Goal: Transaction & Acquisition: Purchase product/service

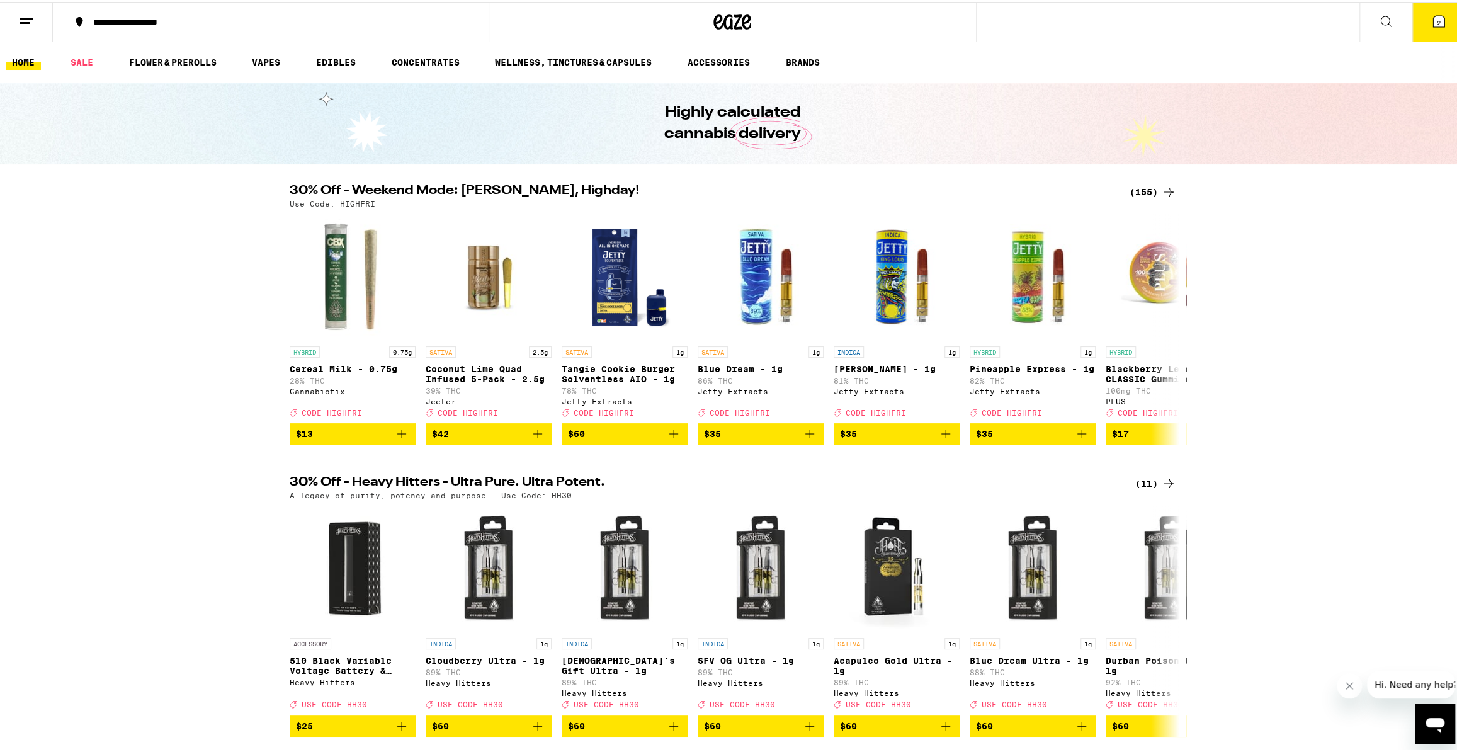
click at [1439, 25] on button "2" at bounding box center [1438, 20] width 53 height 39
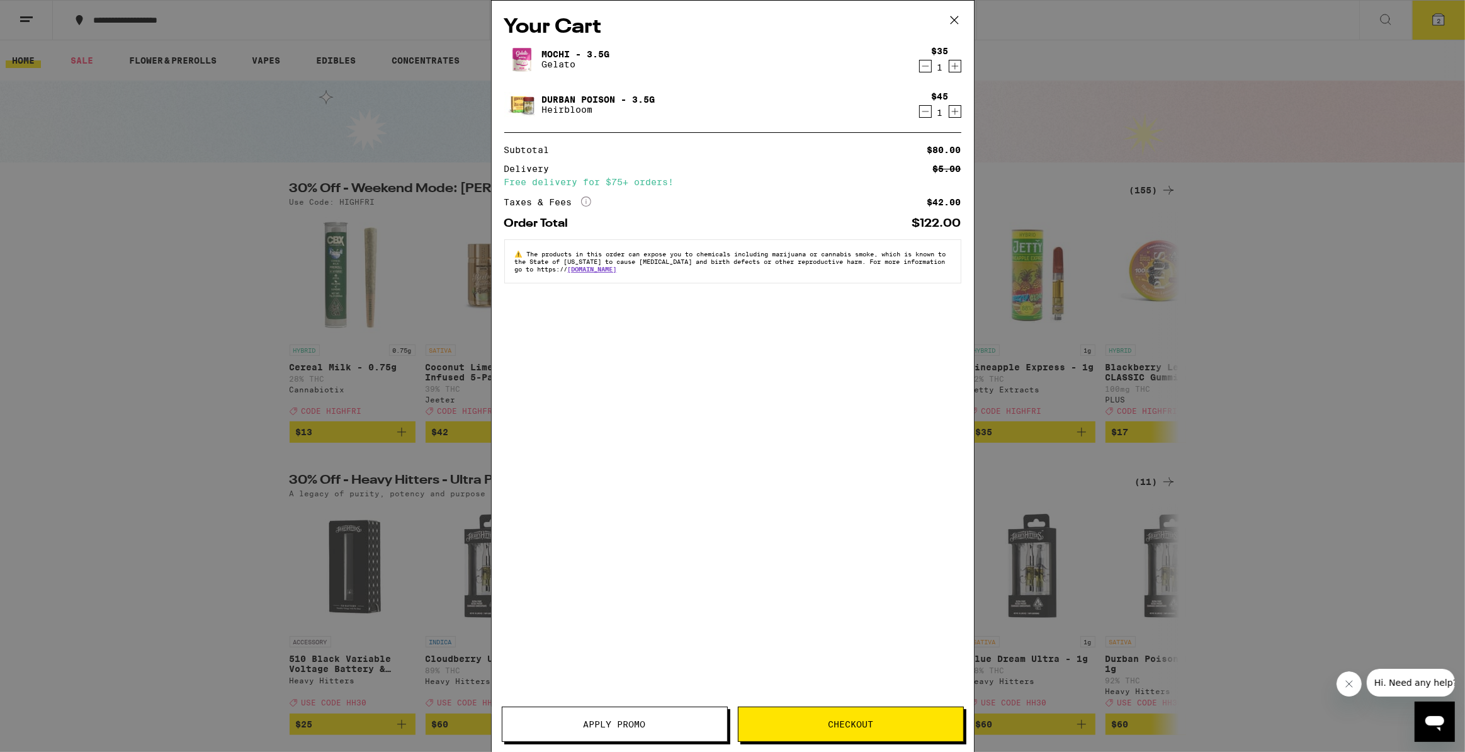
click at [923, 112] on icon "Decrement" at bounding box center [925, 111] width 11 height 15
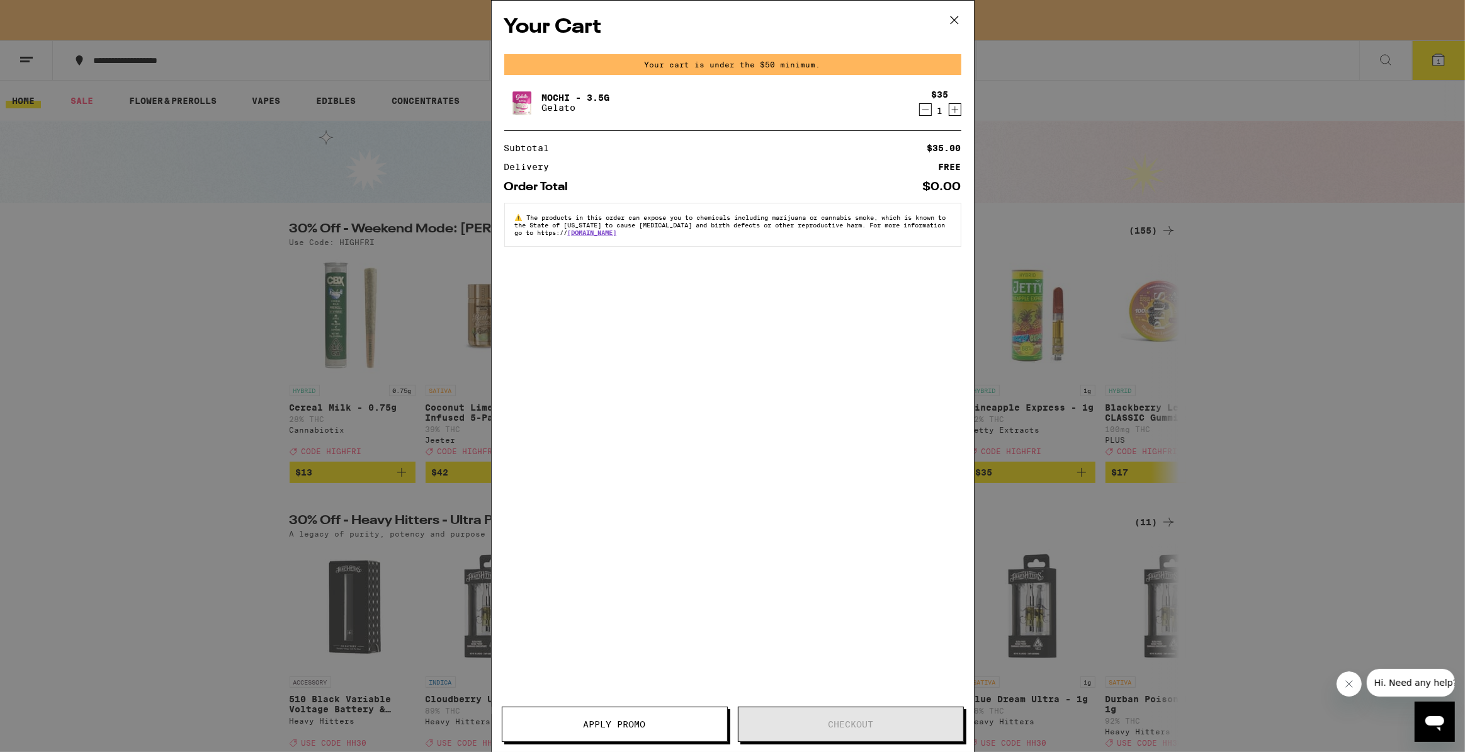
click at [930, 115] on icon "Decrement" at bounding box center [925, 109] width 11 height 15
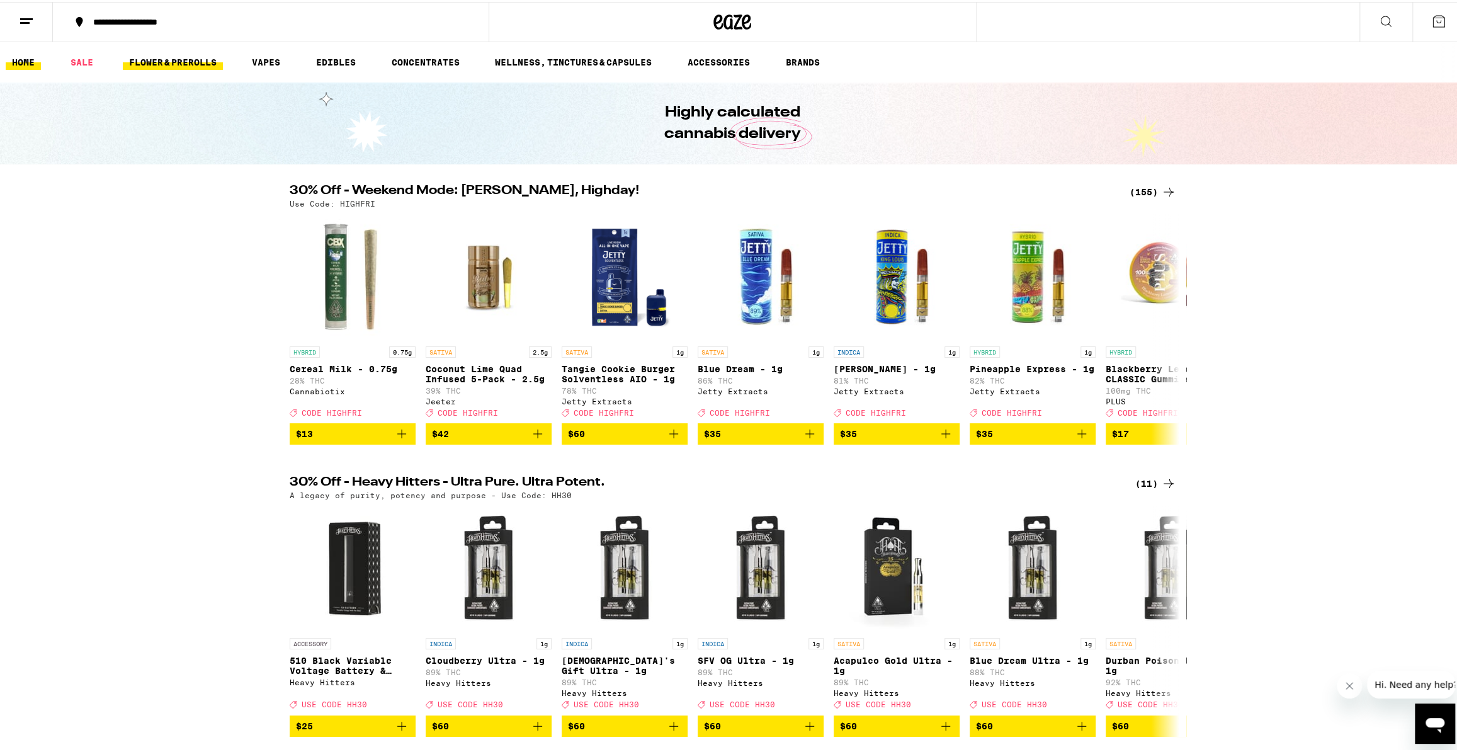
click at [198, 54] on link "FLOWER & PREROLLS" at bounding box center [173, 60] width 100 height 15
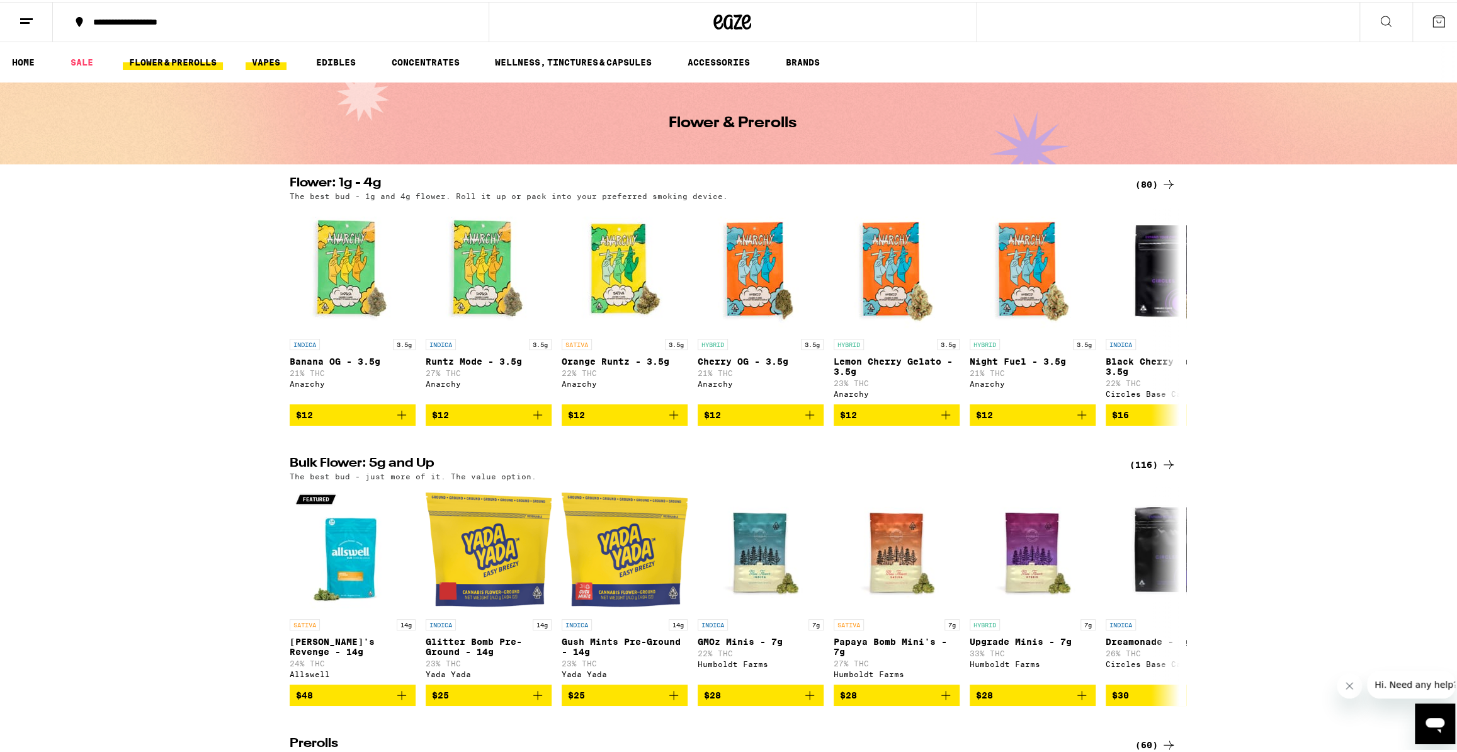
click at [276, 62] on link "VAPES" at bounding box center [265, 60] width 41 height 15
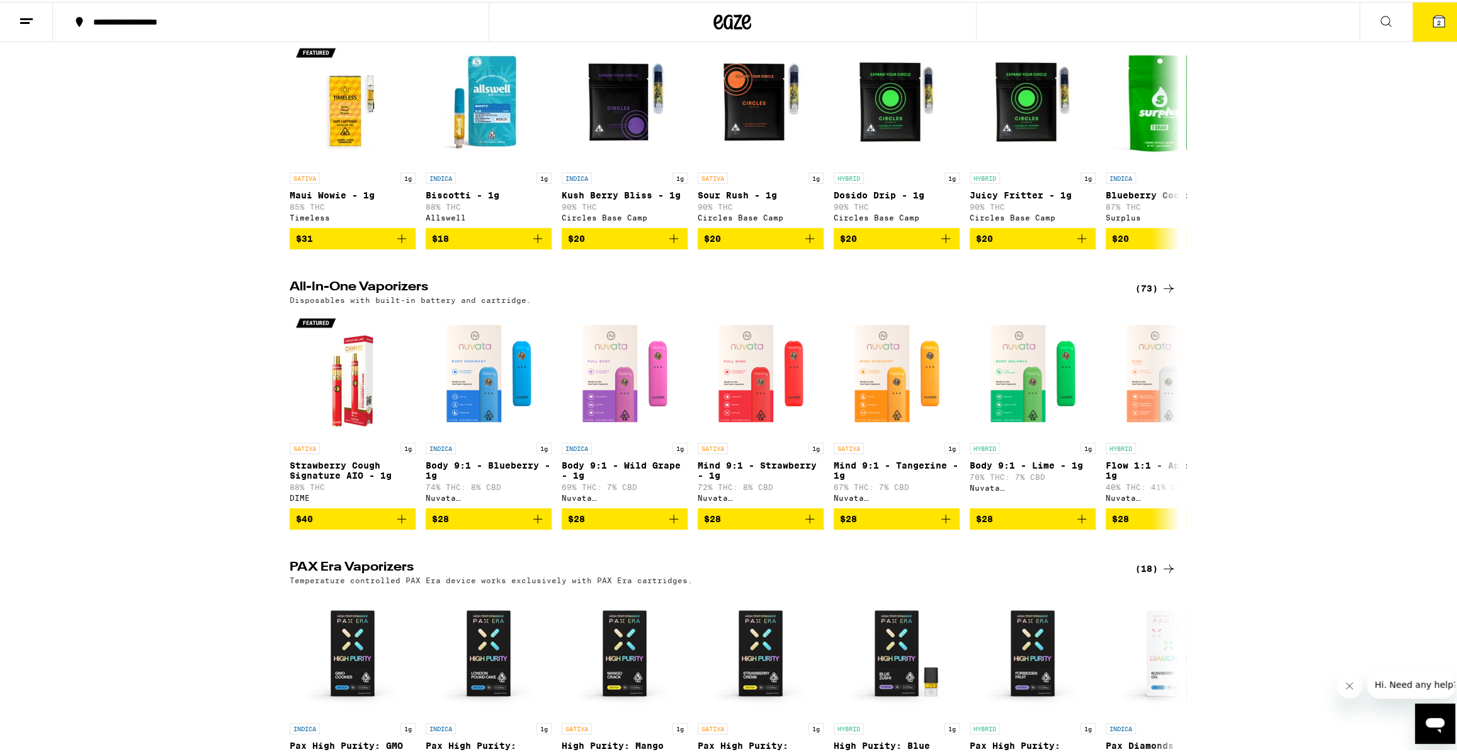
scroll to position [426, 0]
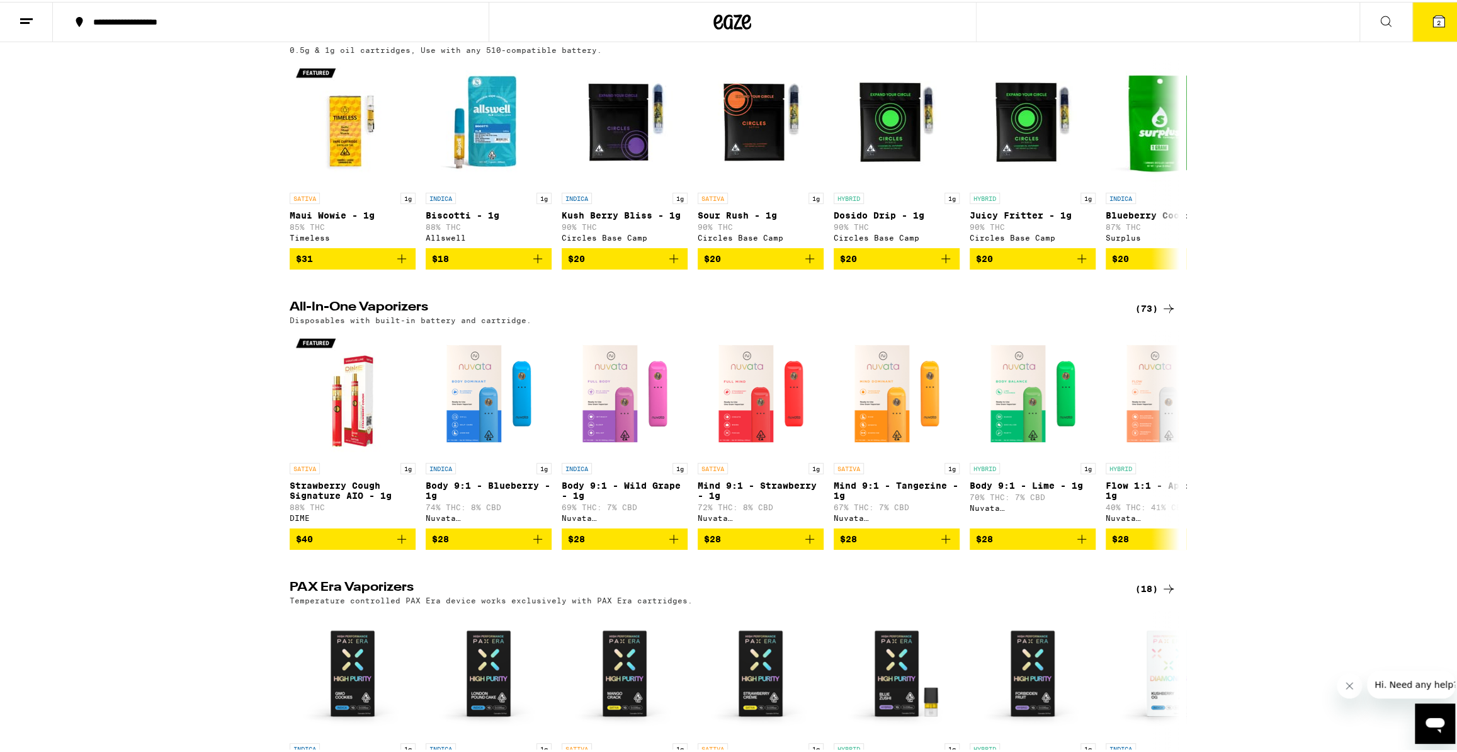
click at [1141, 314] on div "(73)" at bounding box center [1155, 306] width 41 height 15
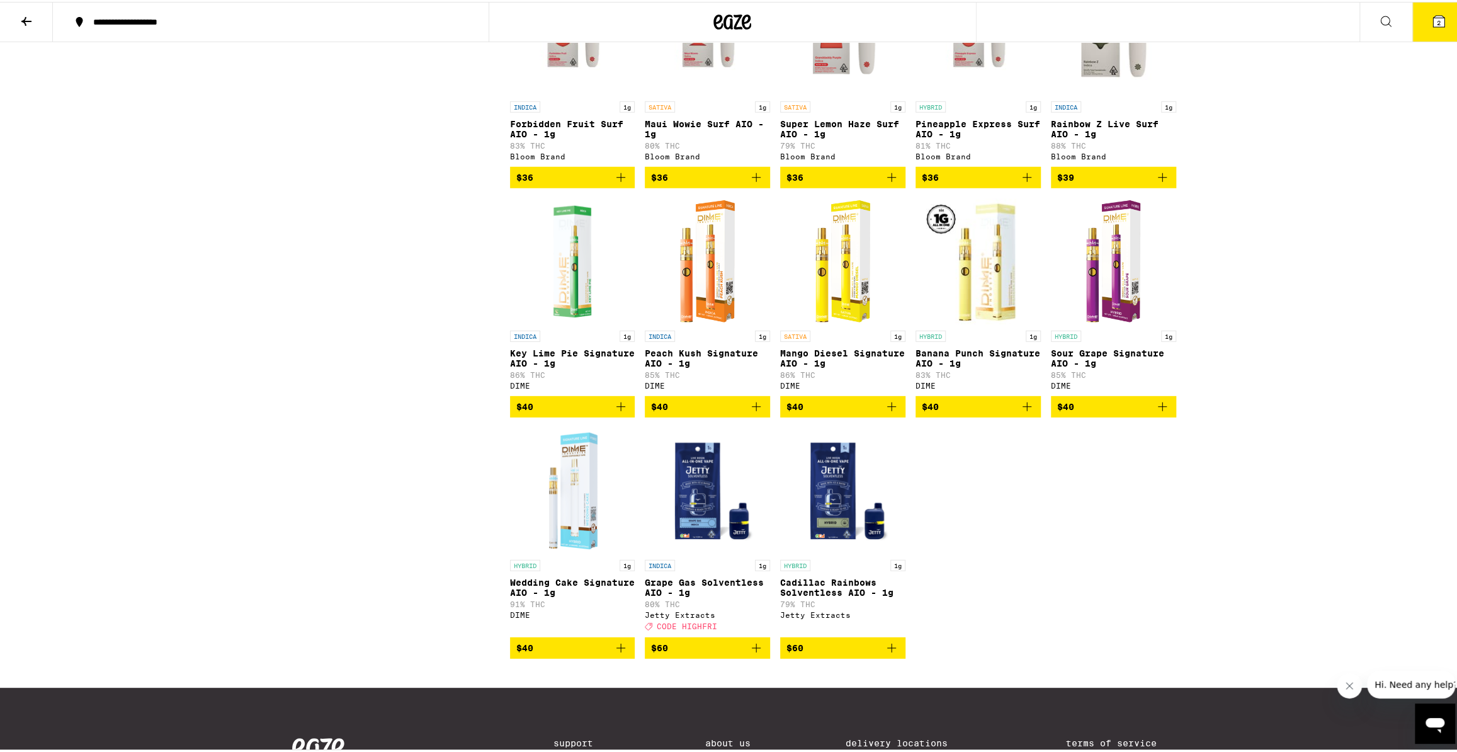
scroll to position [3204, 0]
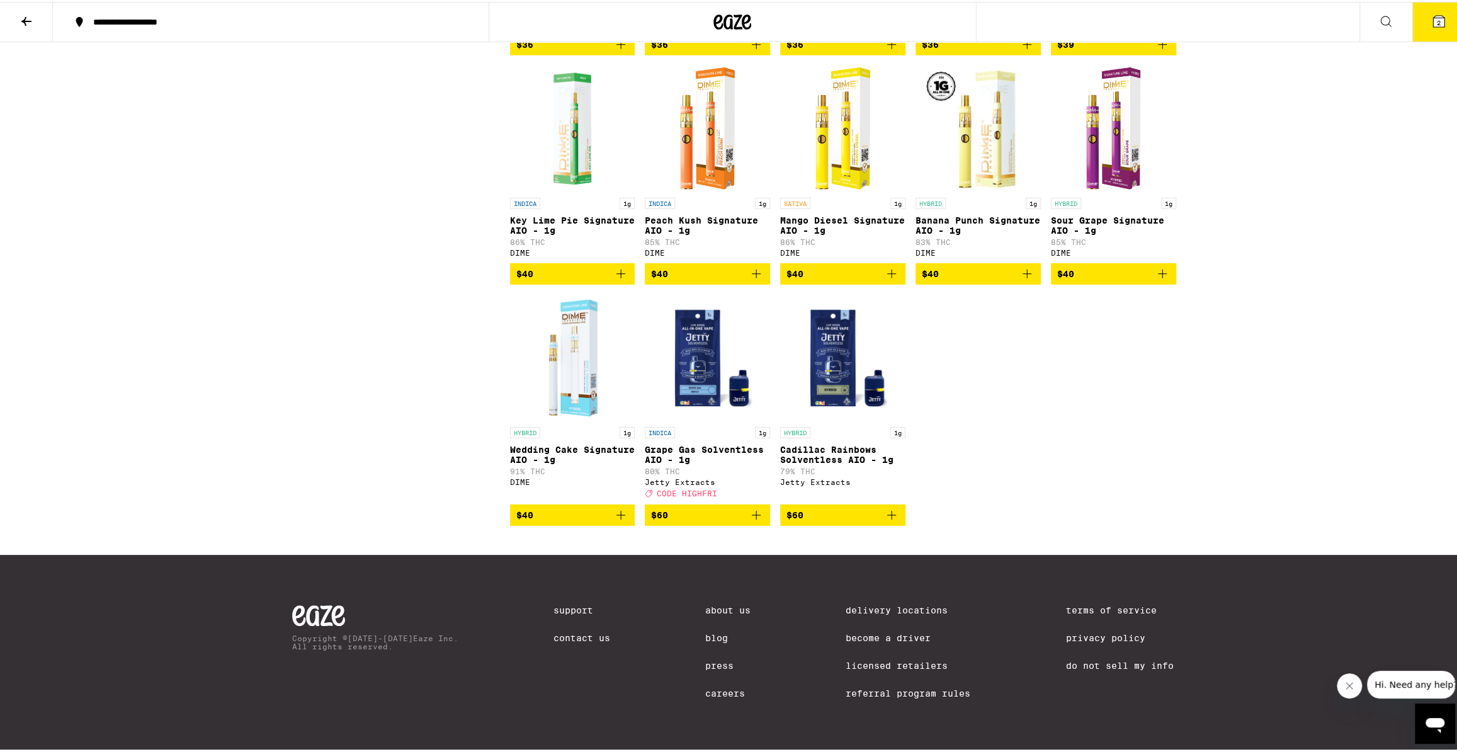
click at [690, 347] on img "Open page for Grape Gas Solventless AIO - 1g from Jetty Extracts" at bounding box center [707, 356] width 125 height 126
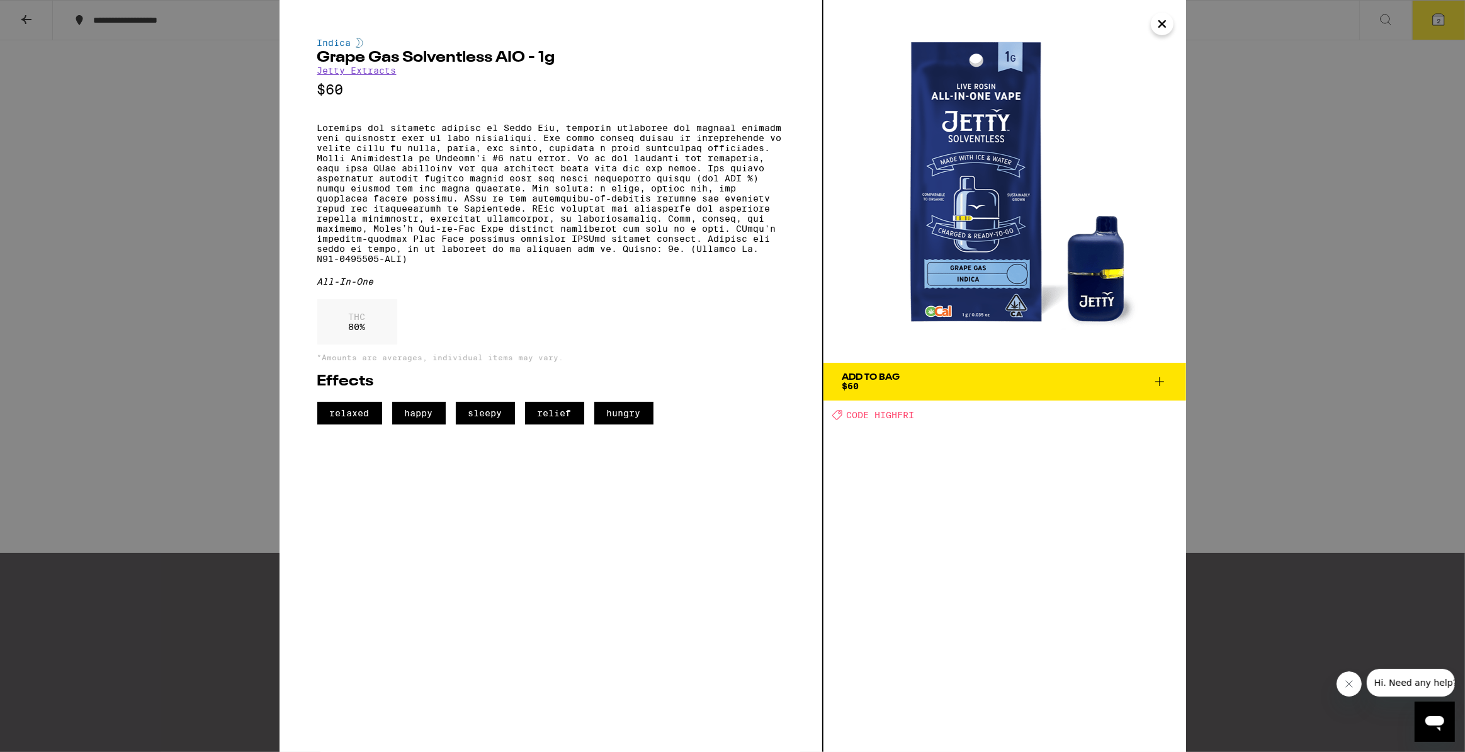
click at [1158, 25] on icon "Close" at bounding box center [1161, 23] width 15 height 19
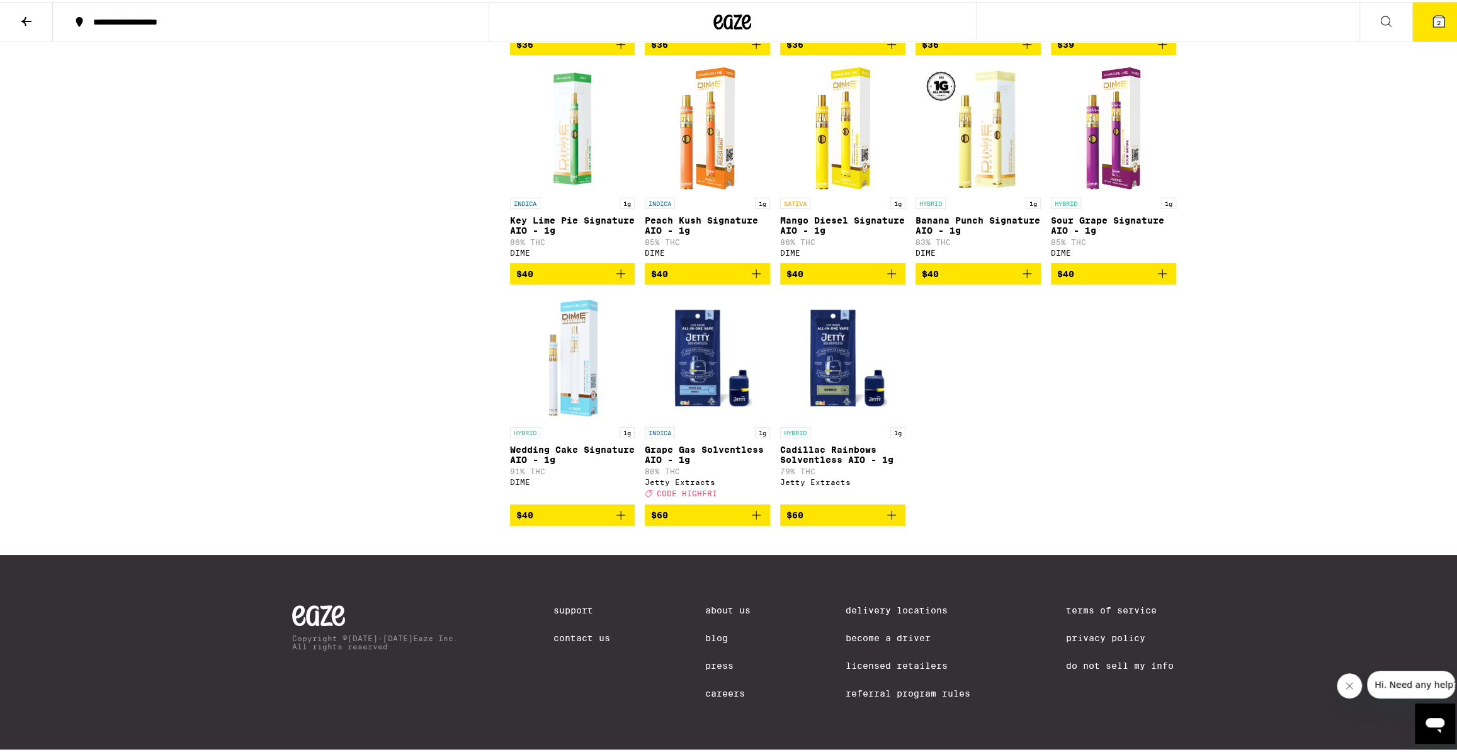
click at [755, 509] on icon "Add to bag" at bounding box center [755, 512] width 15 height 15
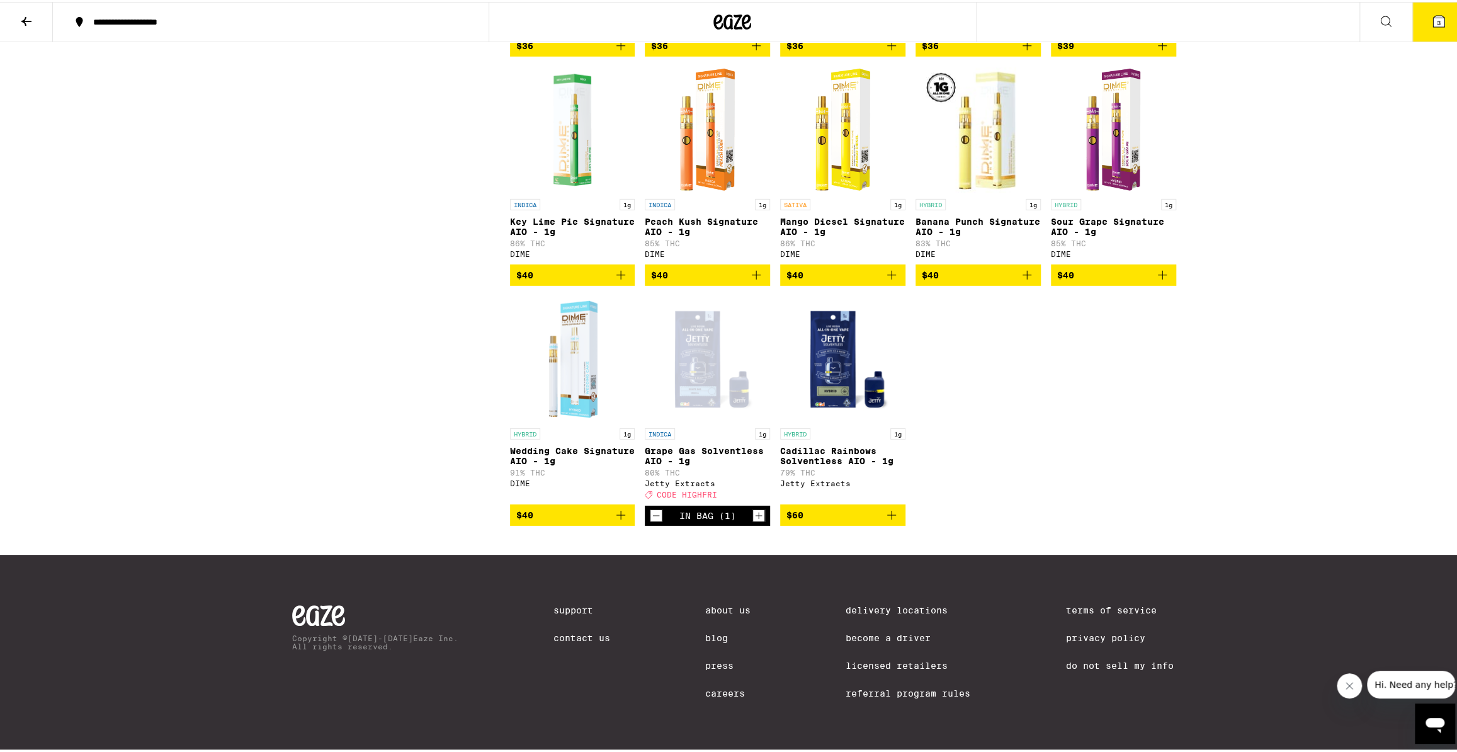
click at [1426, 31] on button "3" at bounding box center [1438, 20] width 53 height 39
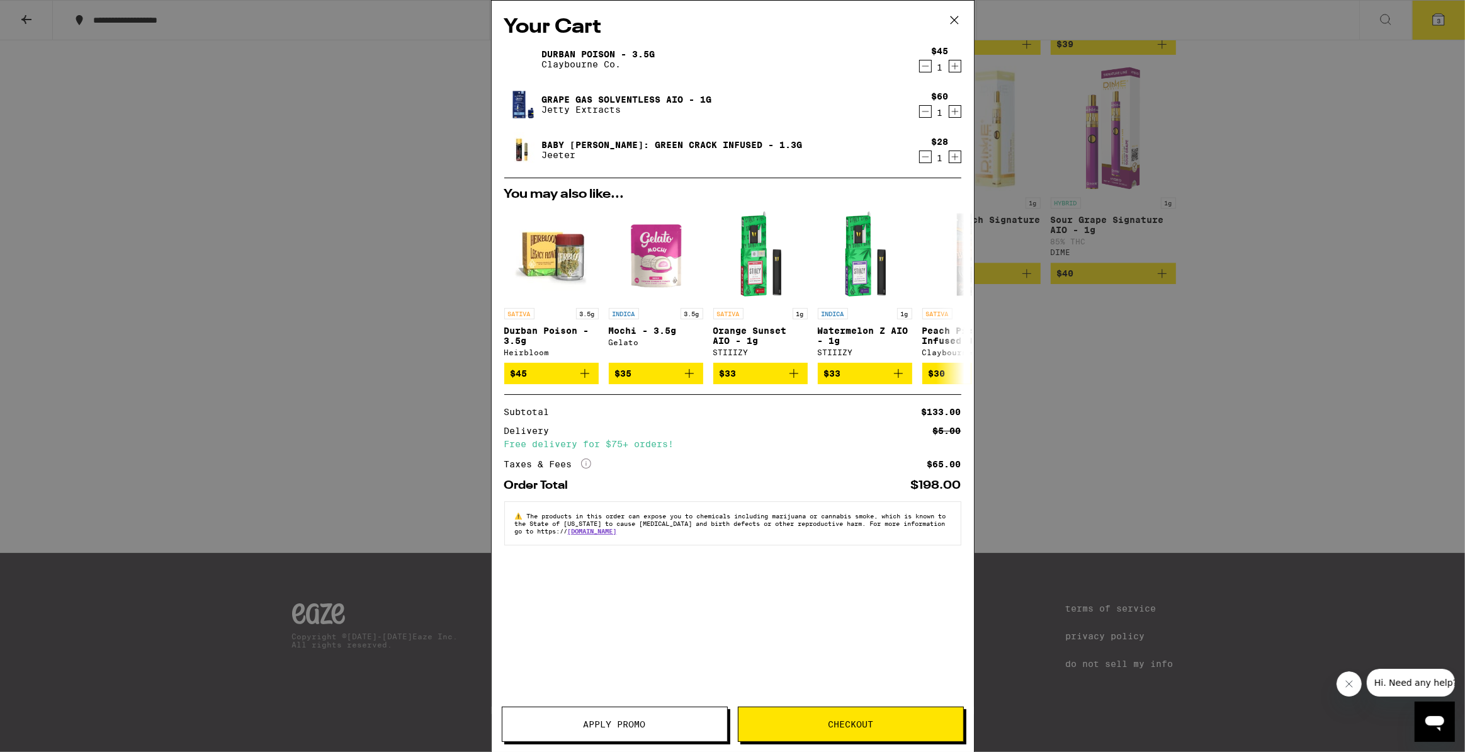
click at [639, 720] on span "Apply Promo" at bounding box center [614, 723] width 62 height 9
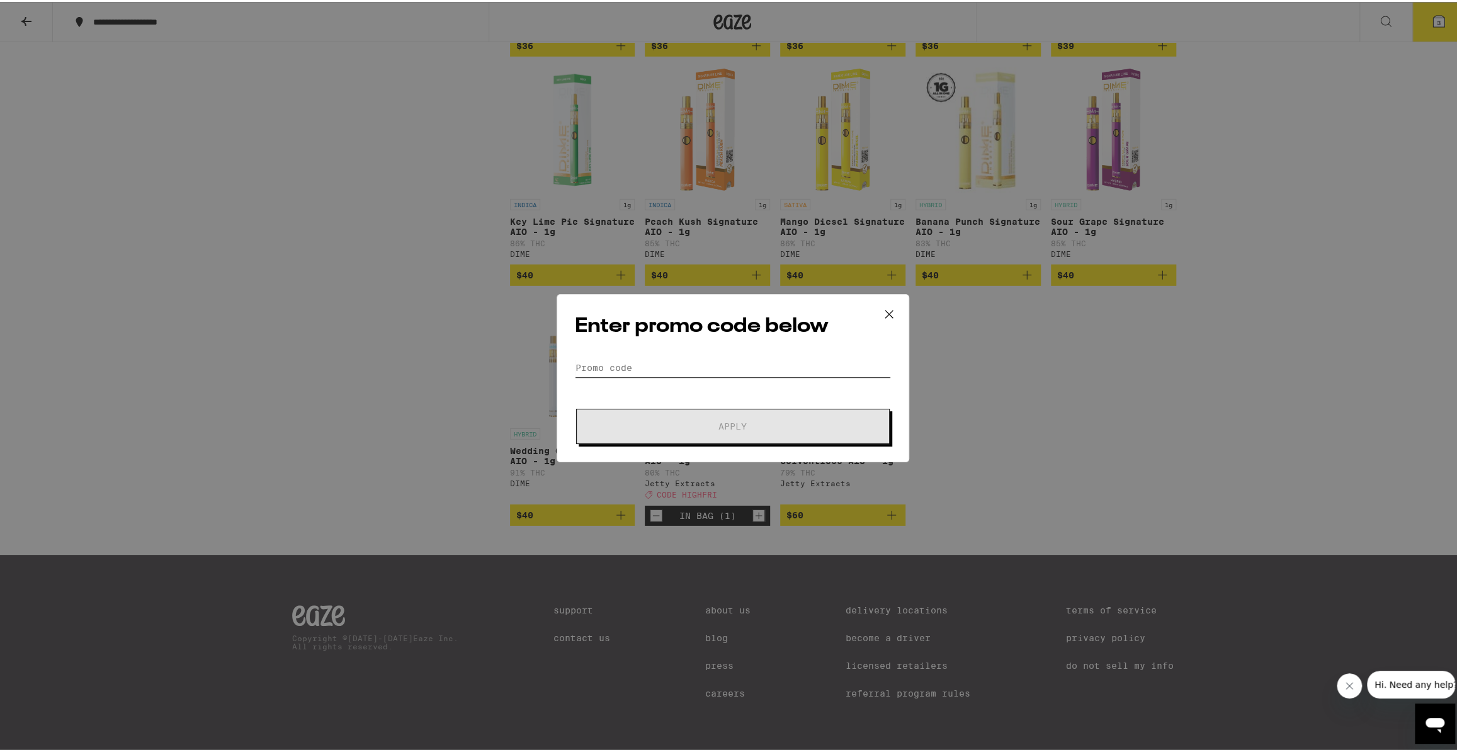
click at [629, 361] on input "Promo Code" at bounding box center [733, 365] width 316 height 19
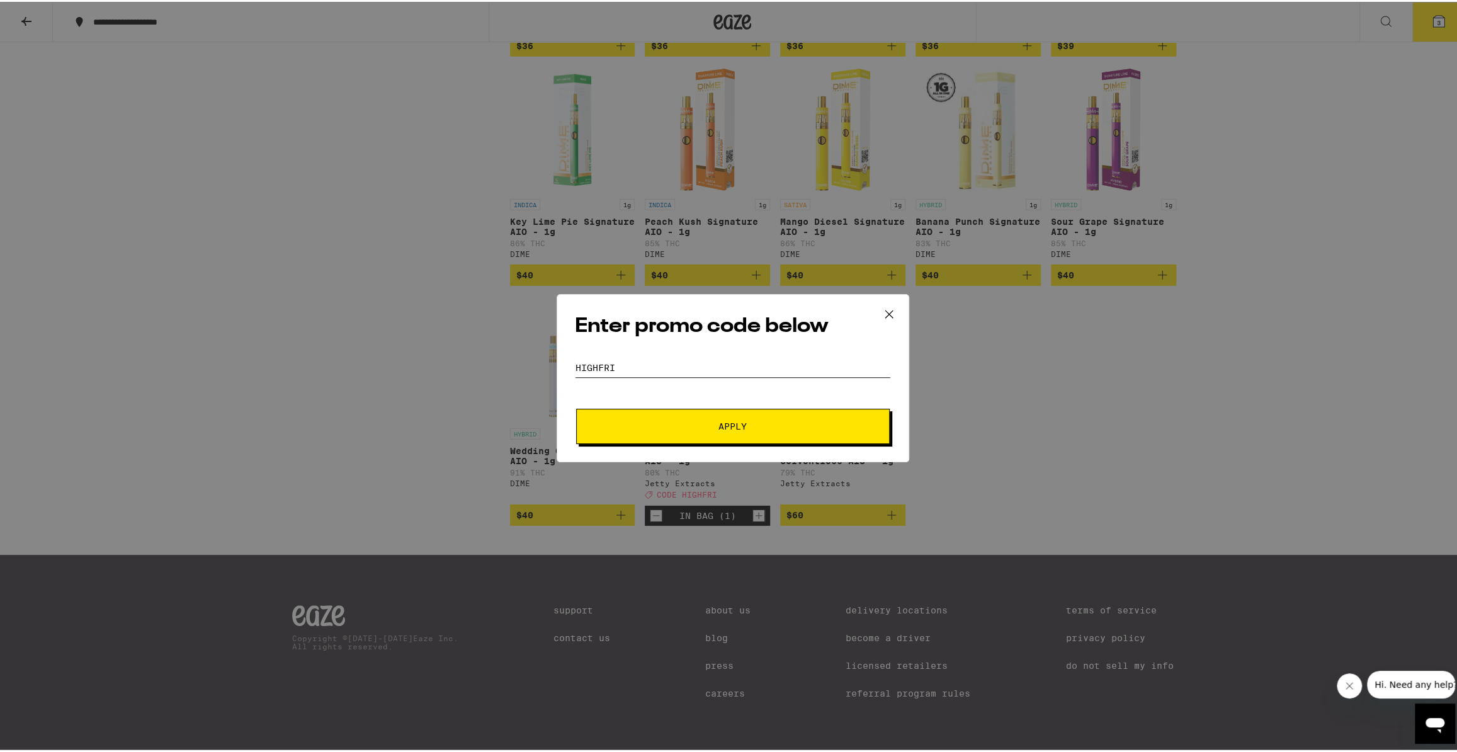
type input "highfri"
click at [704, 420] on span "Apply" at bounding box center [732, 424] width 227 height 9
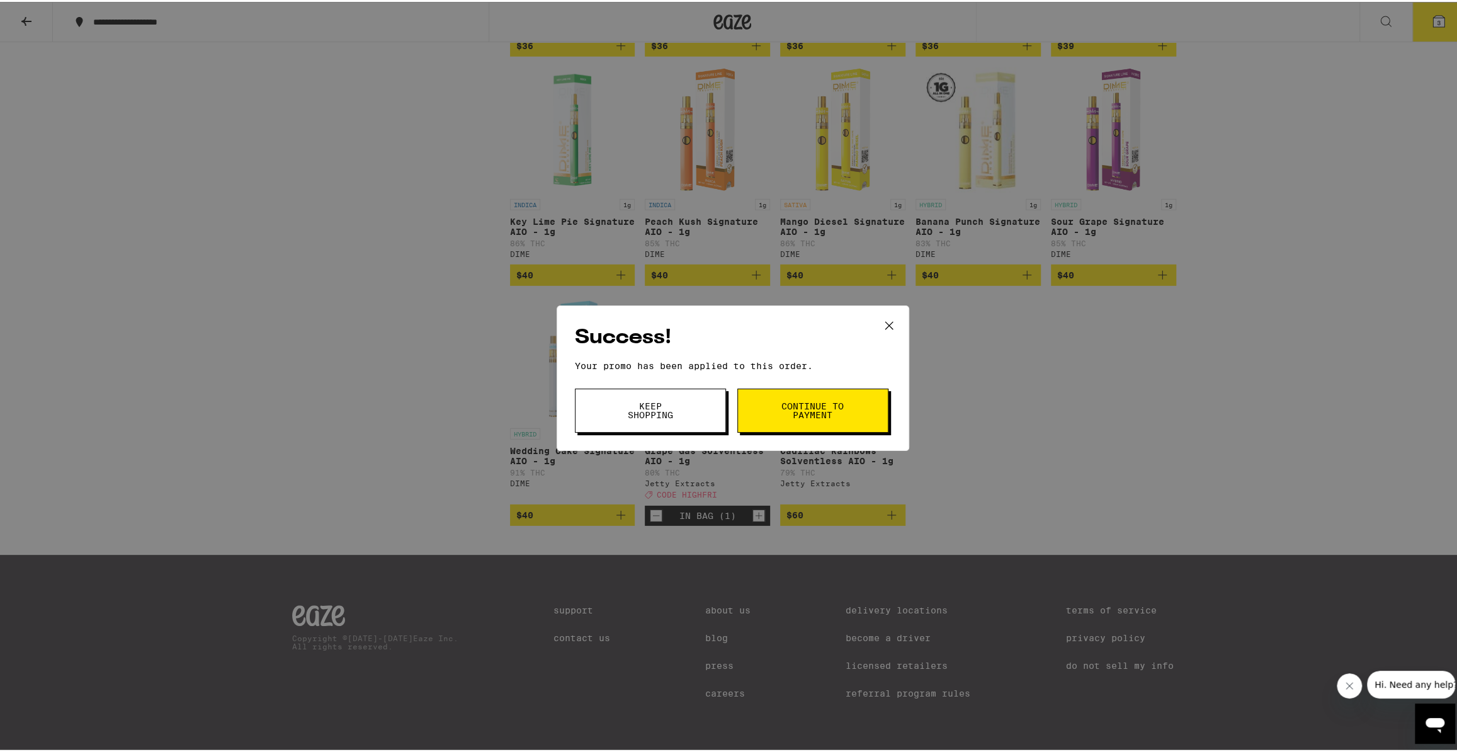
click at [771, 414] on button "Continue to payment" at bounding box center [812, 408] width 151 height 44
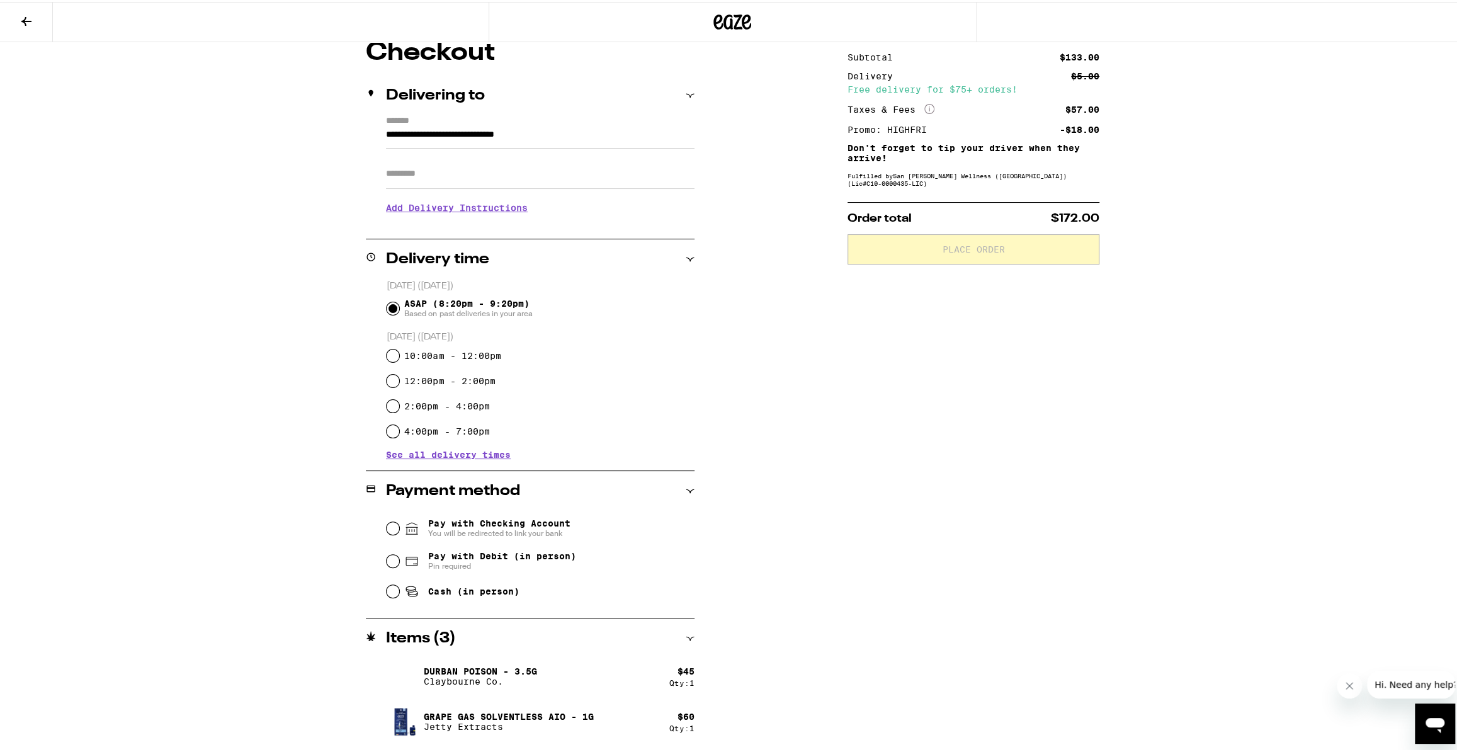
scroll to position [155, 0]
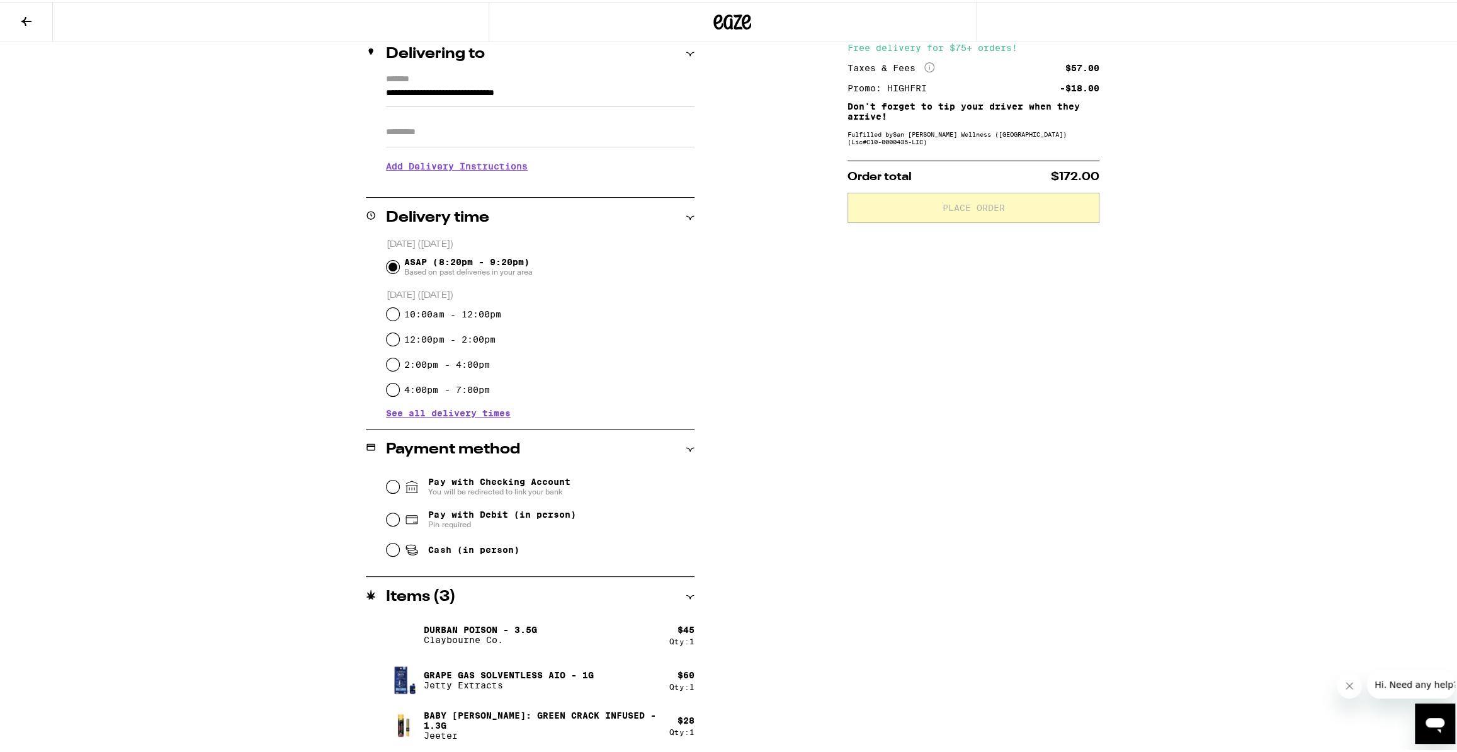
click at [529, 514] on span "Pay with Debit (in person)" at bounding box center [501, 512] width 147 height 10
click at [399, 514] on input "Pay with Debit (in person) Pin required" at bounding box center [392, 517] width 13 height 13
radio input "true"
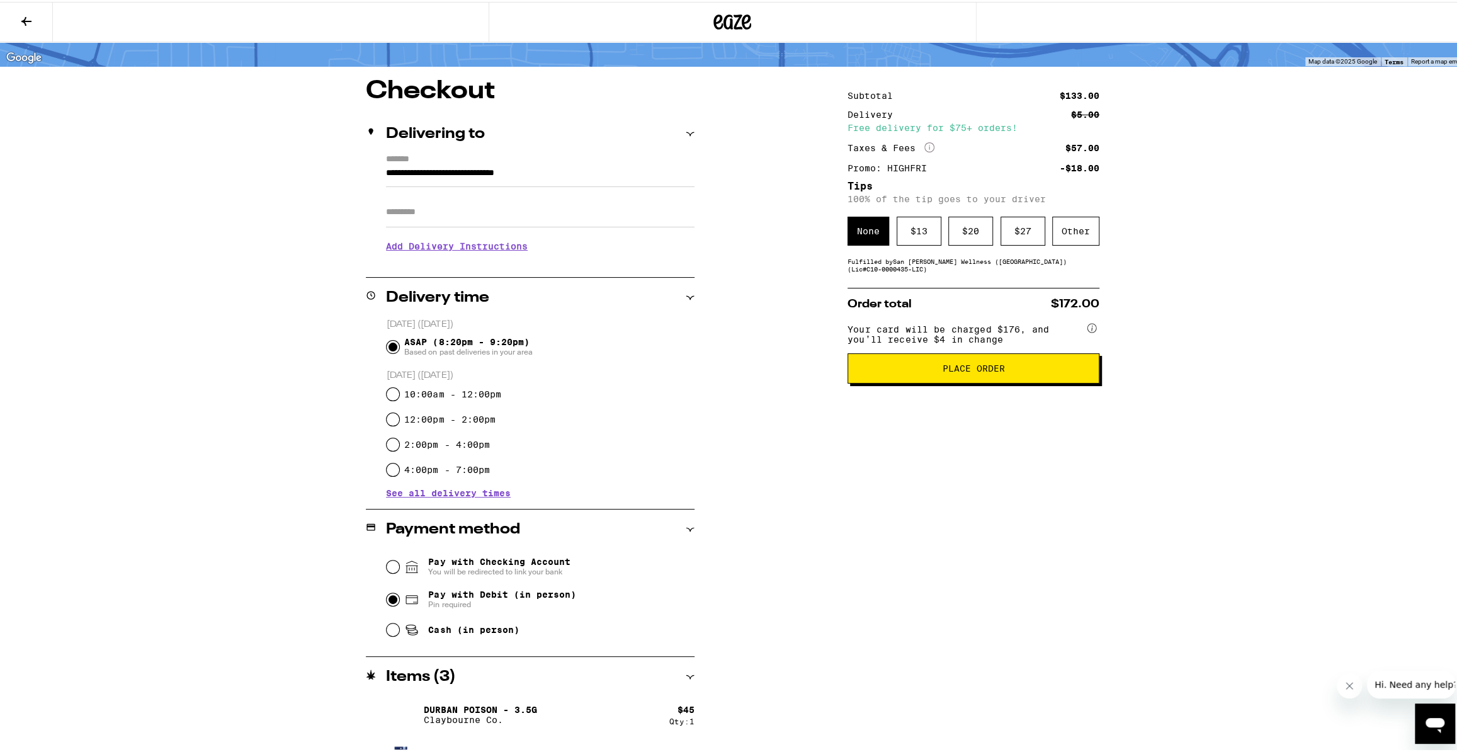
scroll to position [41, 0]
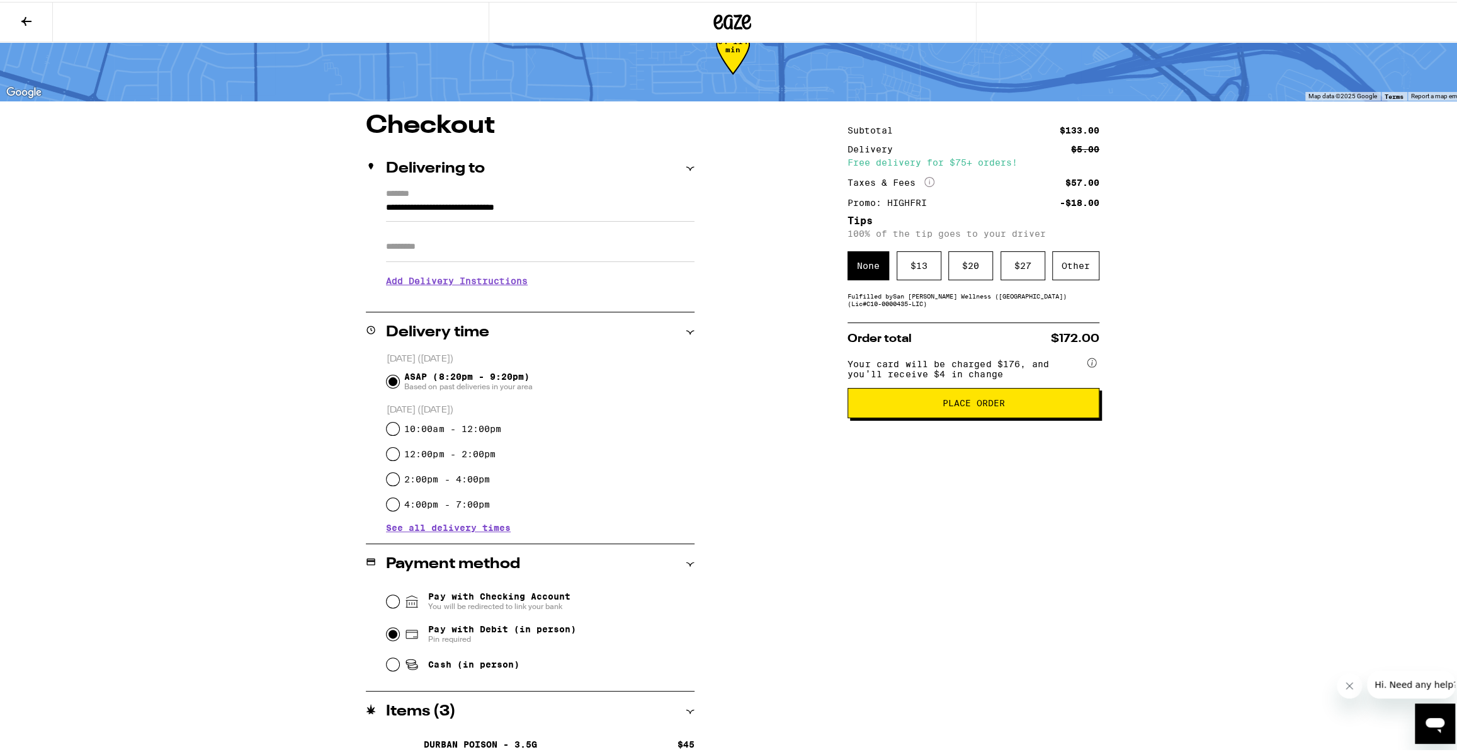
click at [560, 242] on input "Apt/Suite" at bounding box center [540, 245] width 308 height 30
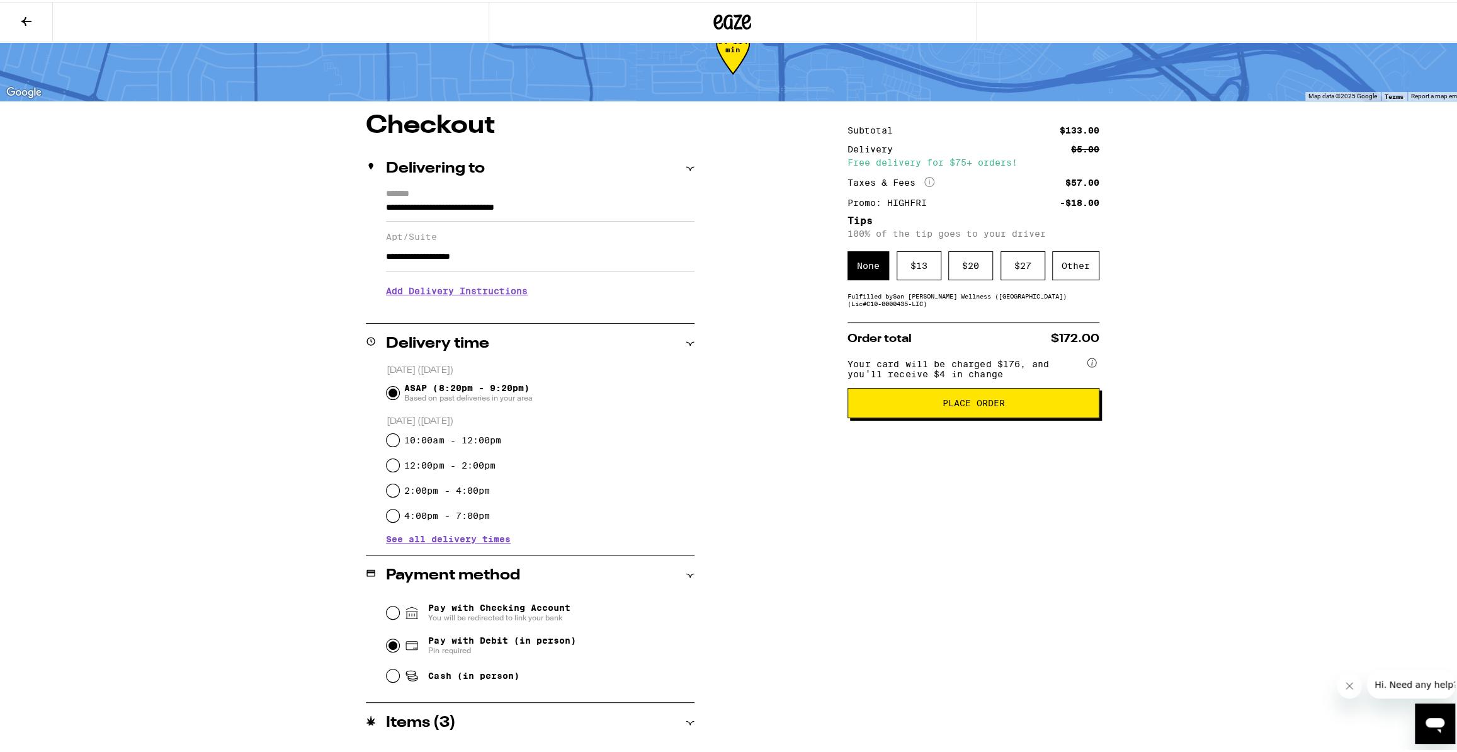
drag, startPoint x: 524, startPoint y: 257, endPoint x: 421, endPoint y: 271, distance: 103.5
click at [421, 270] on input "**********" at bounding box center [540, 255] width 308 height 30
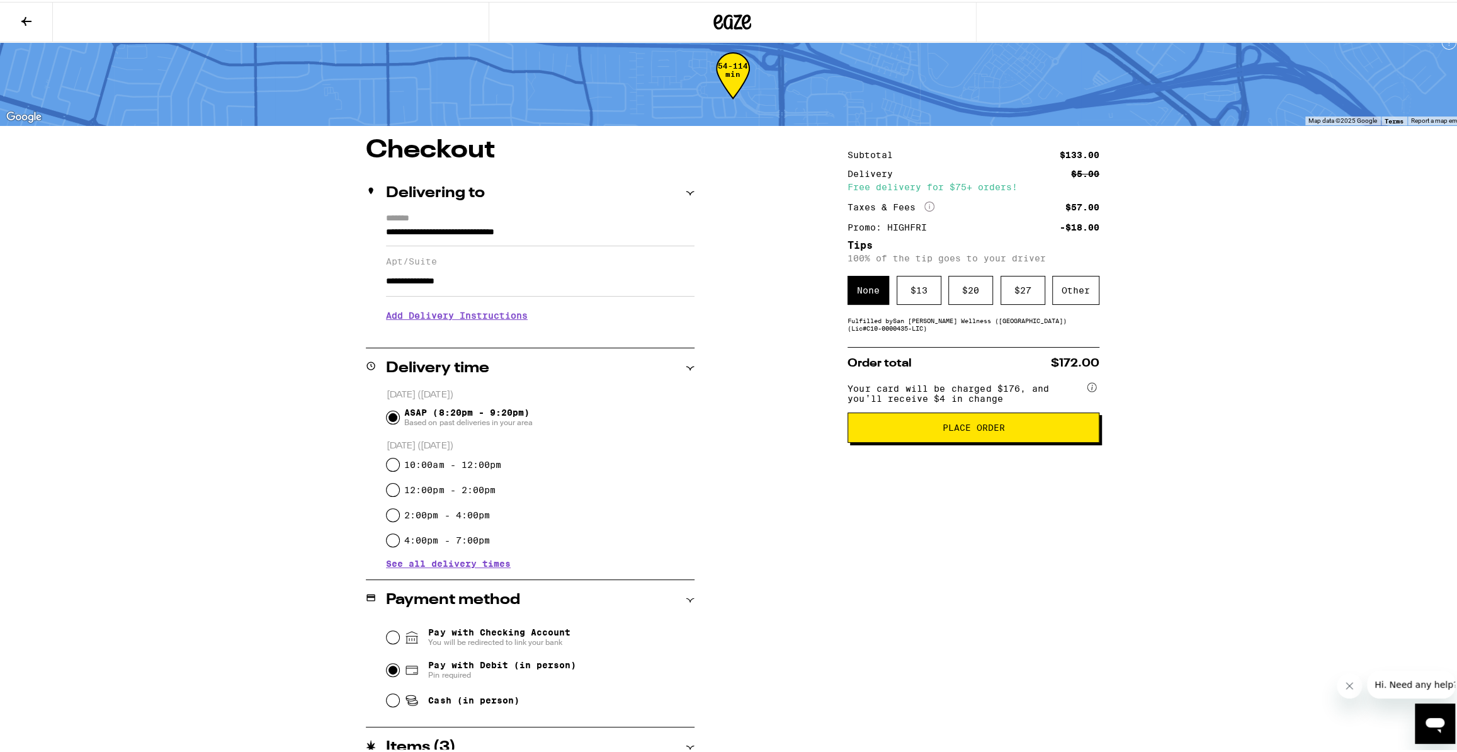
scroll to position [0, 0]
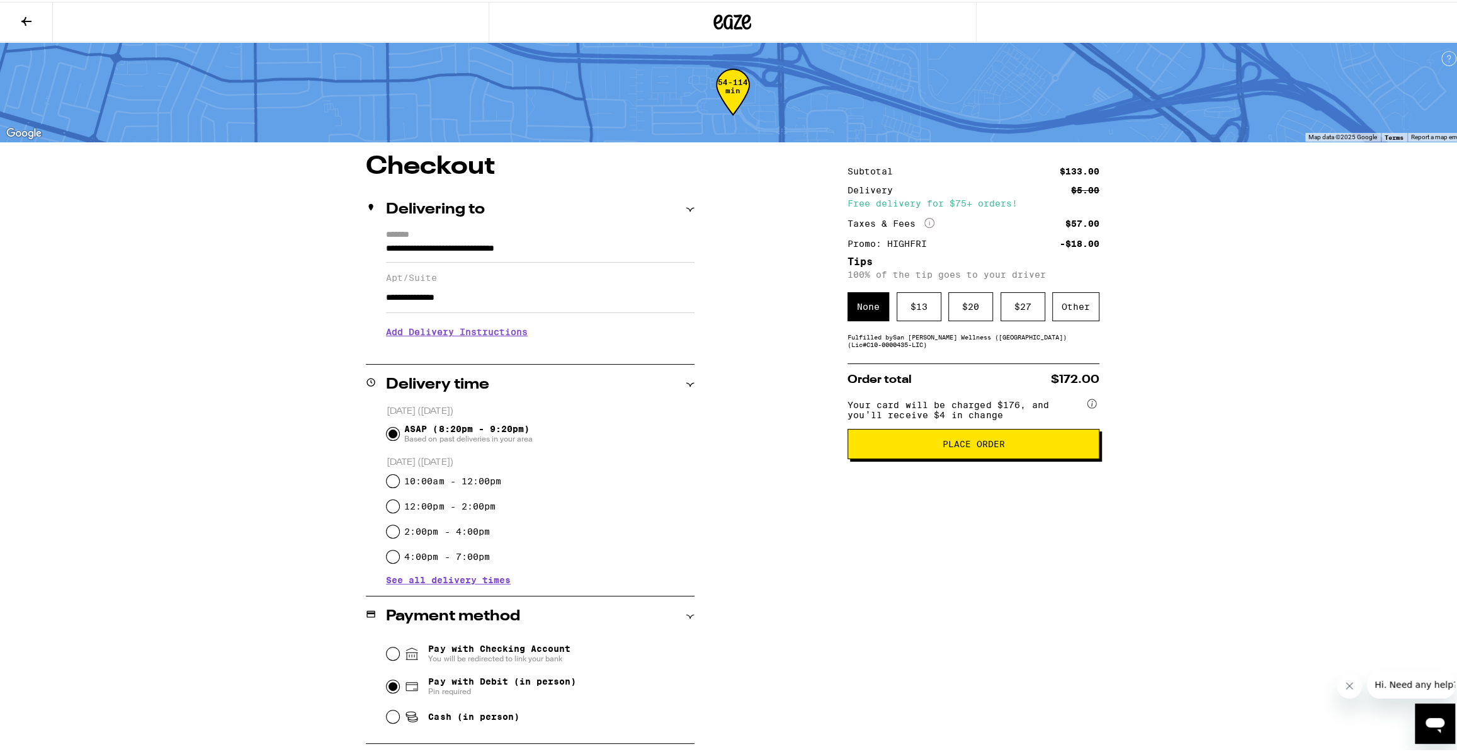
type input "**********"
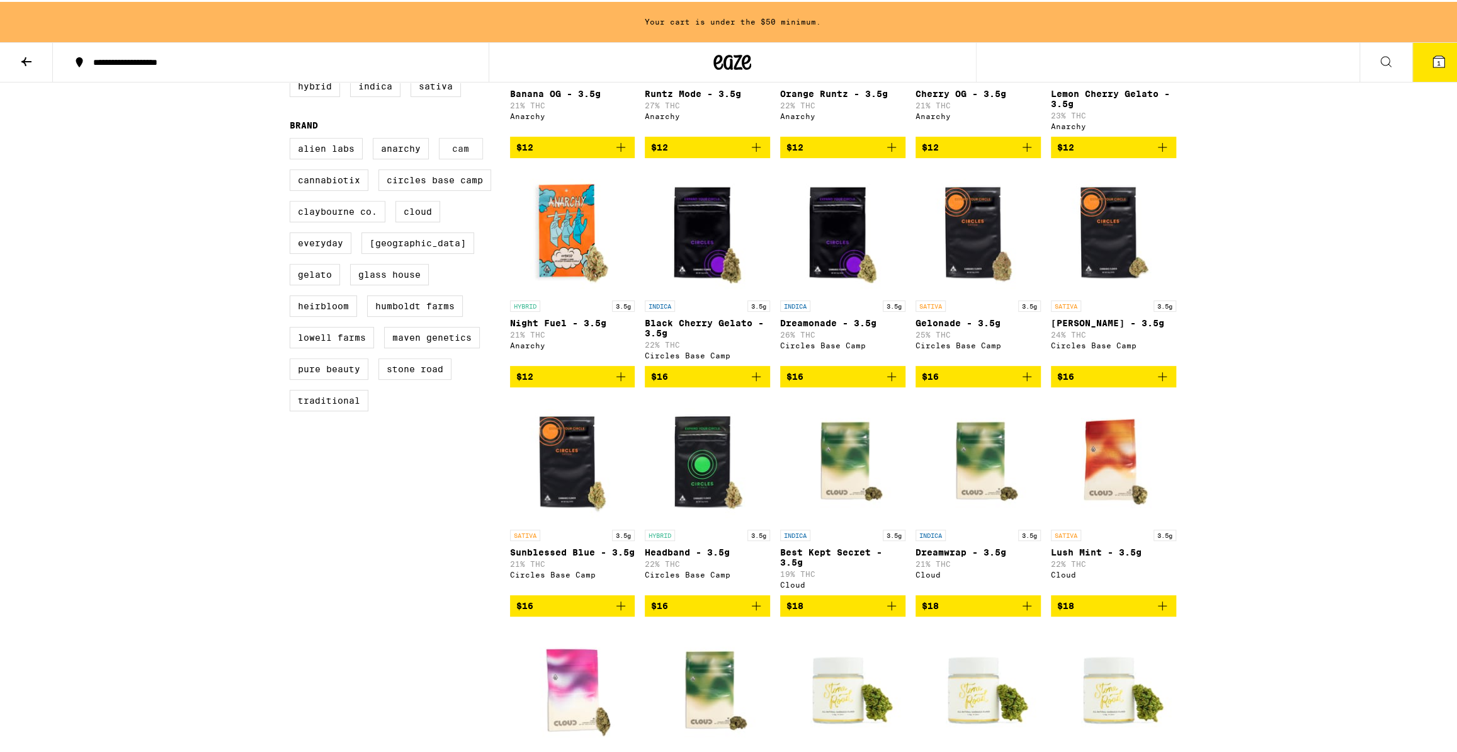
scroll to position [286, 0]
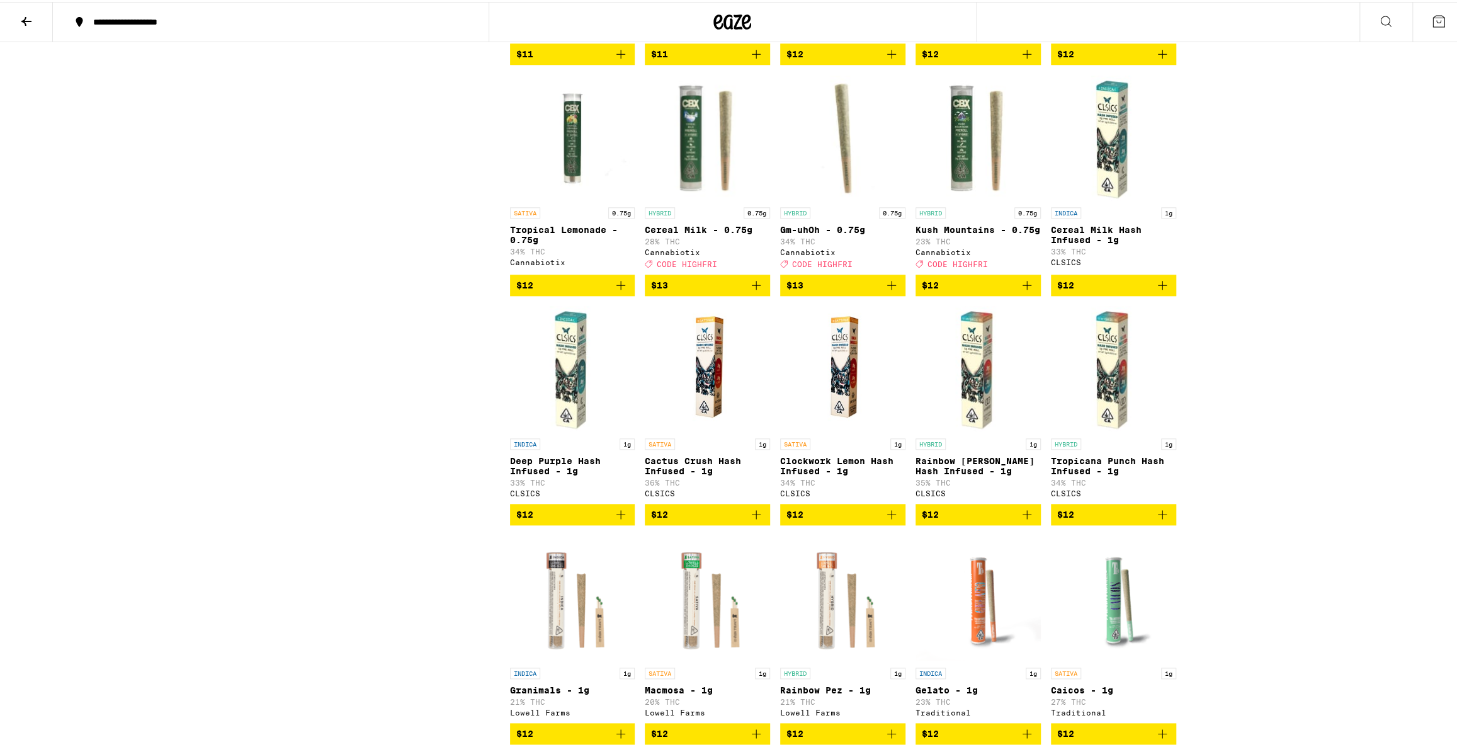
scroll to position [972, 0]
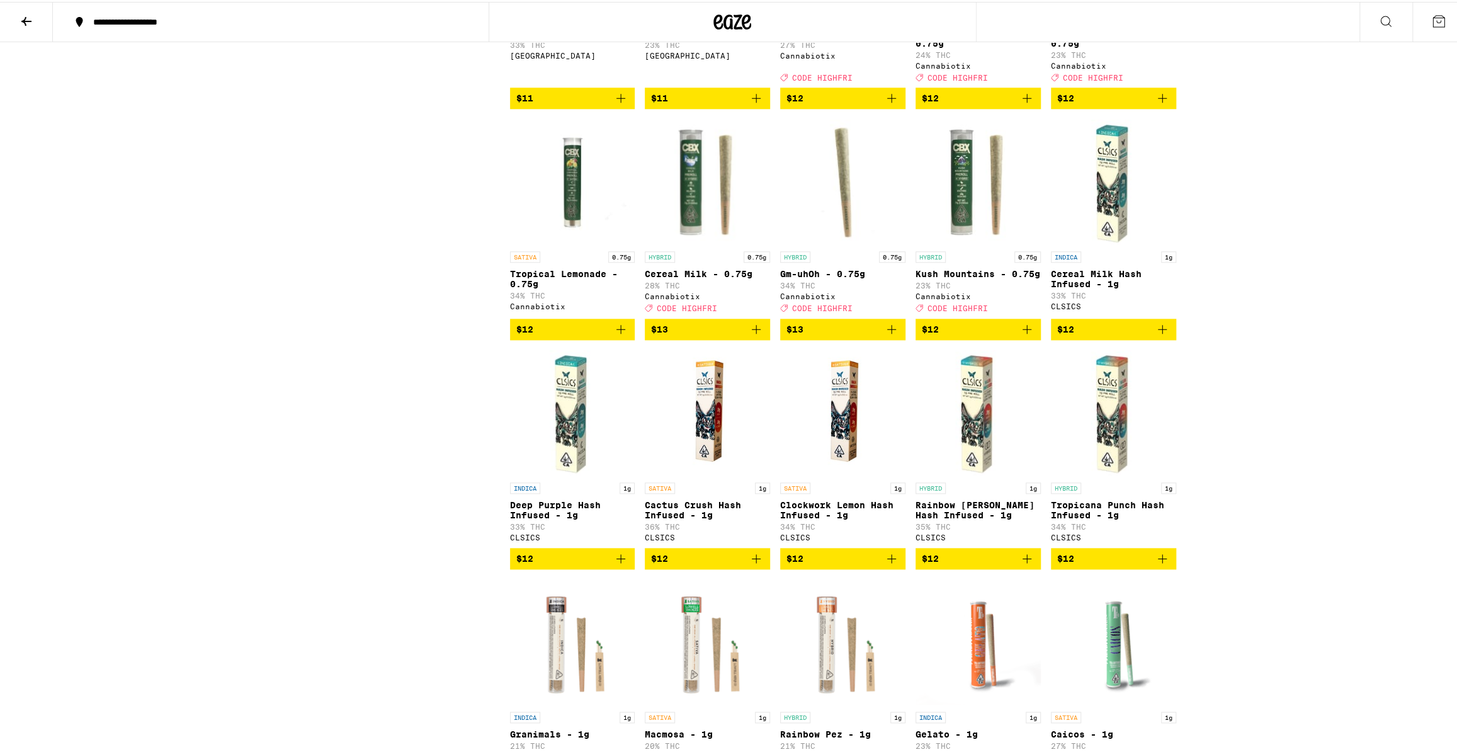
click at [690, 189] on img "Open page for Cereal Milk - 0.75g from Cannabiotix" at bounding box center [707, 180] width 125 height 126
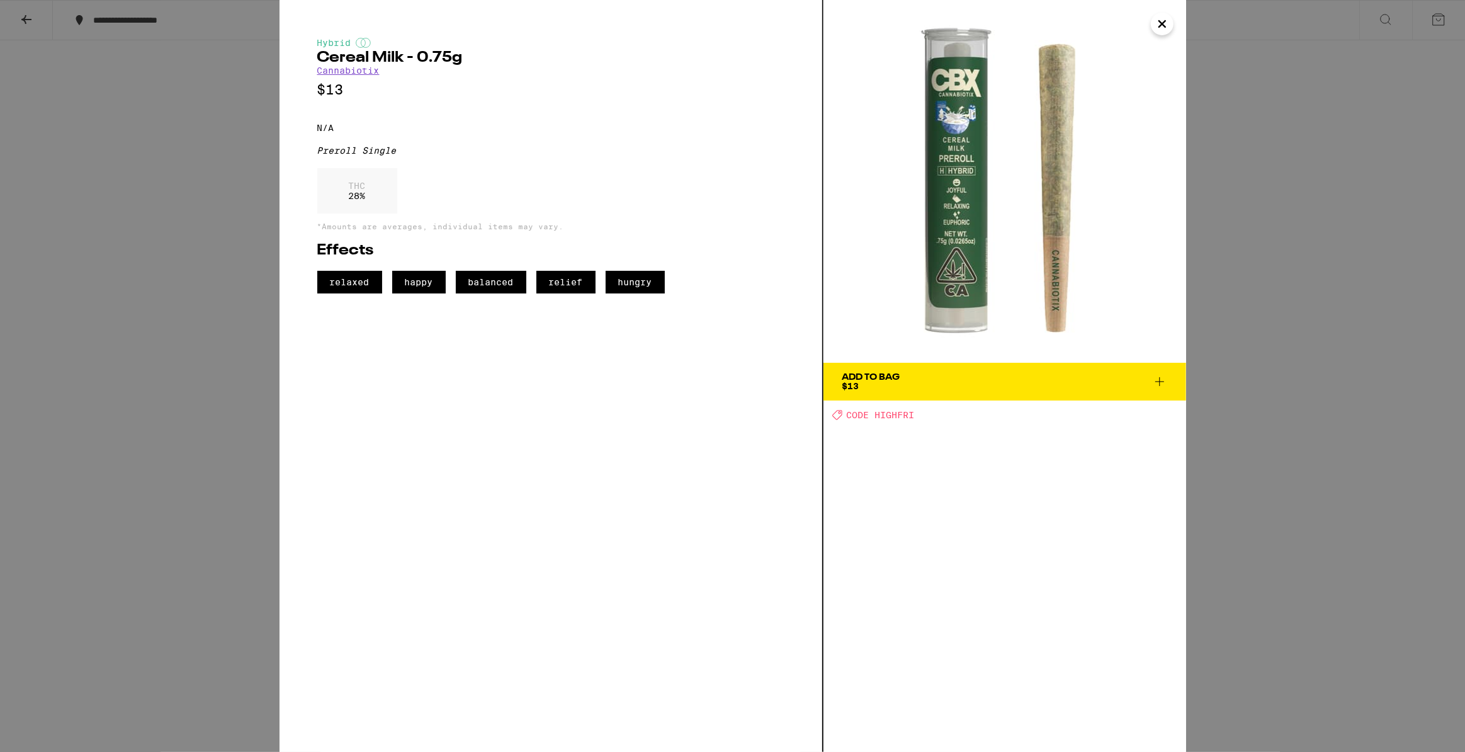
click at [1154, 26] on icon "Close" at bounding box center [1161, 23] width 15 height 19
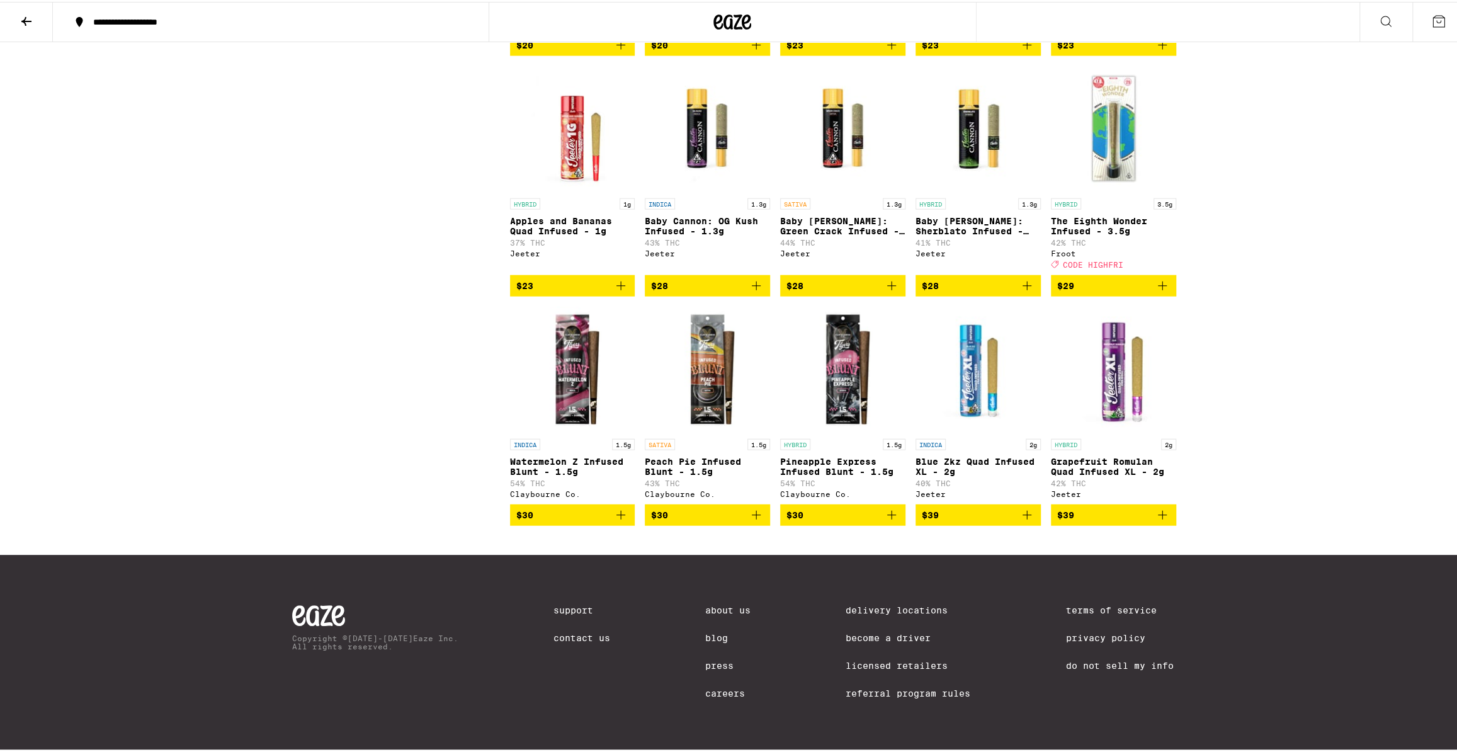
scroll to position [2460, 0]
click at [1086, 119] on img "Open page for The Eighth Wonder Infused - 3.5g from Froot" at bounding box center [1113, 127] width 125 height 126
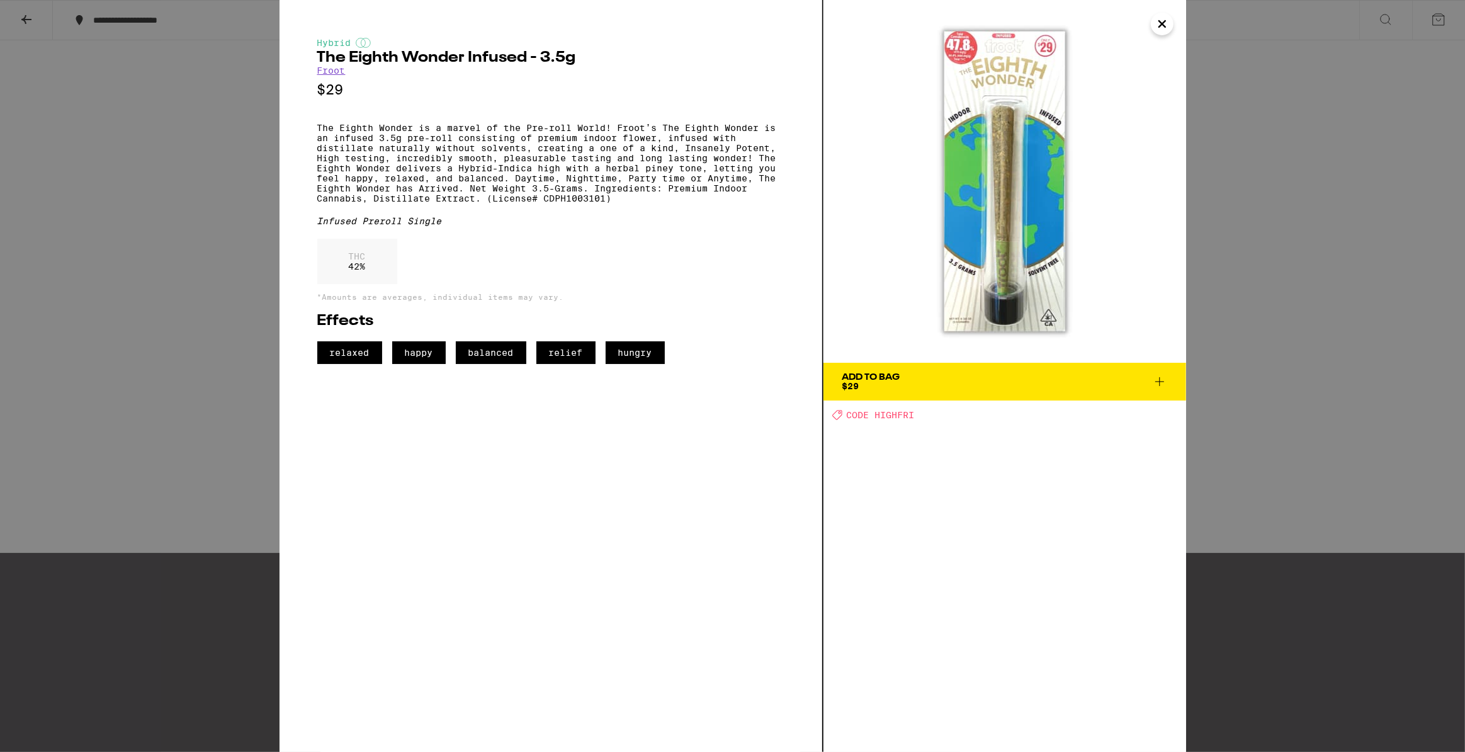
click at [1151, 26] on button "Close" at bounding box center [1162, 24] width 23 height 23
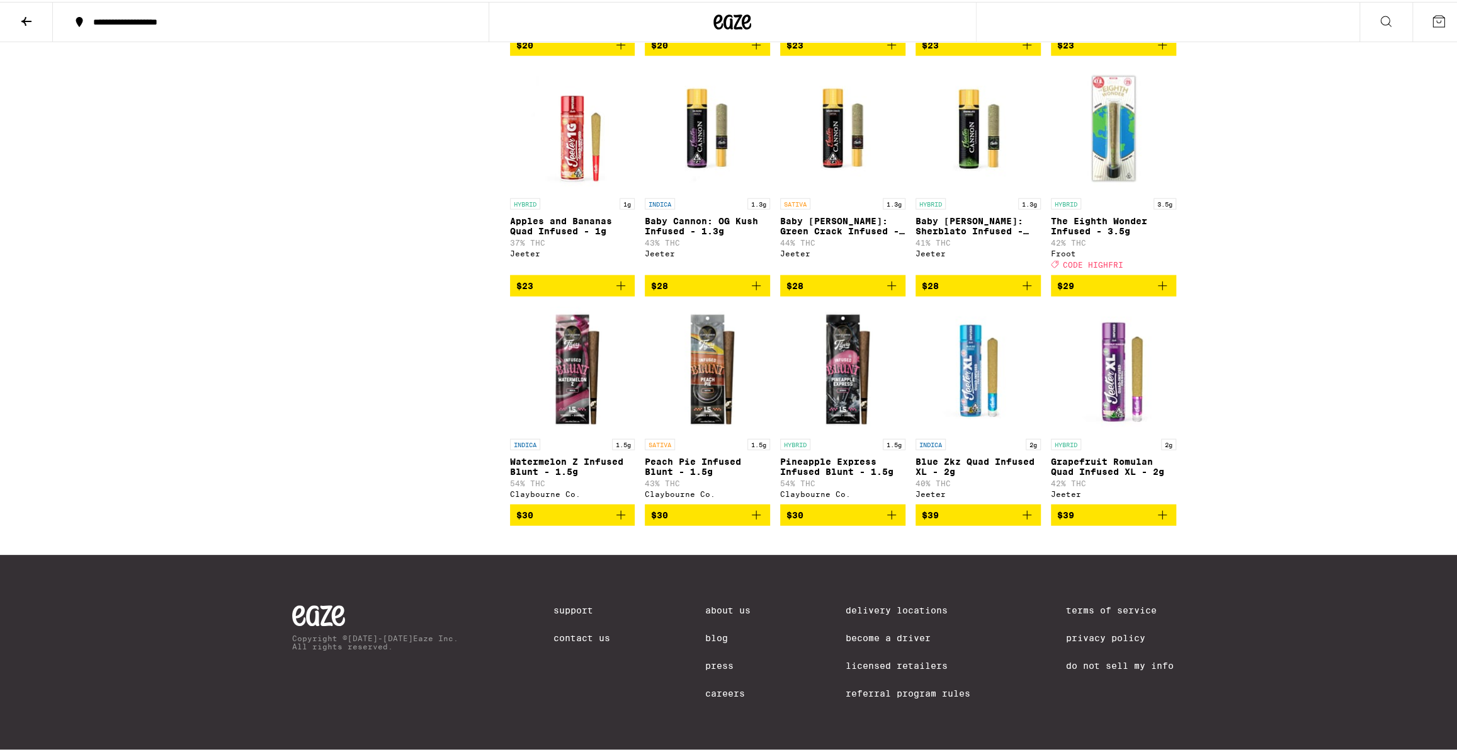
scroll to position [2493, 0]
click at [978, 356] on img "Open page for Blue Zkz Quad Infused XL - 2g from Jeeter" at bounding box center [977, 368] width 125 height 126
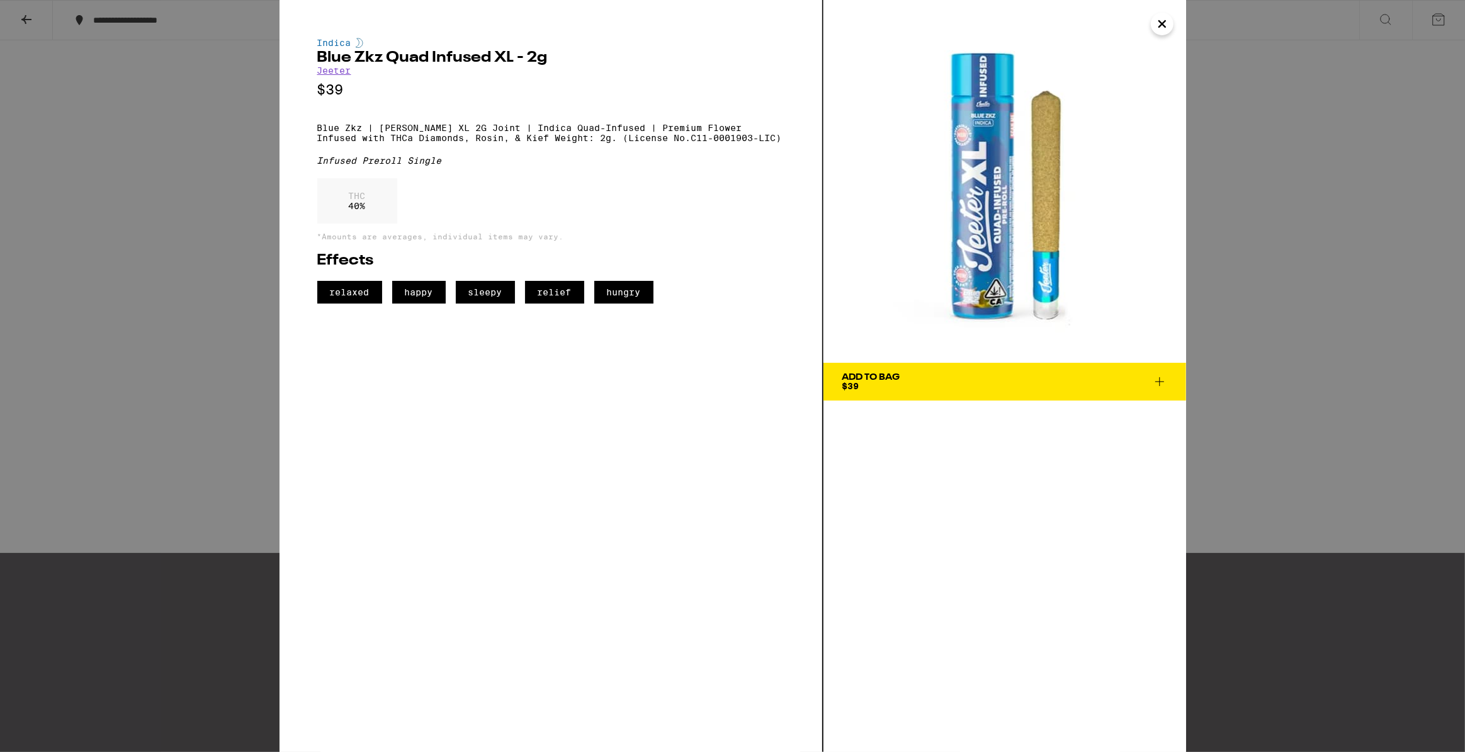
click at [1161, 16] on icon "Close" at bounding box center [1161, 23] width 15 height 19
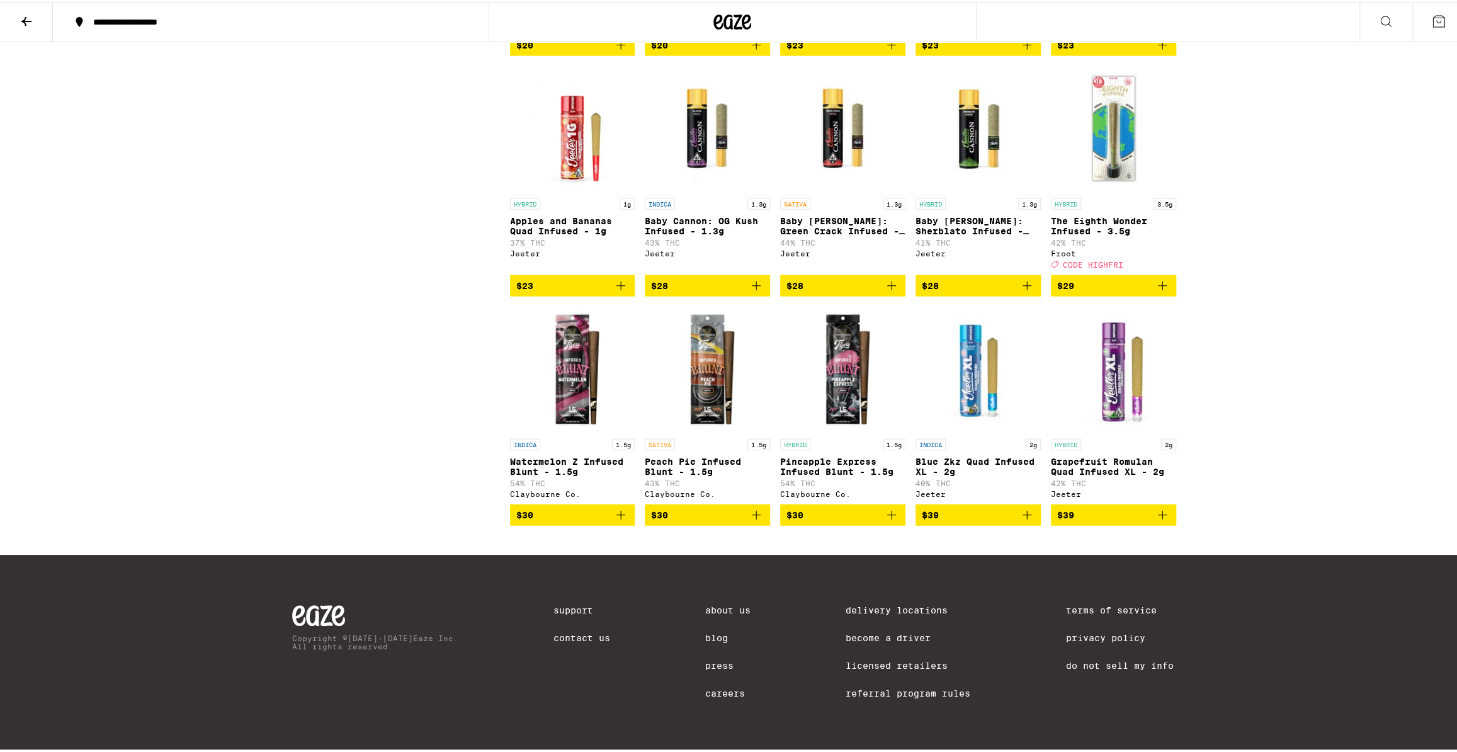
click at [1105, 352] on img "Open page for Grapefruit Romulan Quad Infused XL - 2g from Jeeter" at bounding box center [1113, 368] width 125 height 126
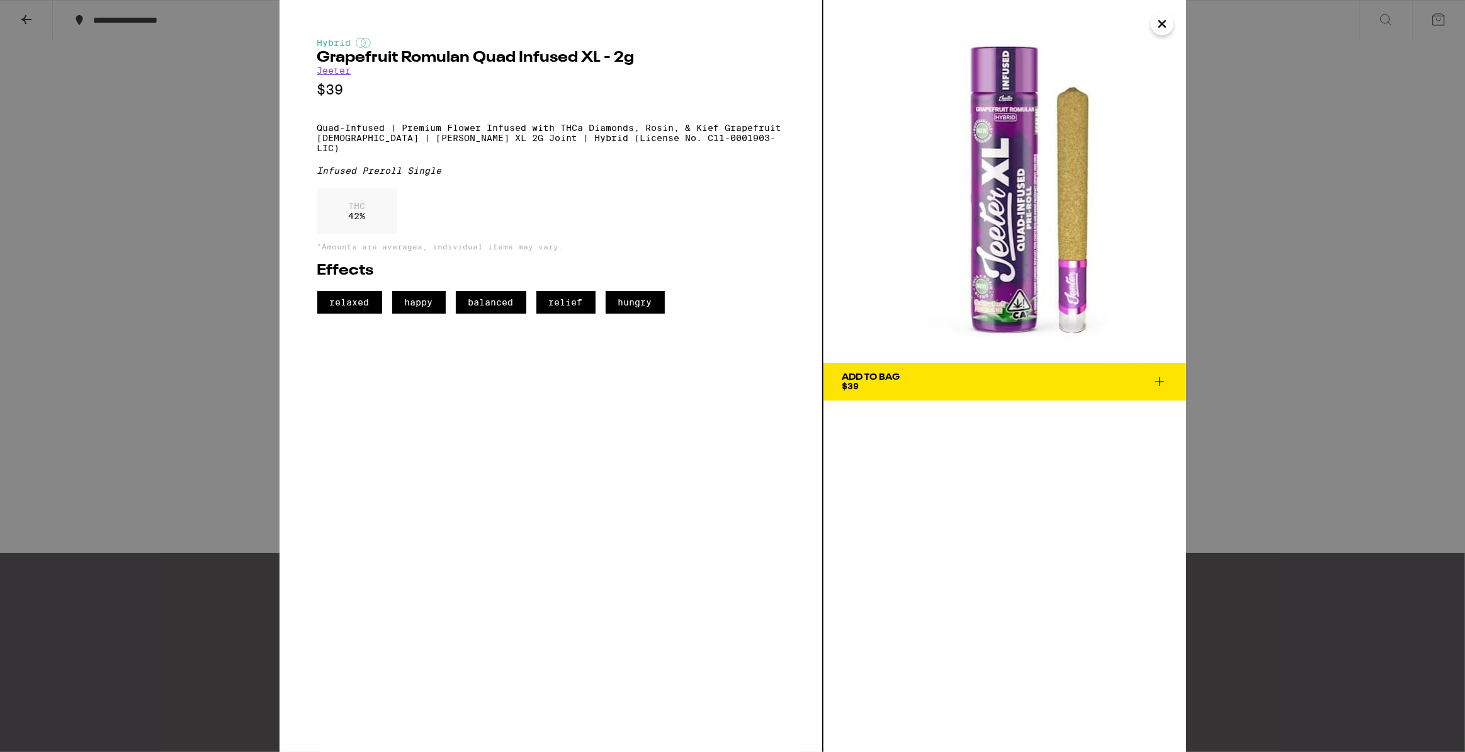
click at [1159, 20] on icon "Close" at bounding box center [1161, 23] width 15 height 19
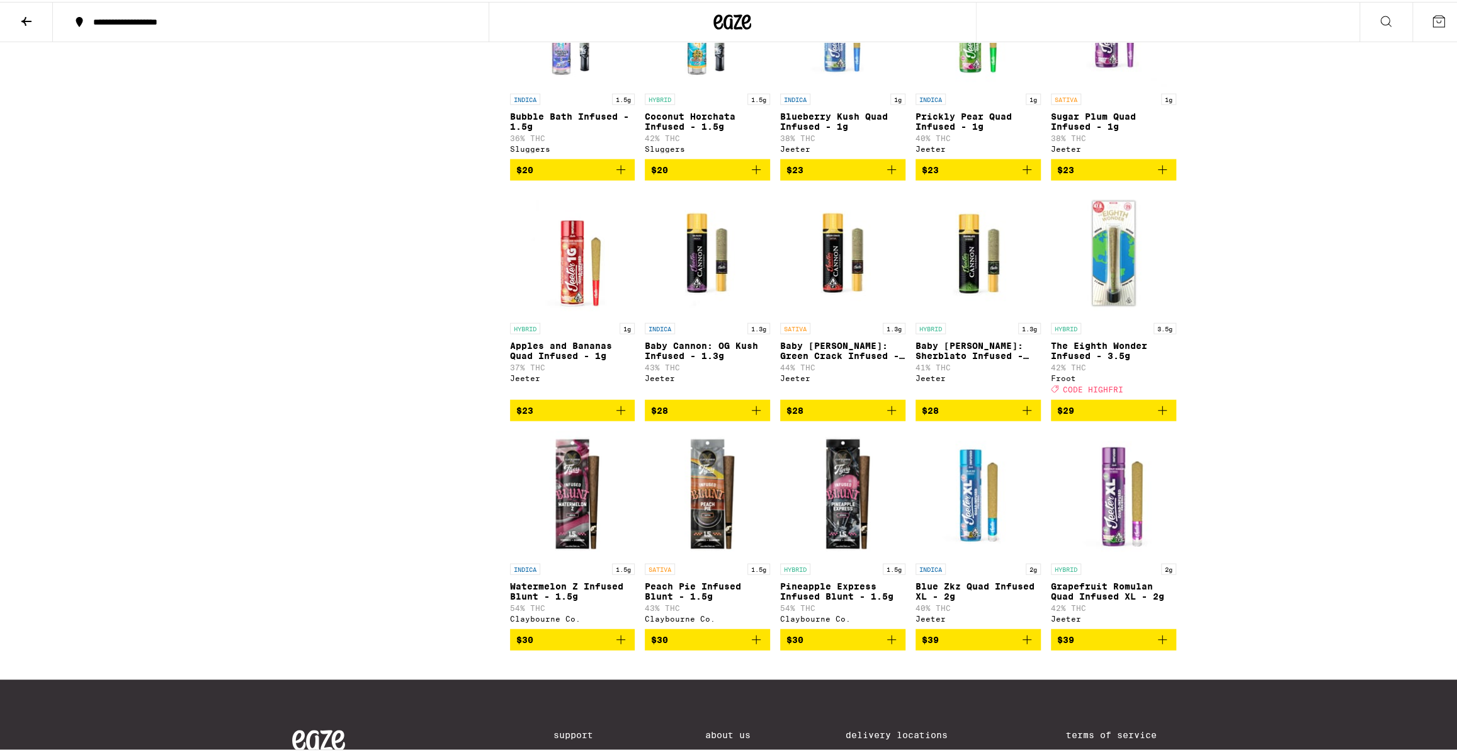
scroll to position [2264, 0]
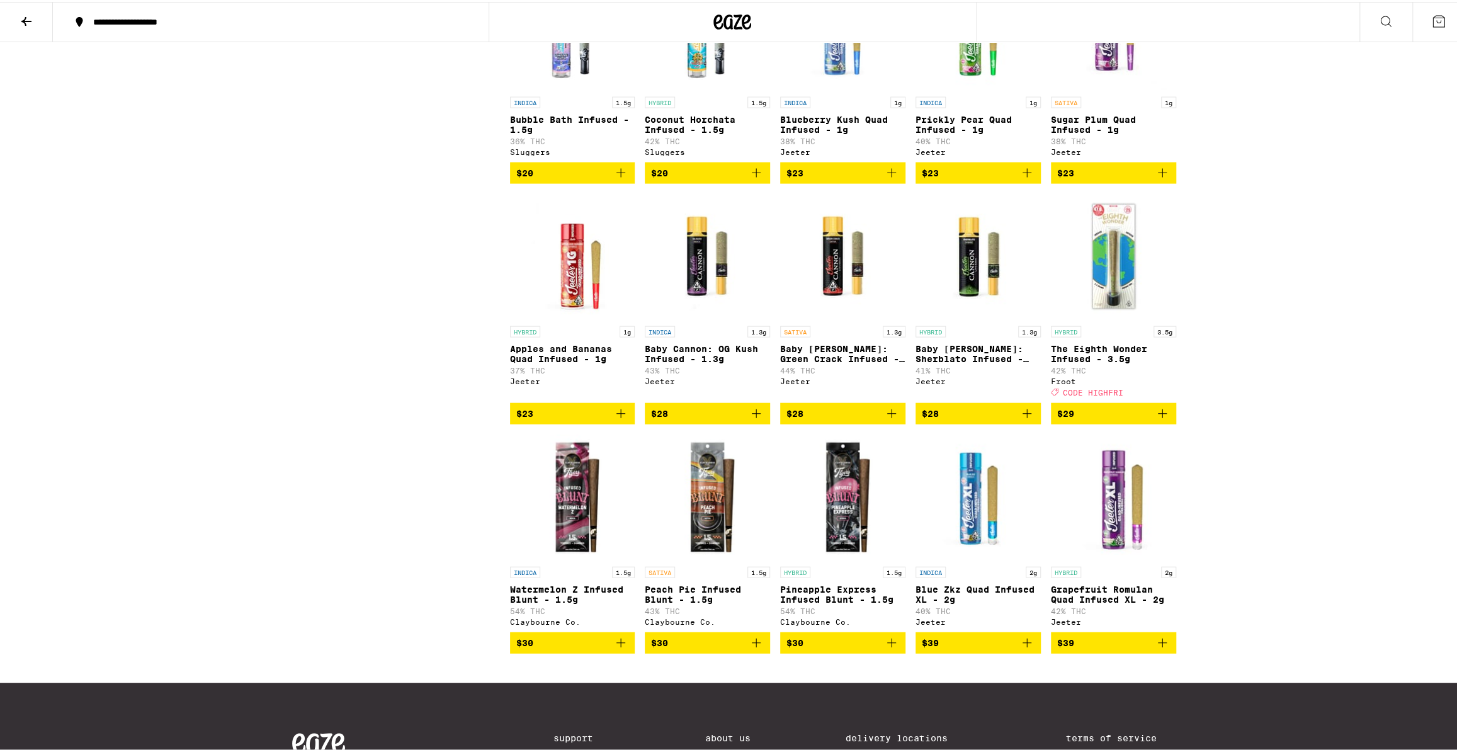
click at [835, 318] on img "Open page for Baby Cannon: Green Crack Infused - 1.3g from Jeeter" at bounding box center [842, 255] width 125 height 126
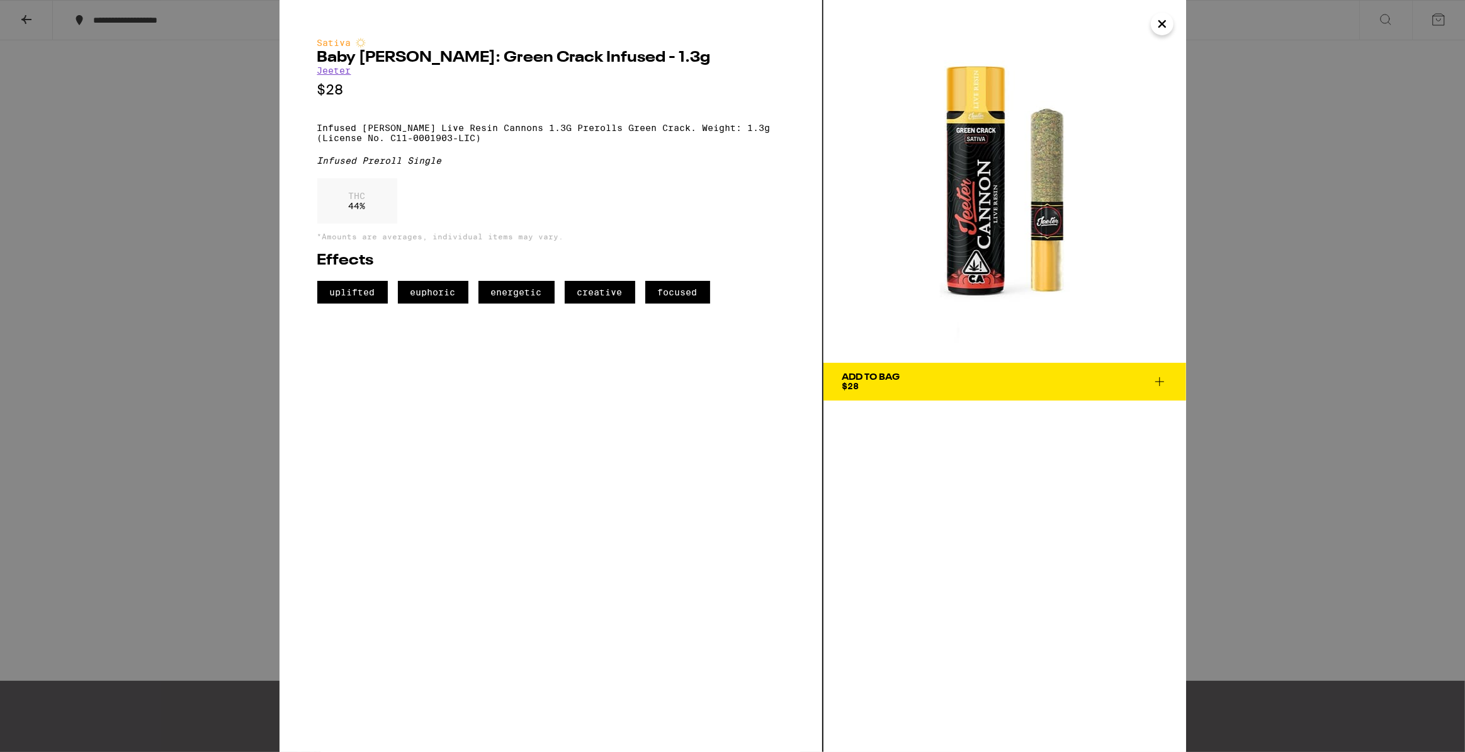
click at [1164, 25] on icon "Close" at bounding box center [1162, 24] width 6 height 6
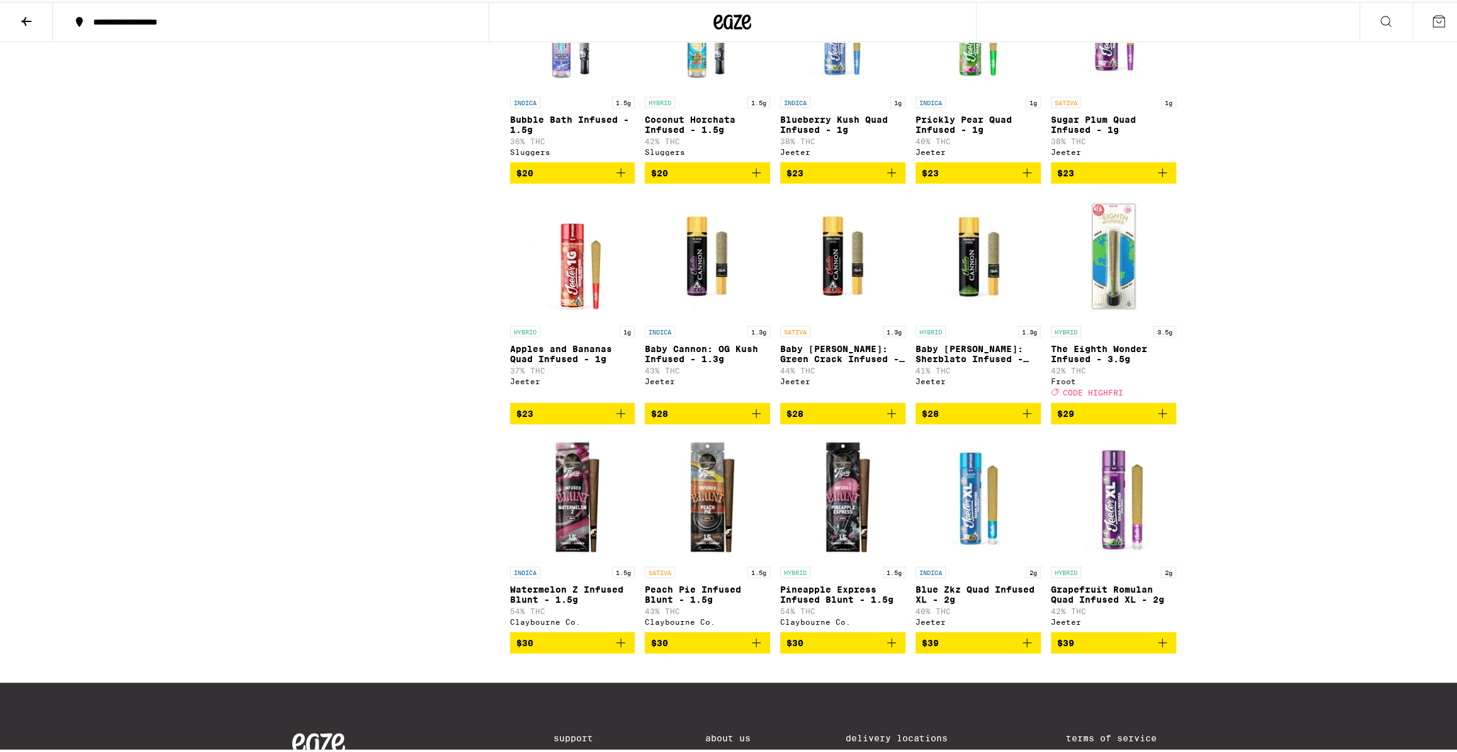
click at [884, 419] on icon "Add to bag" at bounding box center [891, 411] width 15 height 15
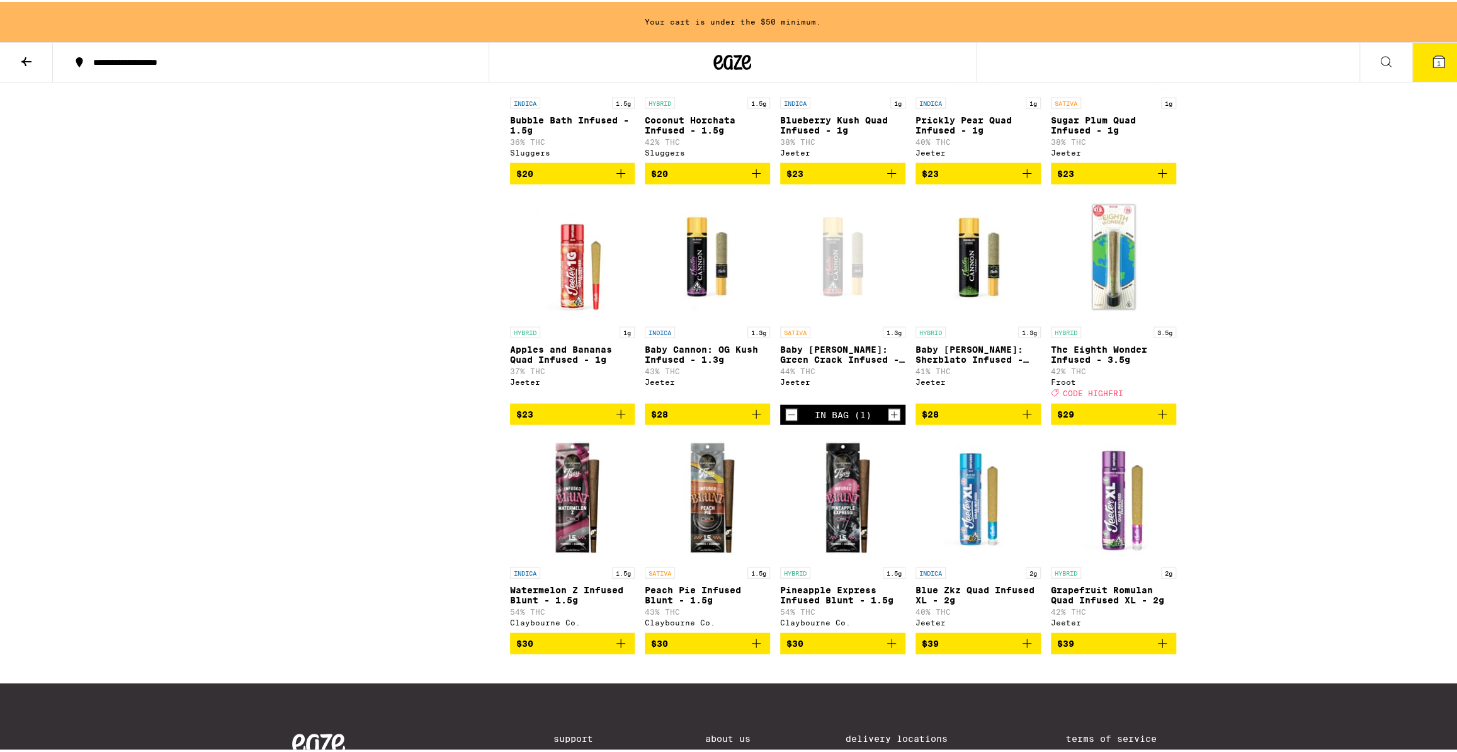
click at [31, 52] on icon at bounding box center [26, 59] width 15 height 15
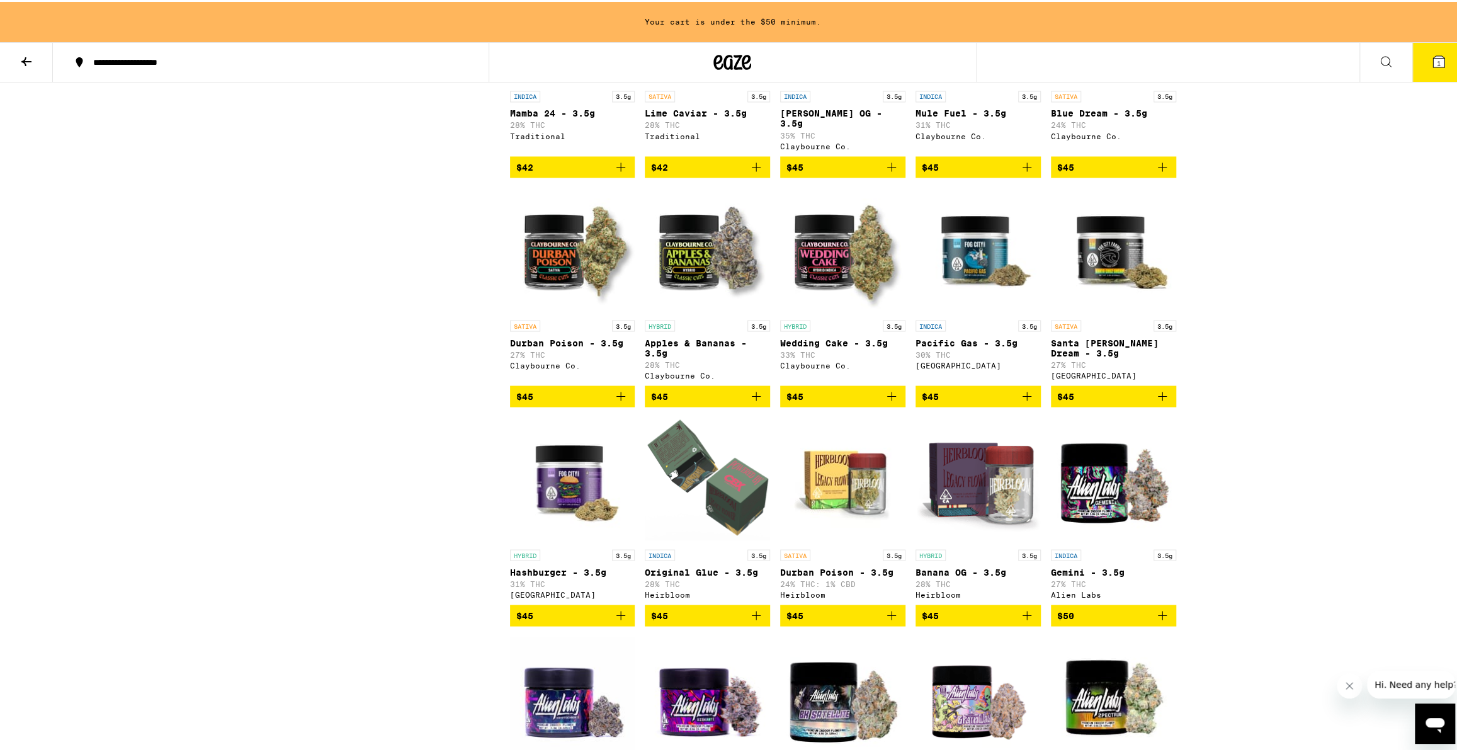
scroll to position [1813, 0]
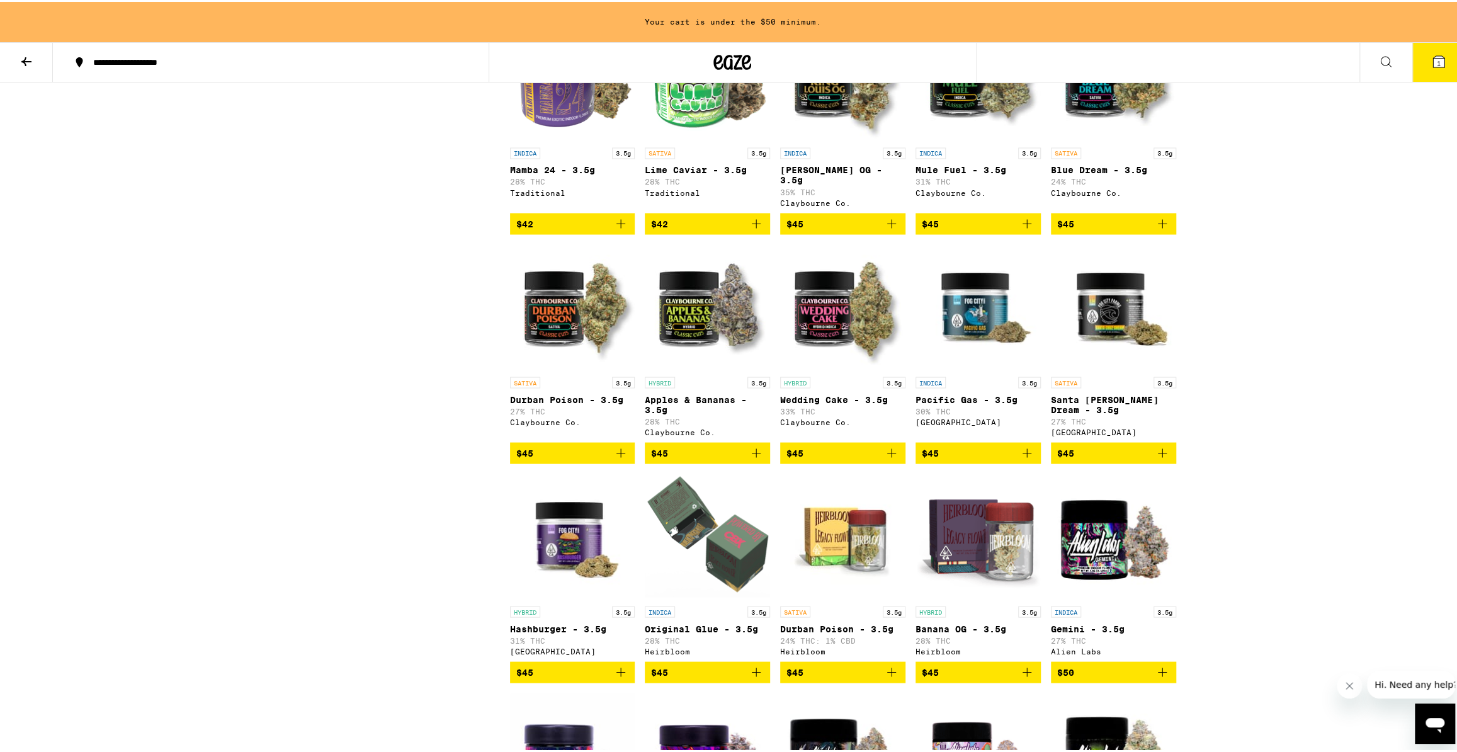
click at [619, 458] on icon "Add to bag" at bounding box center [620, 450] width 15 height 15
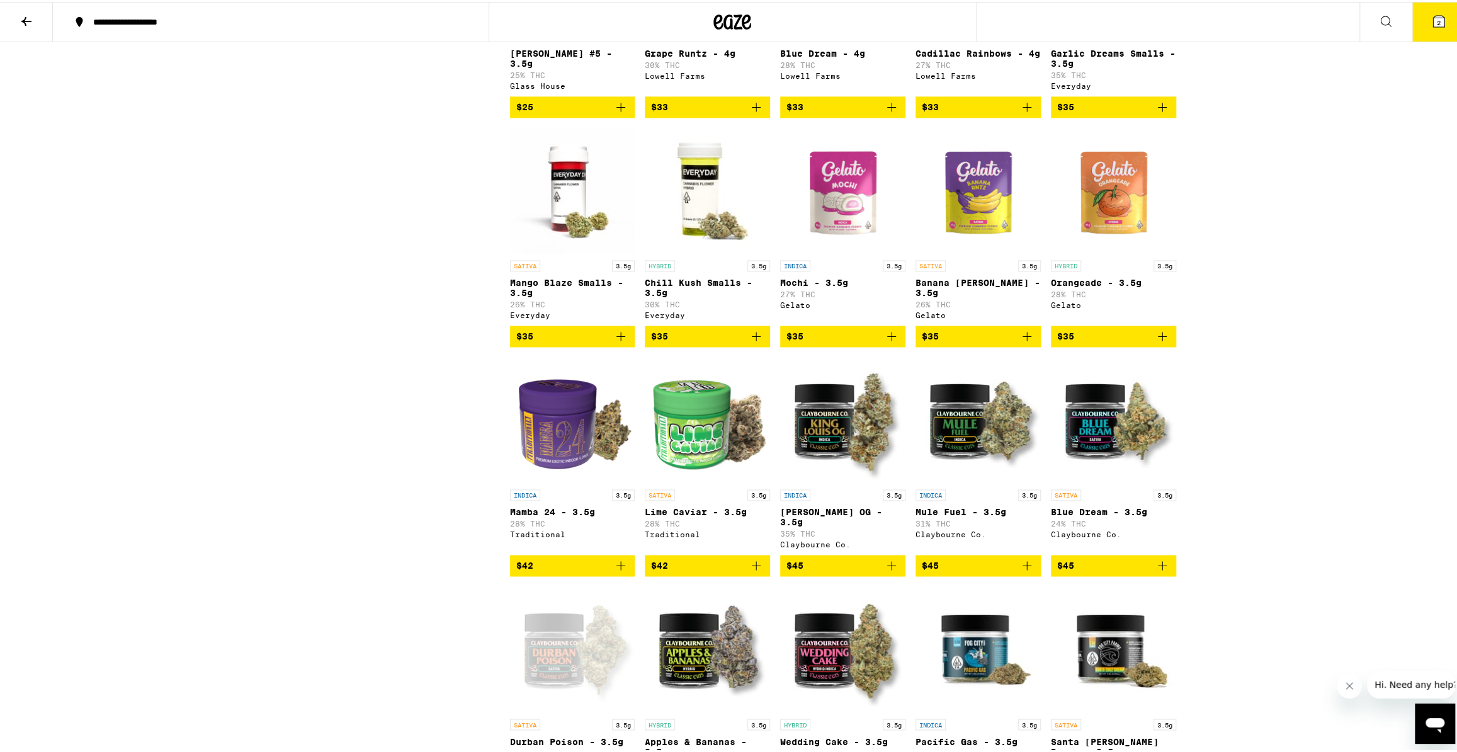
scroll to position [1429, 0]
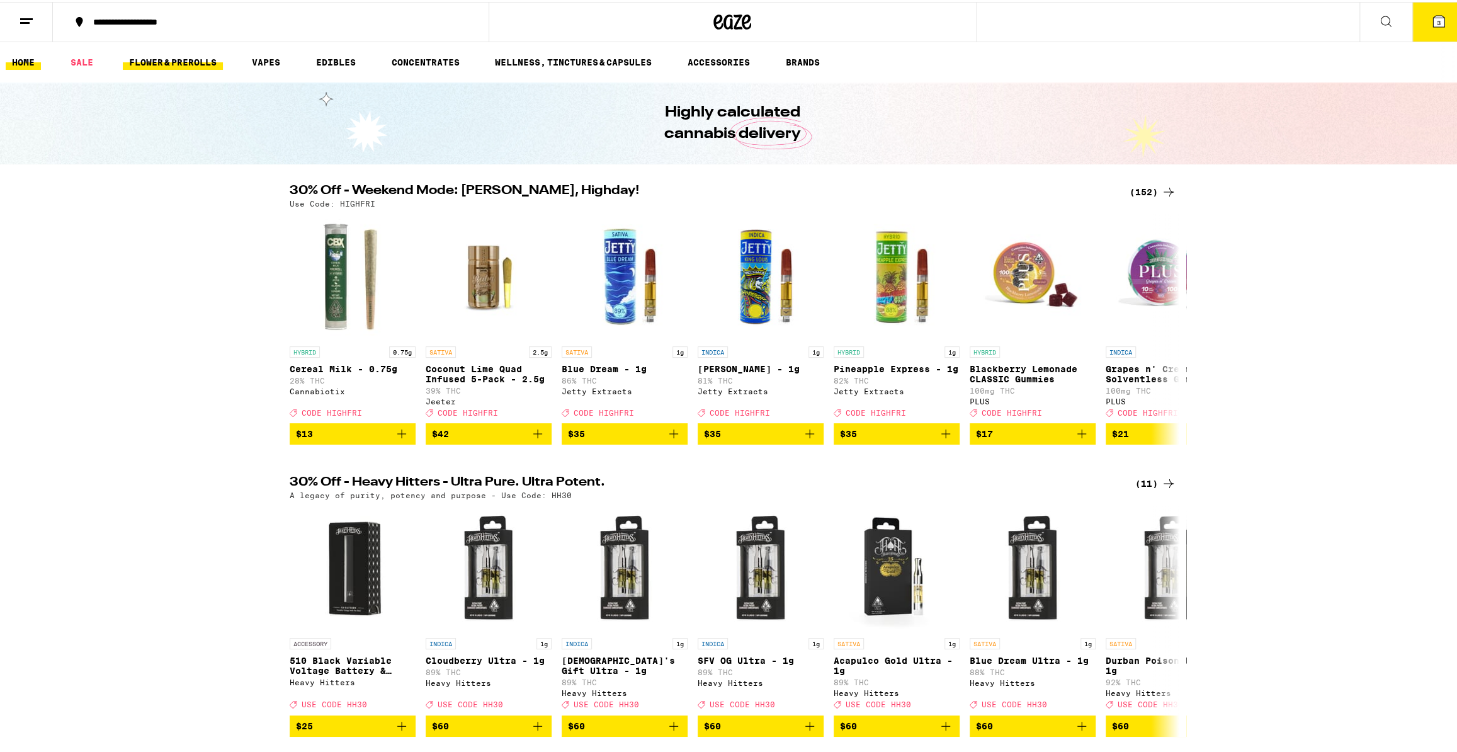
click at [186, 63] on link "FLOWER & PREROLLS" at bounding box center [173, 60] width 100 height 15
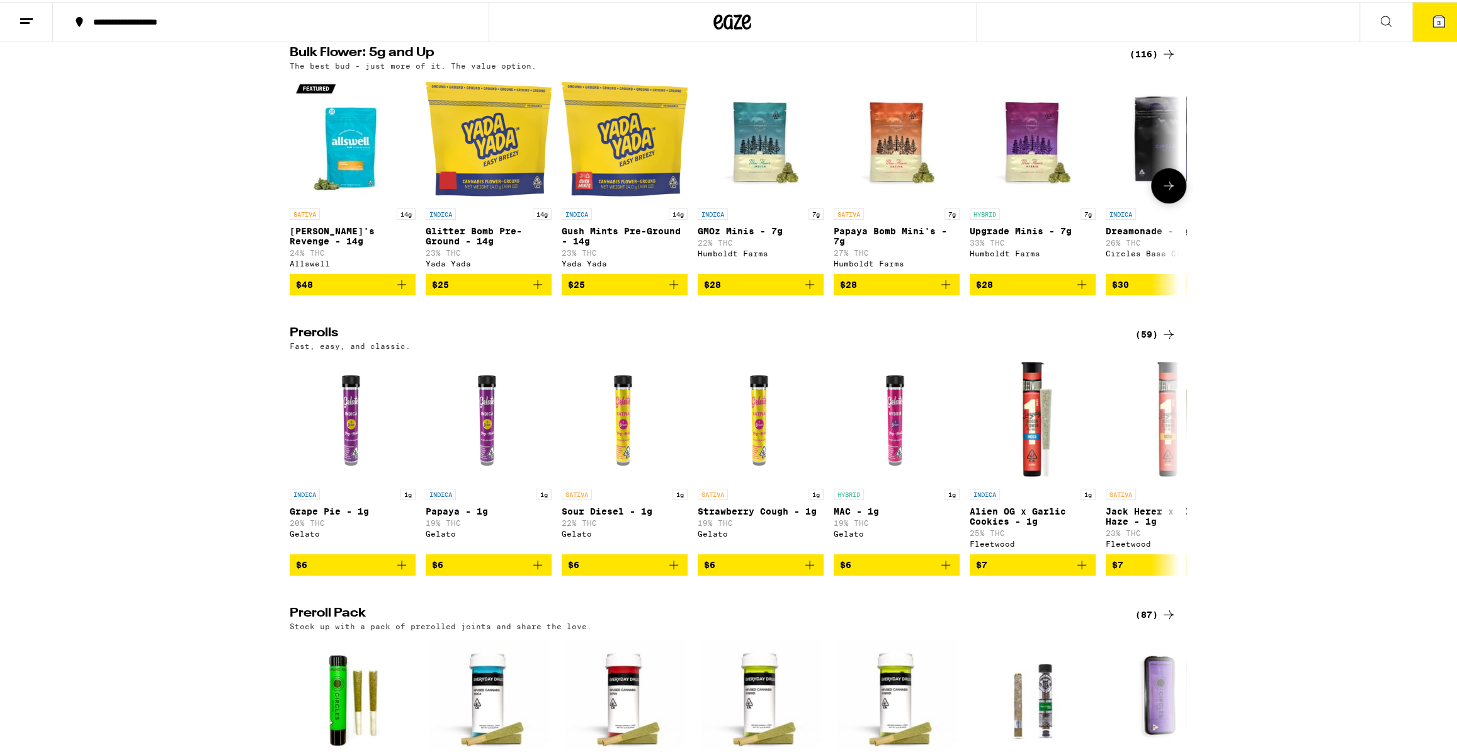
scroll to position [458, 0]
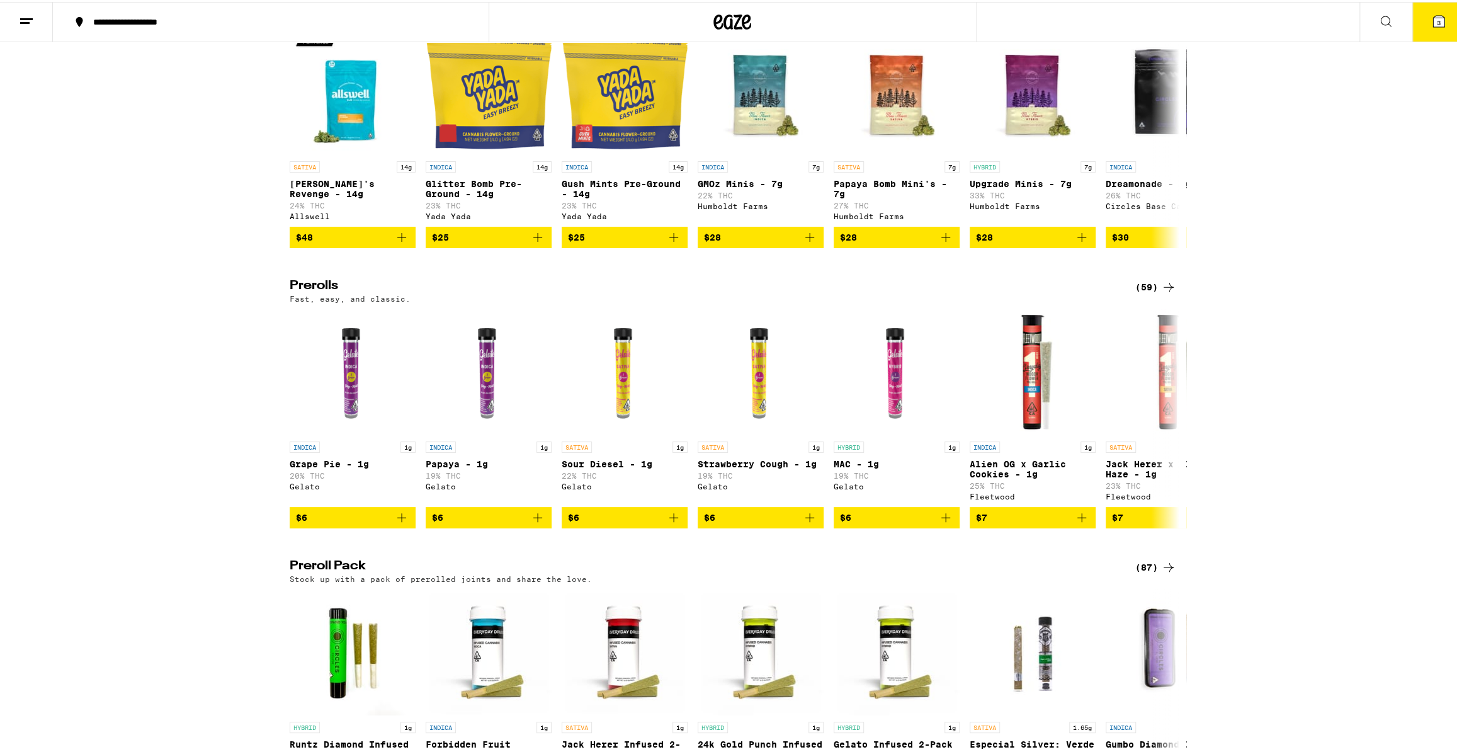
click at [1151, 293] on div "(59)" at bounding box center [1155, 285] width 41 height 15
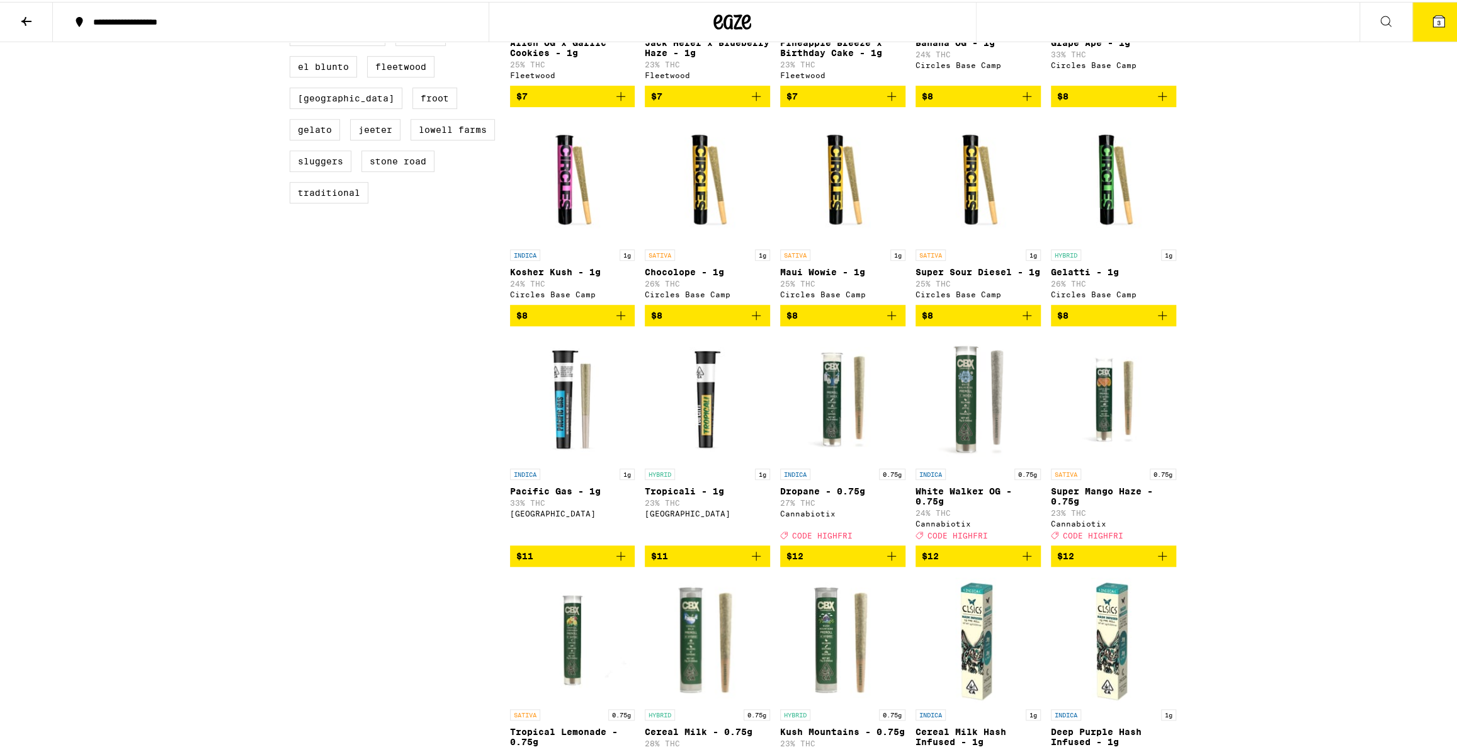
scroll to position [801, 0]
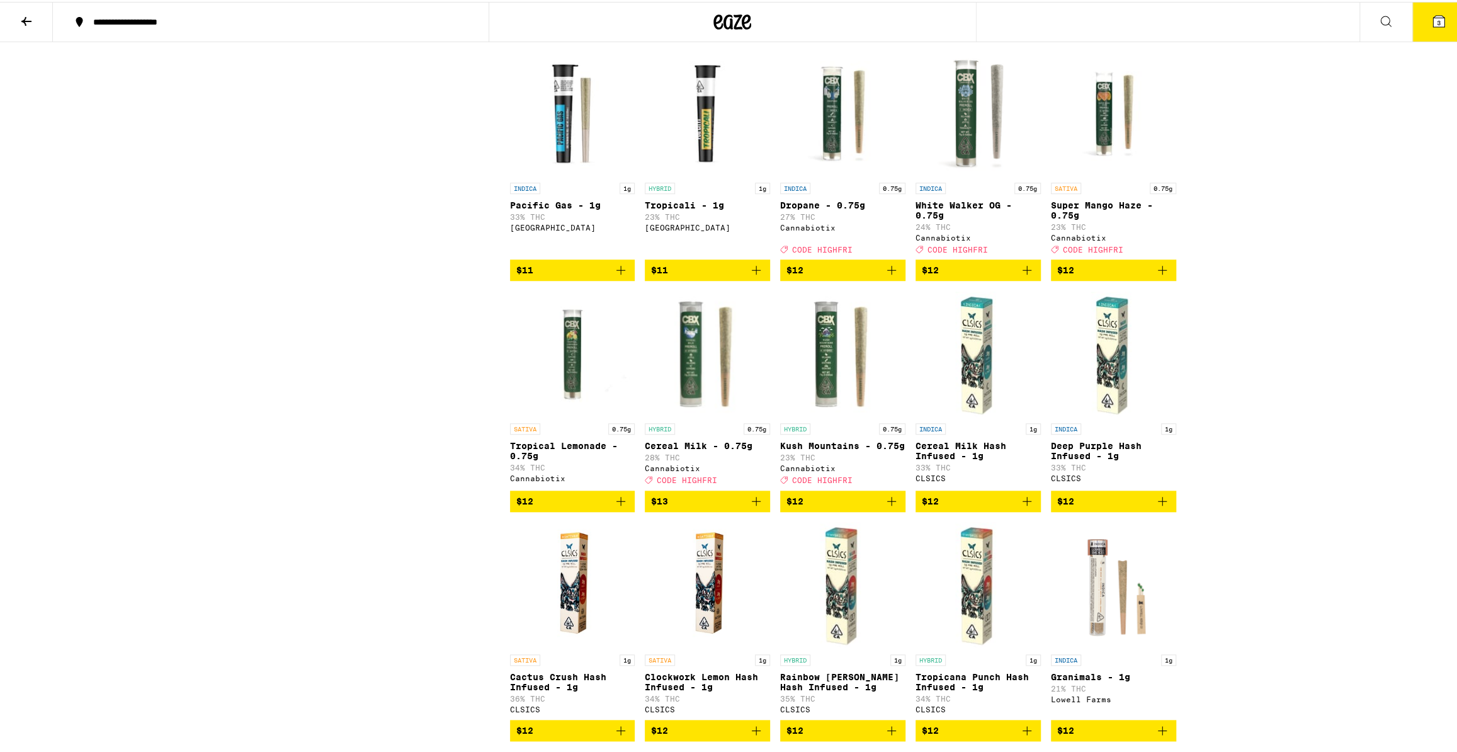
click at [1110, 156] on img "Open page for Super Mango Haze - 0.75g from Cannabiotix" at bounding box center [1113, 111] width 125 height 126
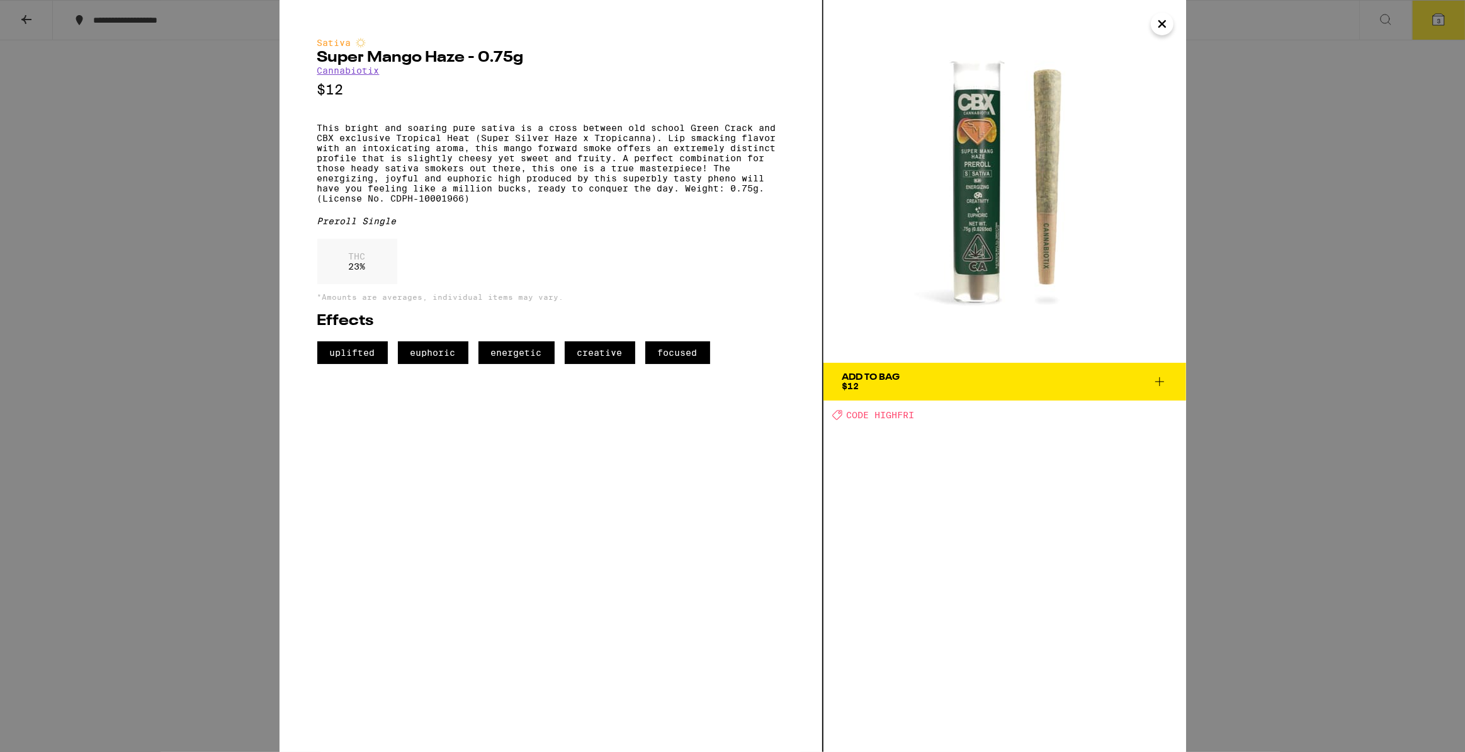
click at [1162, 26] on icon "Close" at bounding box center [1161, 23] width 15 height 19
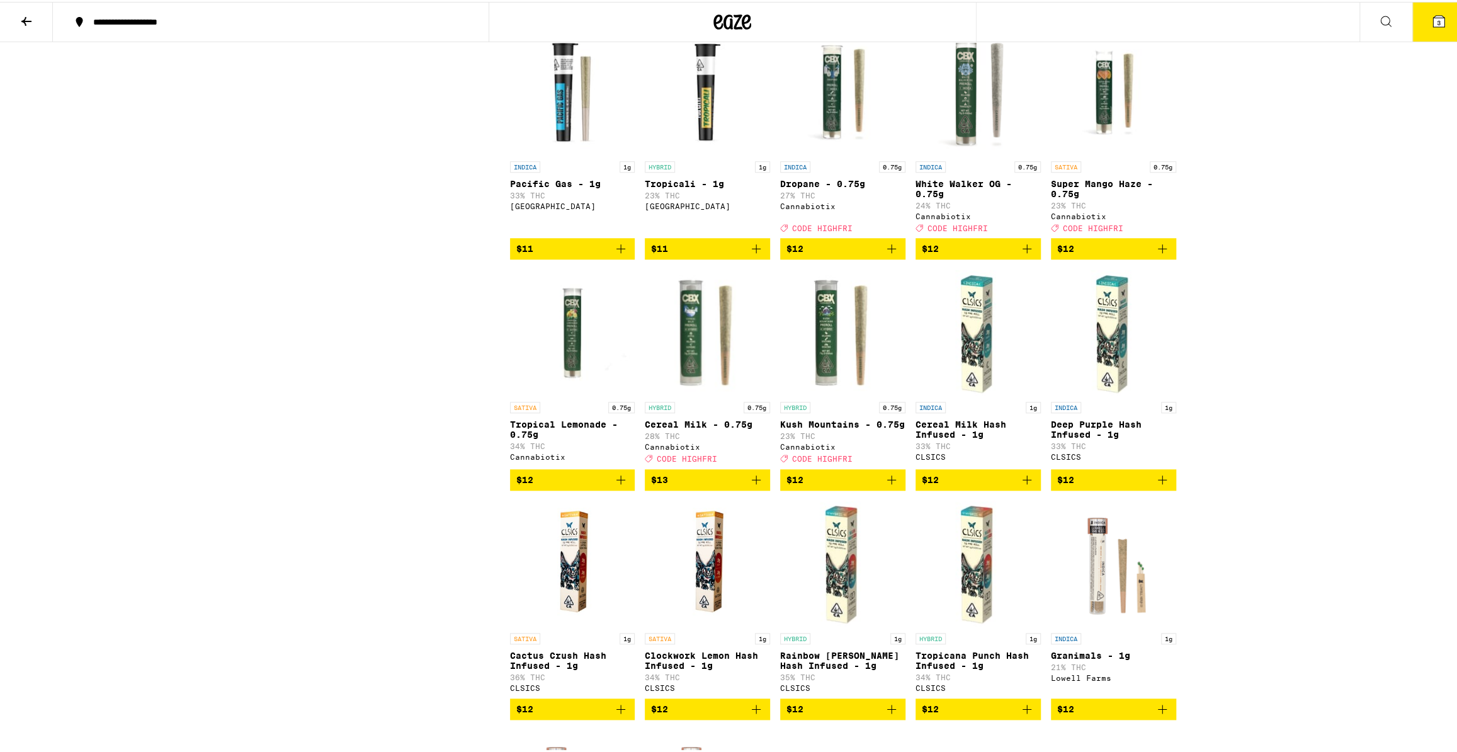
scroll to position [801, 0]
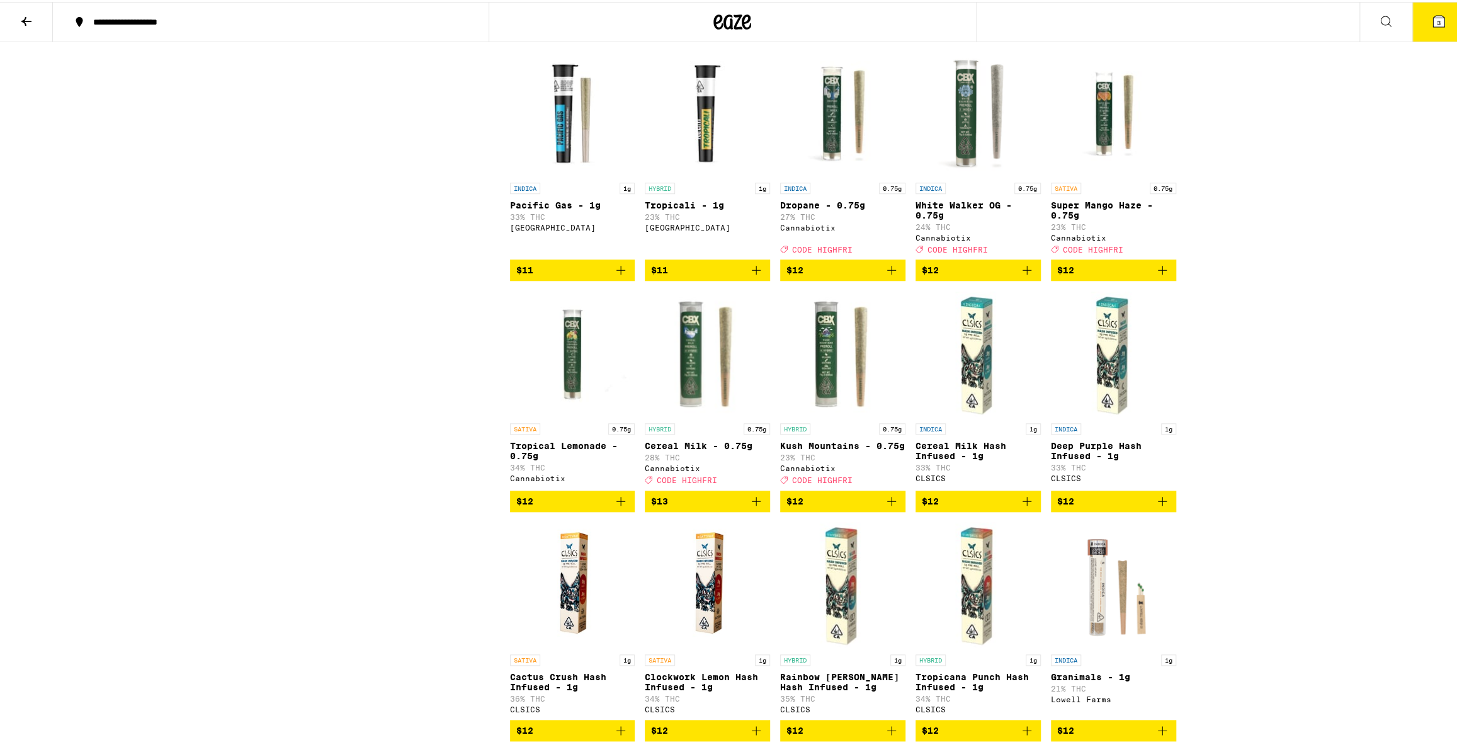
click at [971, 149] on img "Open page for White Walker OG - 0.75g from Cannabiotix" at bounding box center [977, 111] width 125 height 126
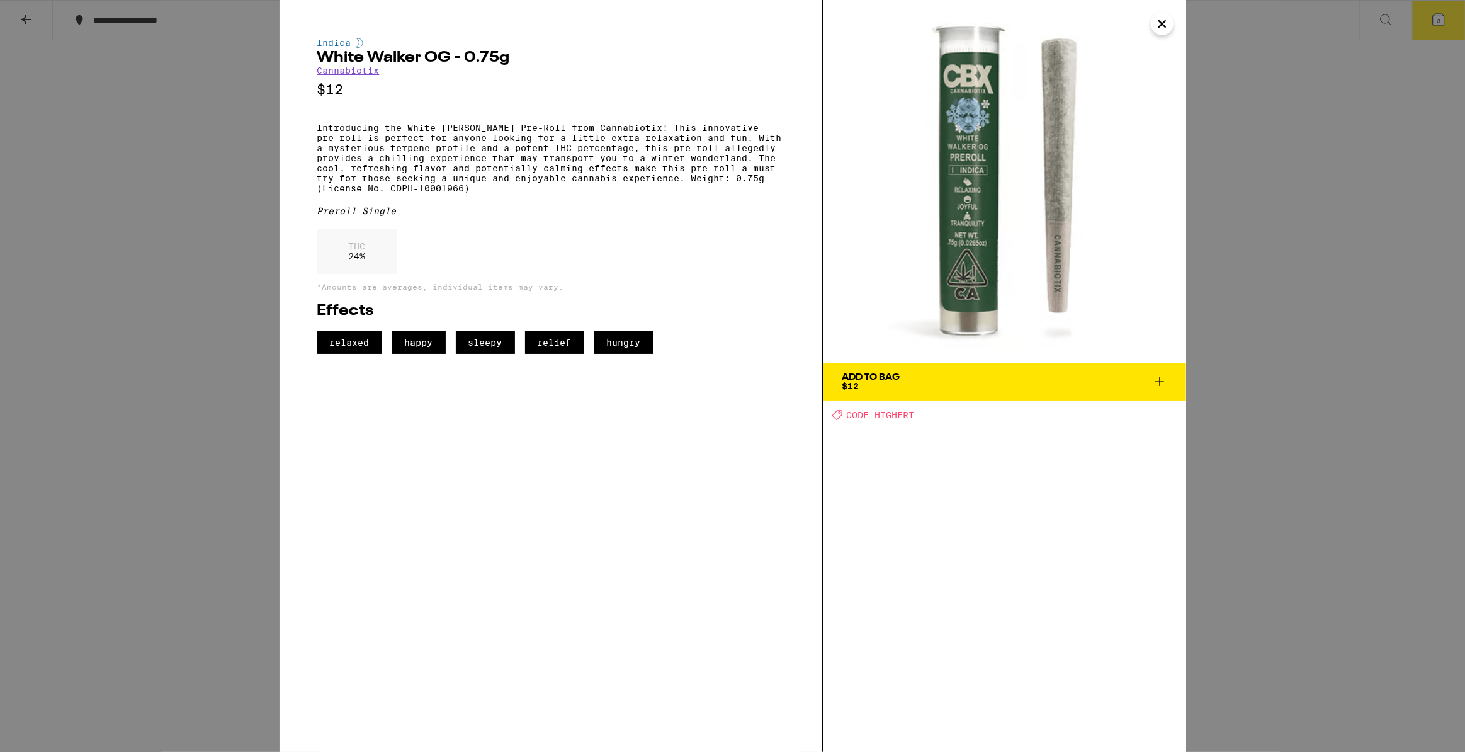
click at [1158, 28] on icon "Close" at bounding box center [1161, 23] width 15 height 19
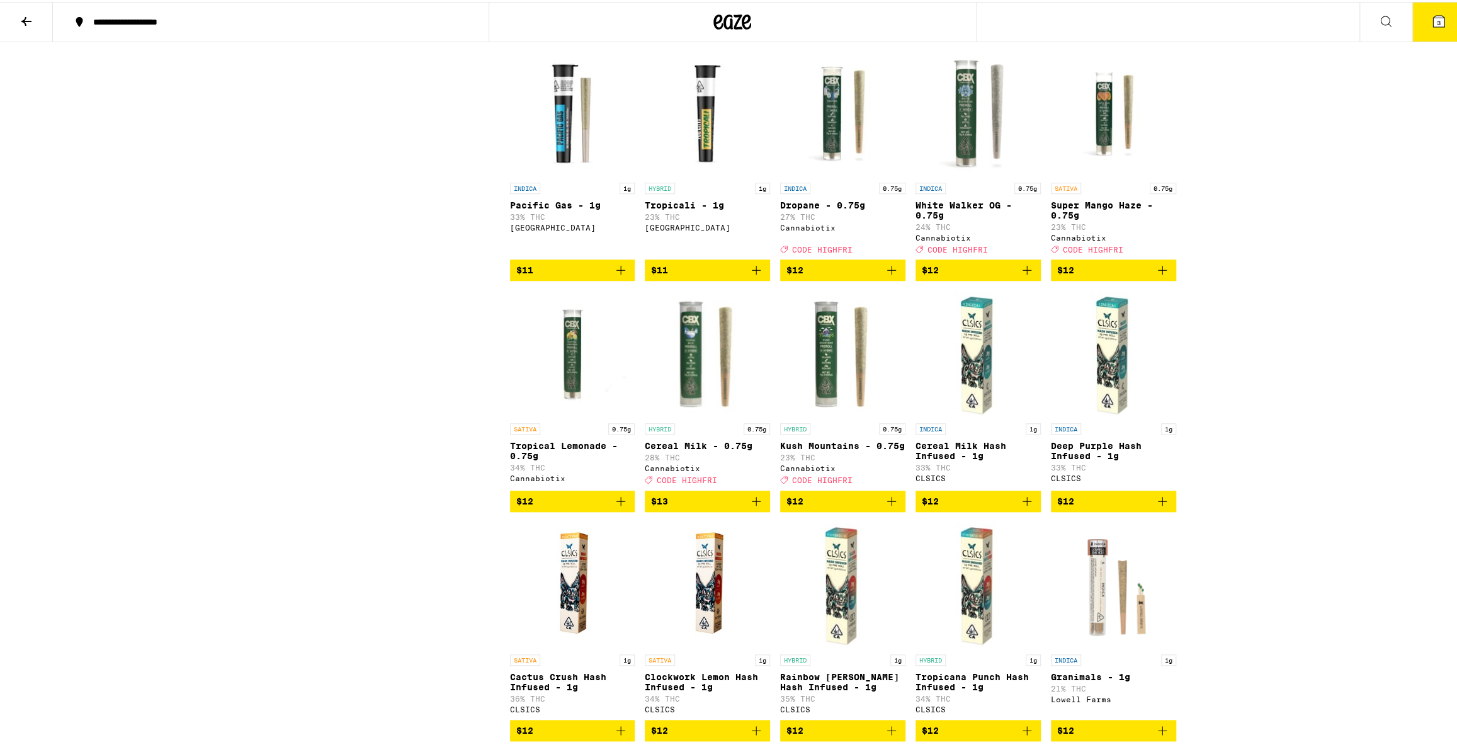
click at [1119, 126] on img "Open page for Super Mango Haze - 0.75g from Cannabiotix" at bounding box center [1113, 111] width 125 height 126
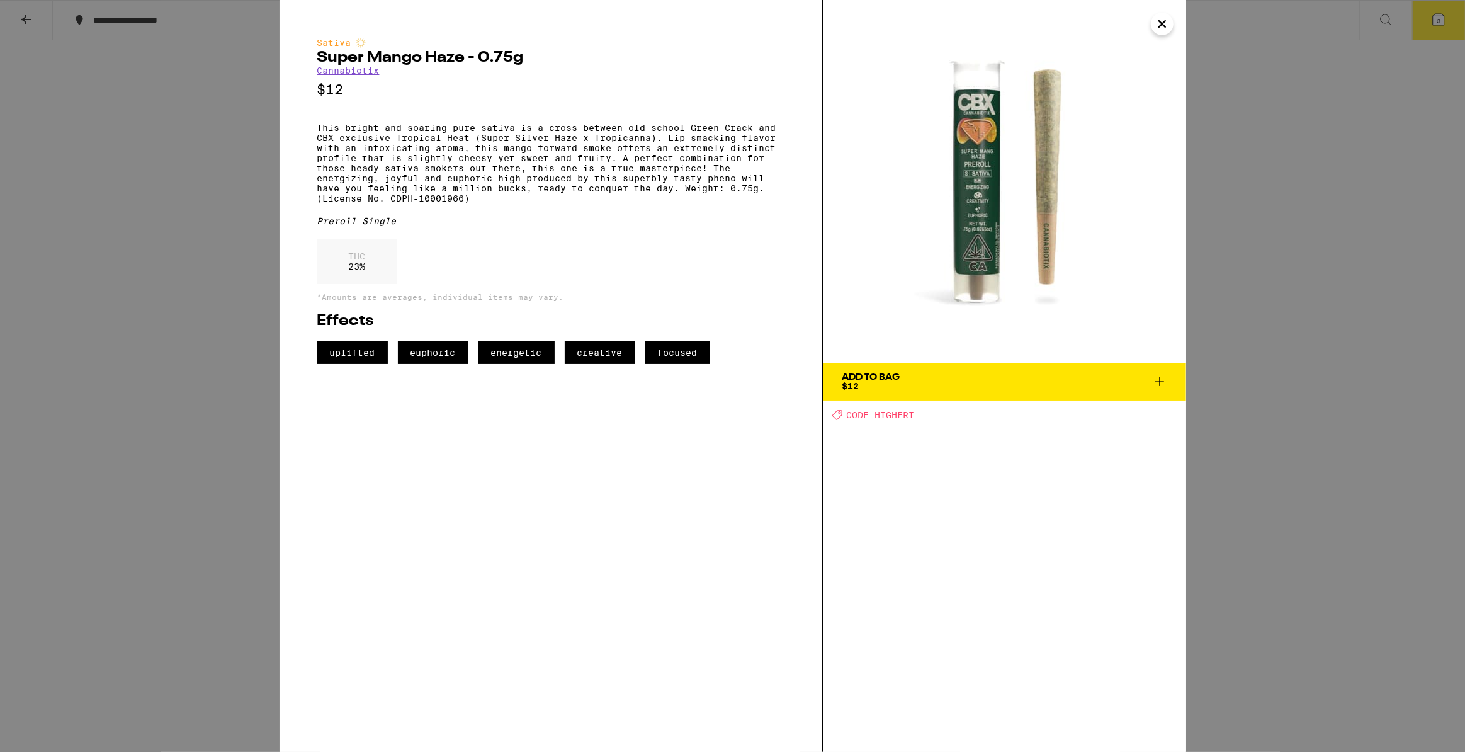
click at [1159, 22] on icon "Close" at bounding box center [1162, 24] width 6 height 6
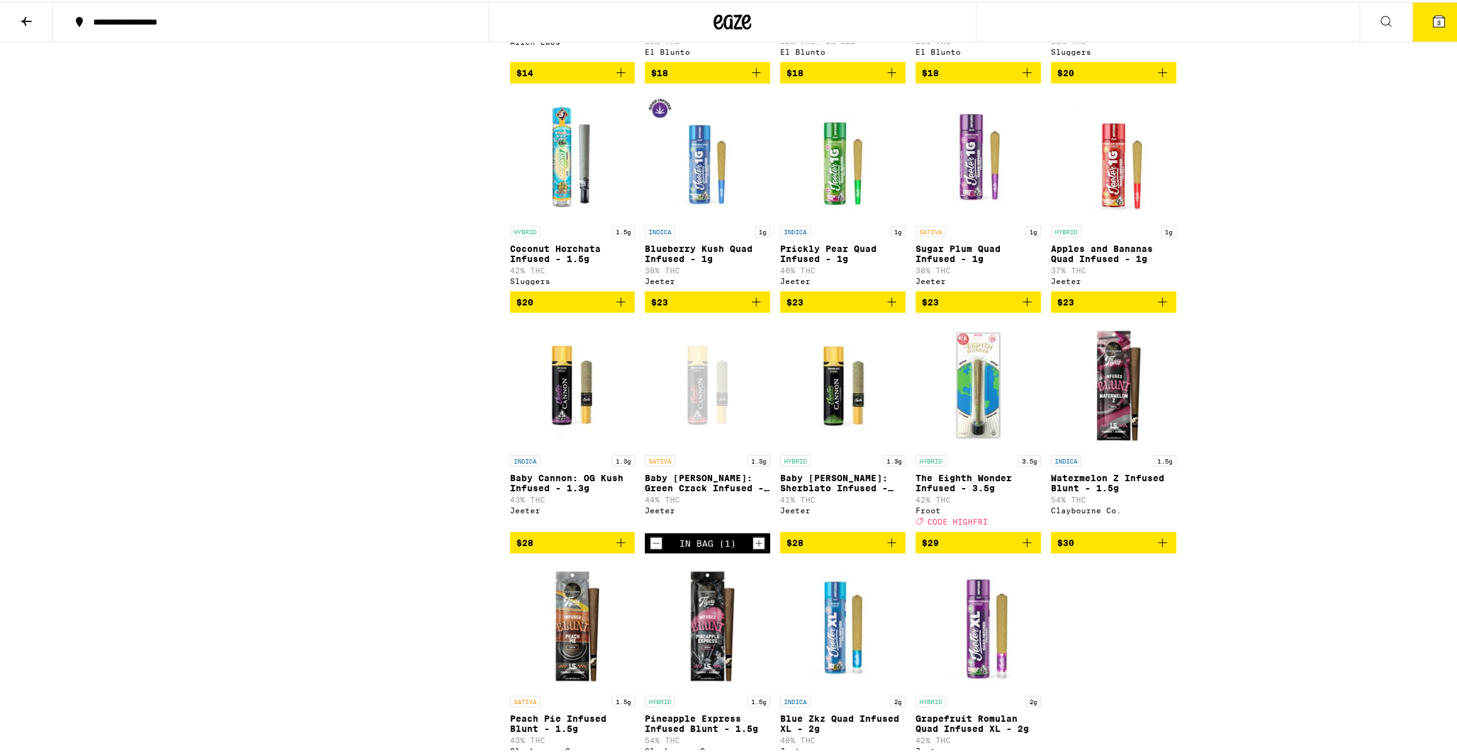
scroll to position [2289, 0]
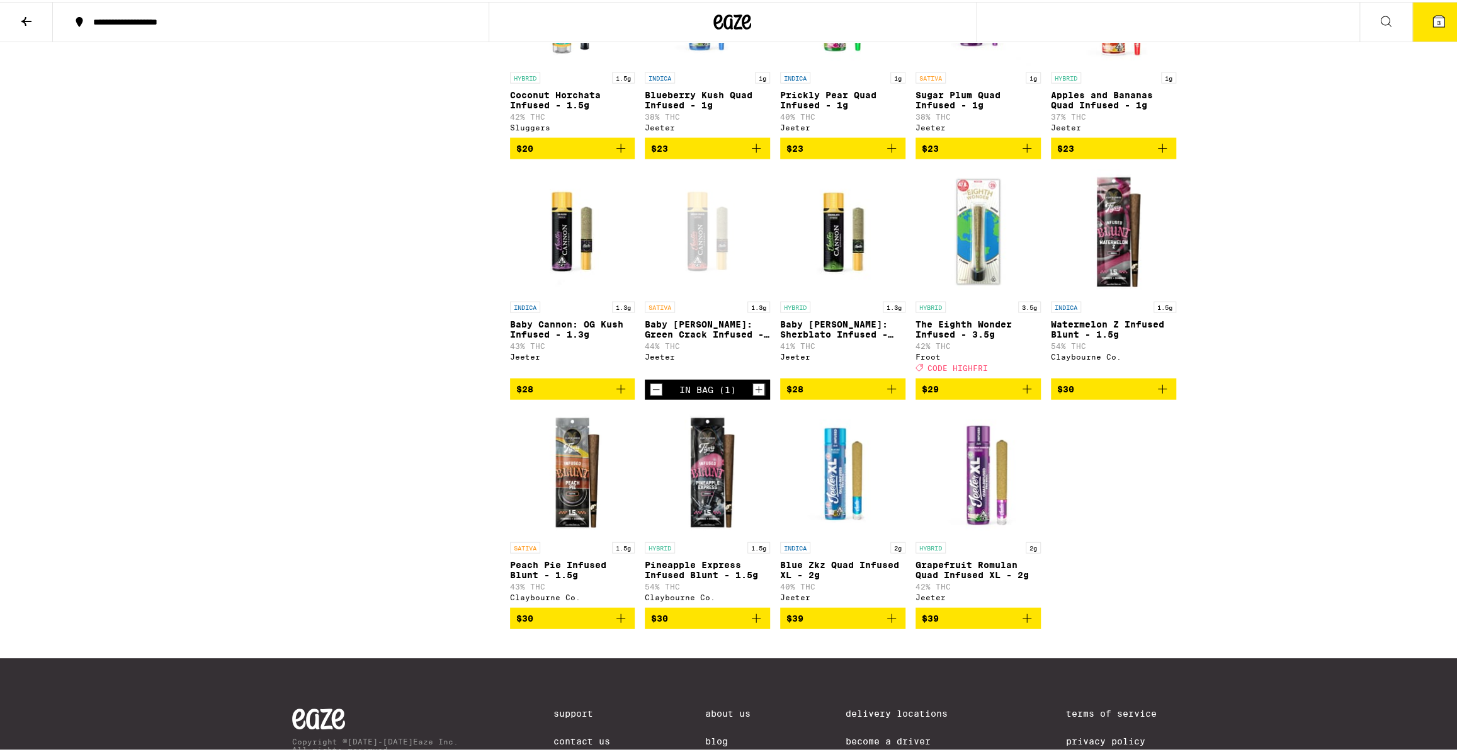
click at [984, 291] on img "Open page for The Eighth Wonder Infused - 3.5g from Froot" at bounding box center [977, 230] width 125 height 126
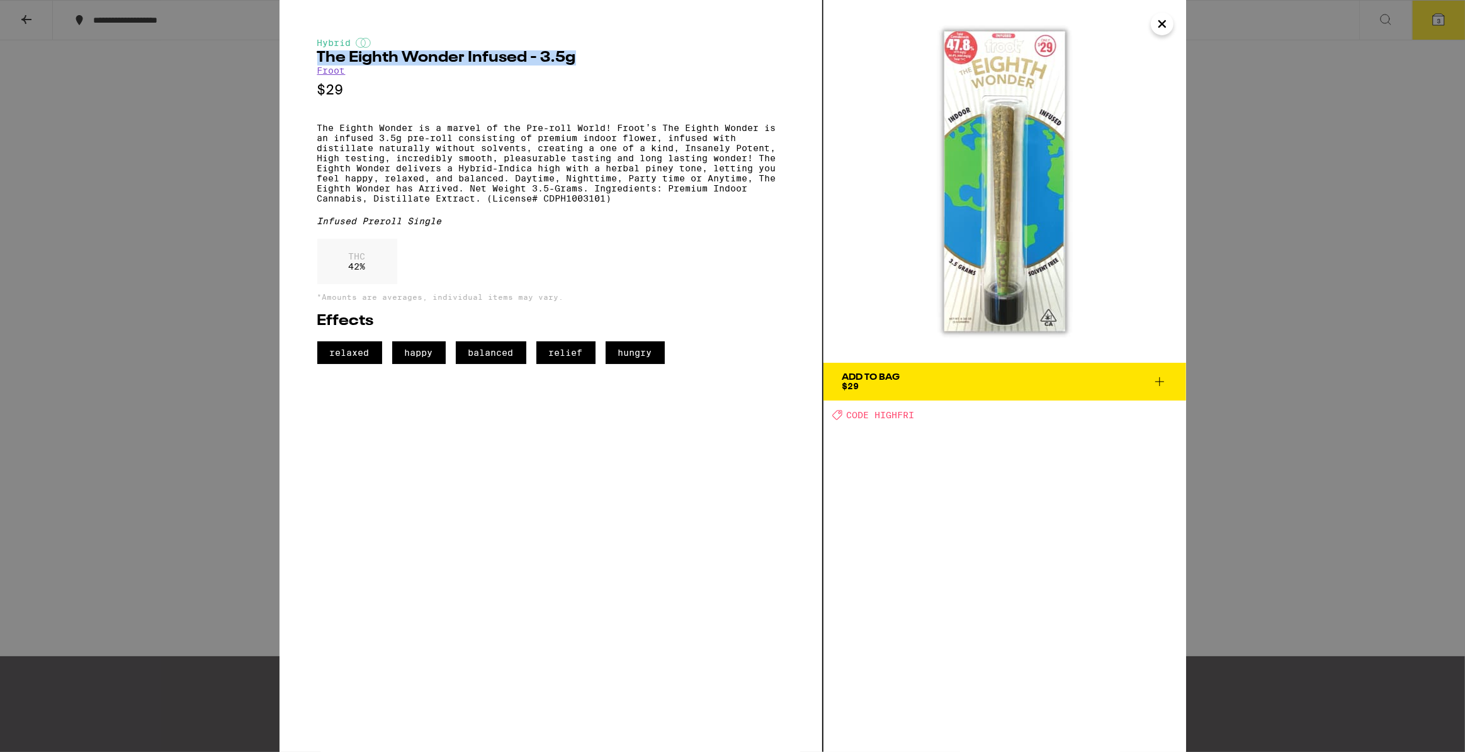
drag, startPoint x: 323, startPoint y: 58, endPoint x: 571, endPoint y: 60, distance: 248.0
click at [571, 60] on h2 "The Eighth Wonder Infused - 3.5g" at bounding box center [550, 57] width 467 height 15
copy h2 "The Eighth Wonder Infused - 3.5g"
click at [1162, 23] on icon "Close" at bounding box center [1162, 24] width 6 height 6
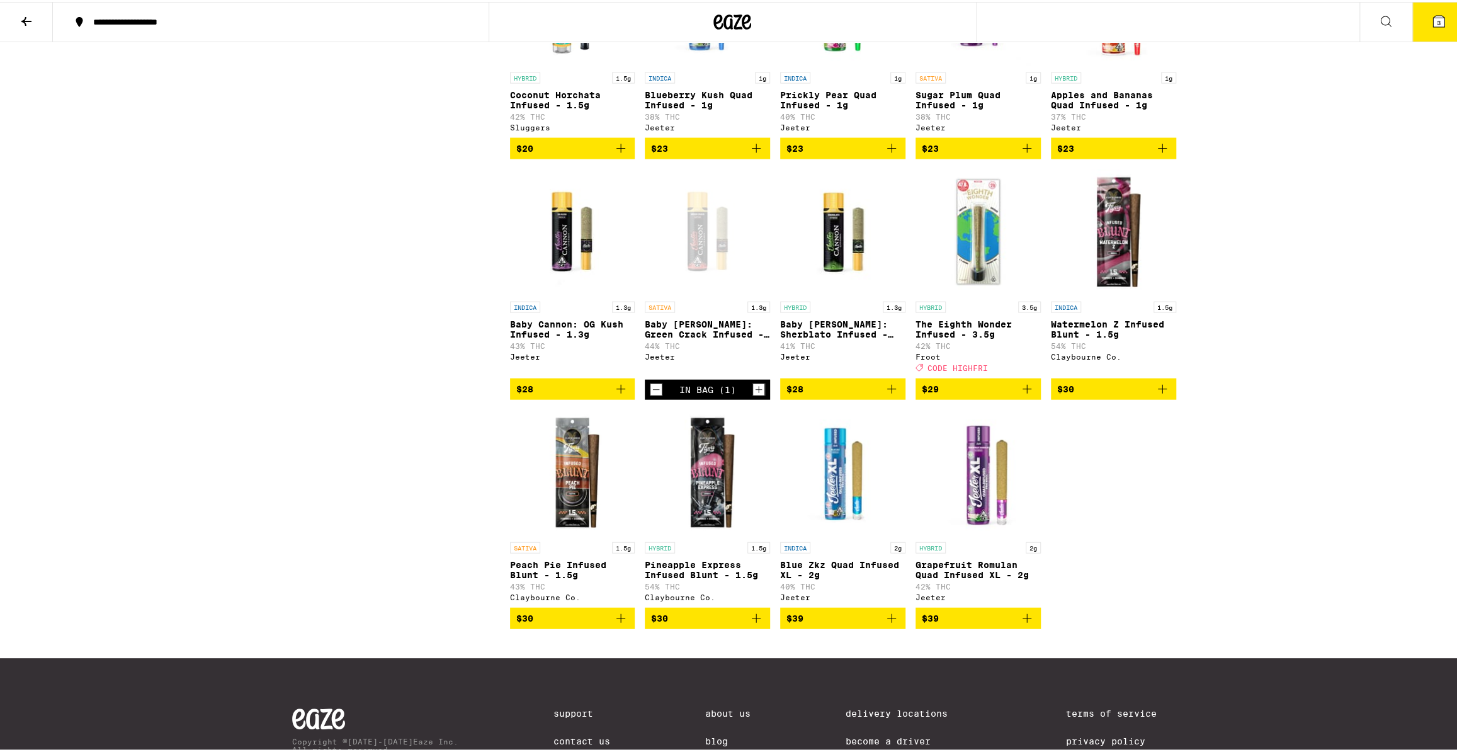
click at [653, 395] on icon "Decrement" at bounding box center [655, 387] width 11 height 15
click at [1023, 395] on icon "Add to bag" at bounding box center [1026, 387] width 15 height 15
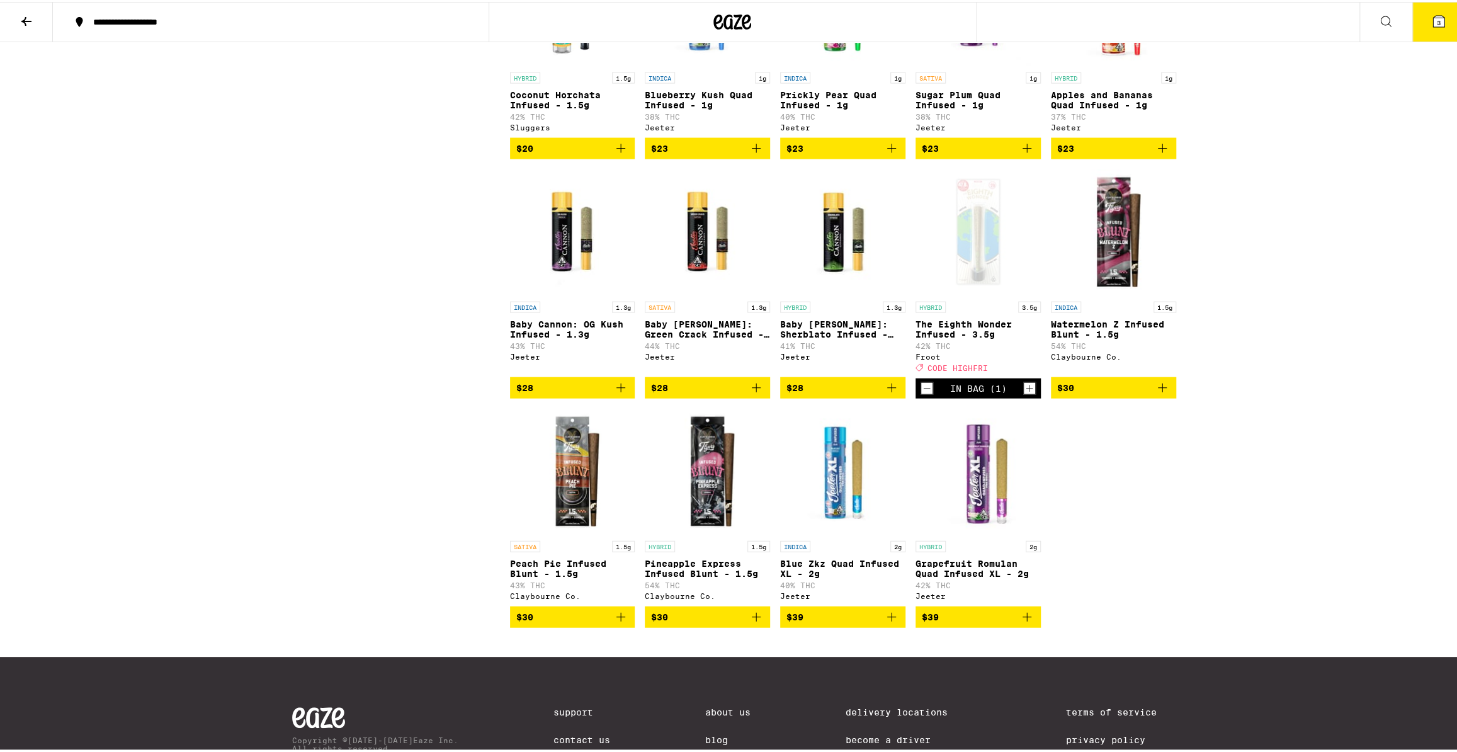
click at [1429, 9] on button "3" at bounding box center [1438, 20] width 53 height 39
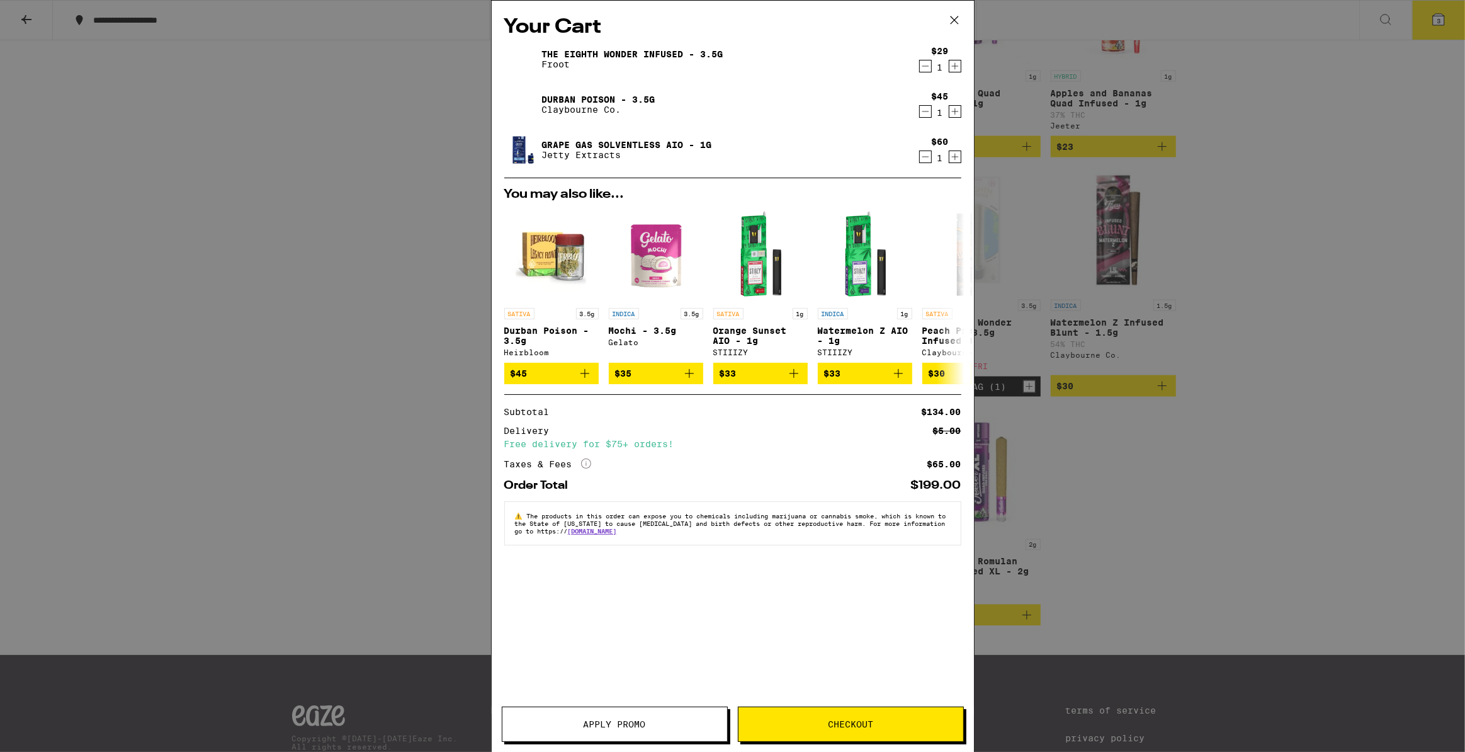
click at [655, 715] on button "Apply Promo" at bounding box center [615, 723] width 226 height 35
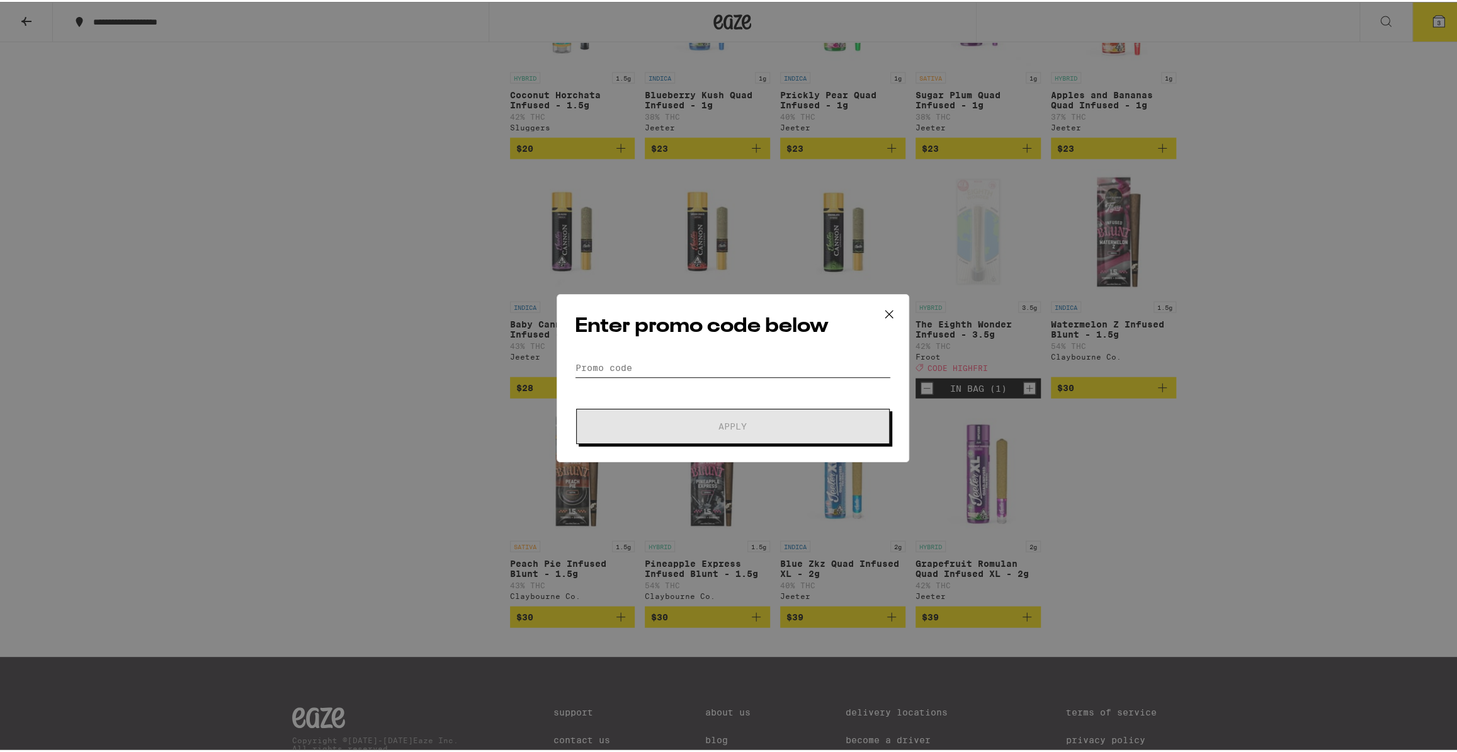
click at [609, 363] on input "Promo Code" at bounding box center [733, 365] width 316 height 19
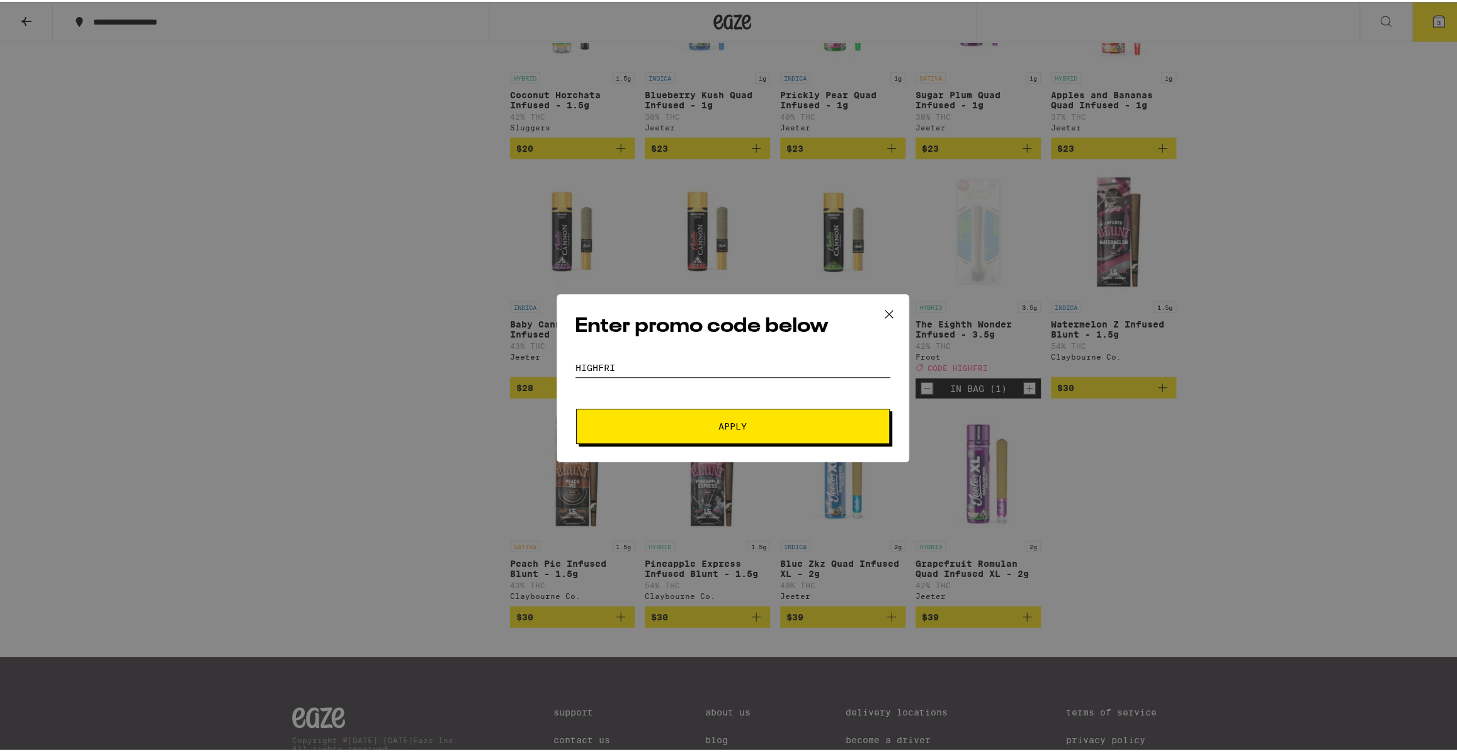
type input "highfri"
click at [659, 434] on button "Apply" at bounding box center [732, 424] width 313 height 35
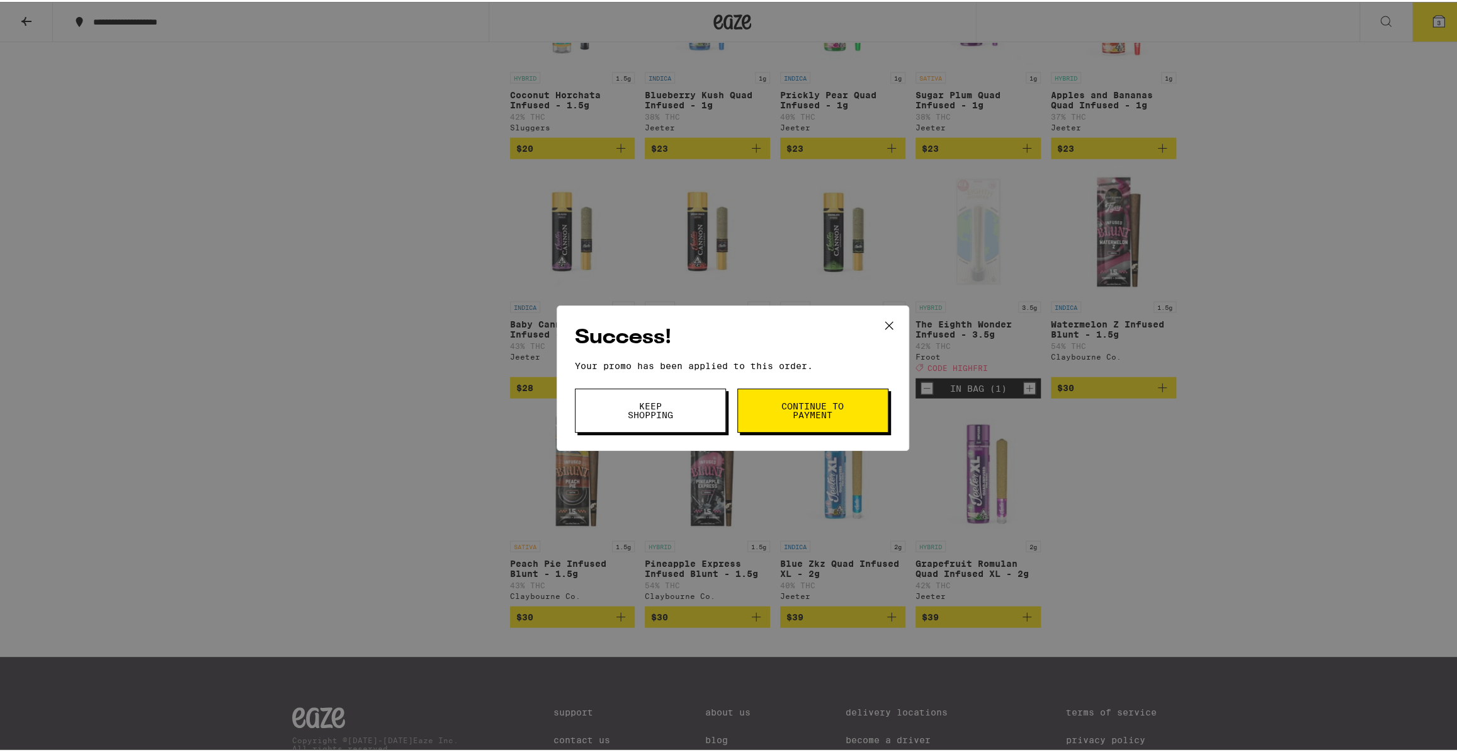
click at [836, 407] on span "Continue to payment" at bounding box center [812, 409] width 64 height 18
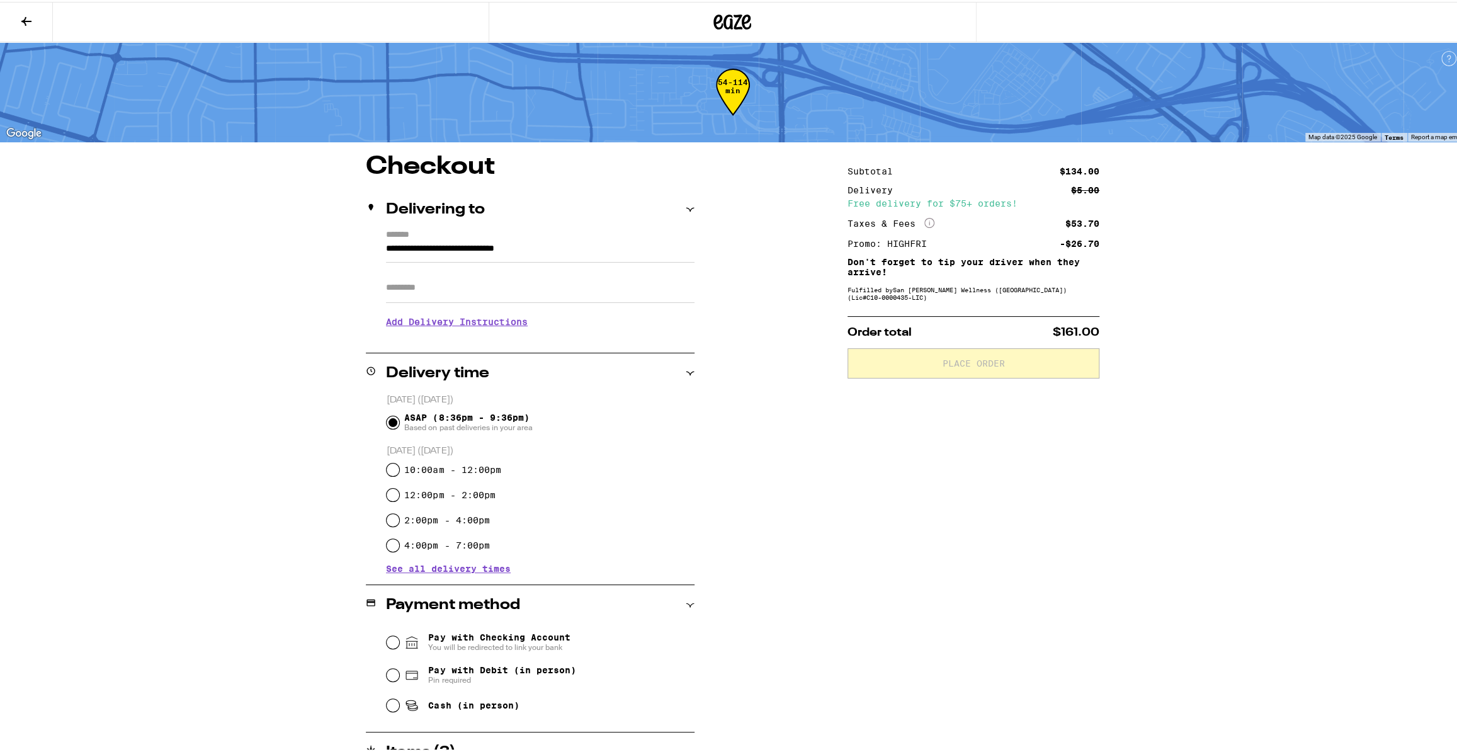
click at [624, 287] on input "Apt/Suite" at bounding box center [540, 286] width 308 height 30
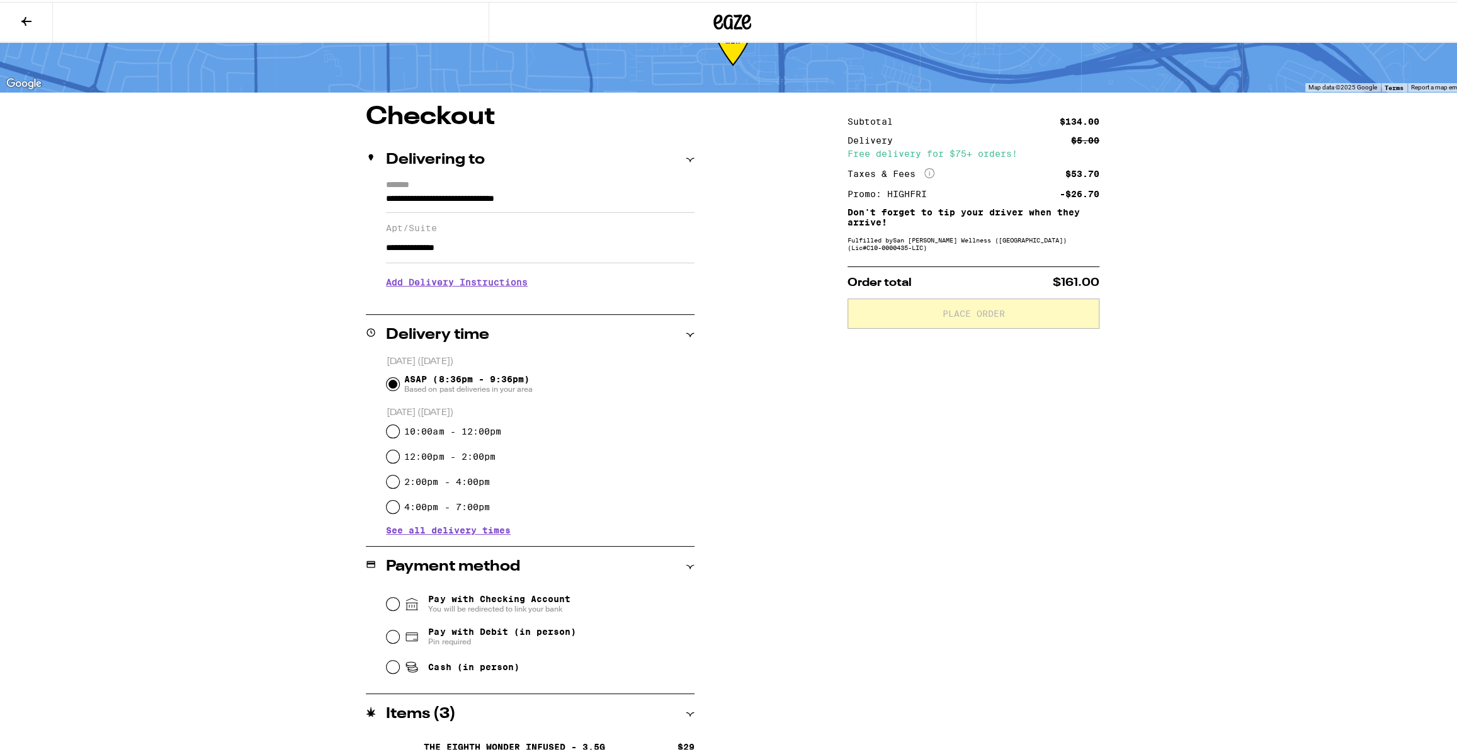
scroll to position [166, 0]
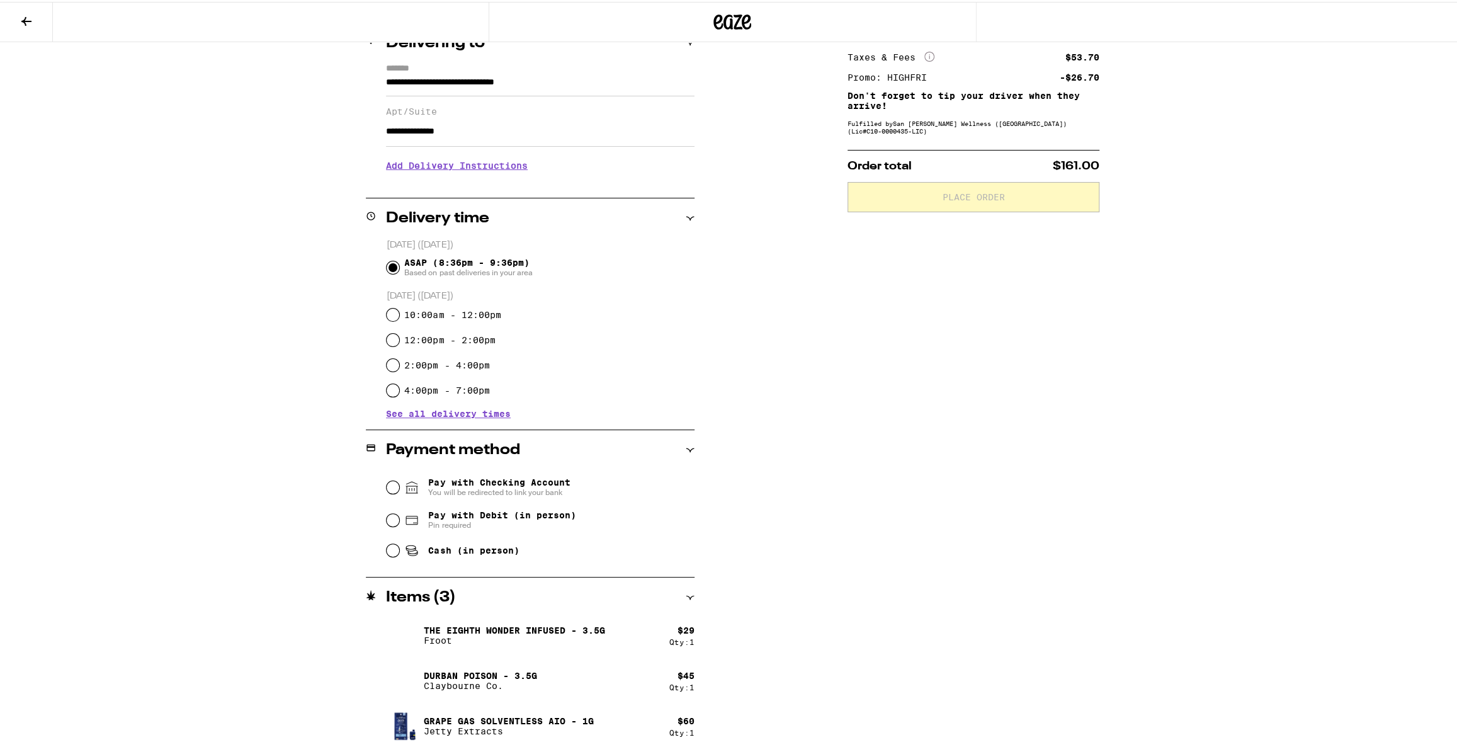
type input "**********"
click at [538, 512] on span "Pay with Debit (in person)" at bounding box center [501, 513] width 147 height 10
click at [399, 512] on input "Pay with Debit (in person) Pin required" at bounding box center [392, 518] width 13 height 13
radio input "true"
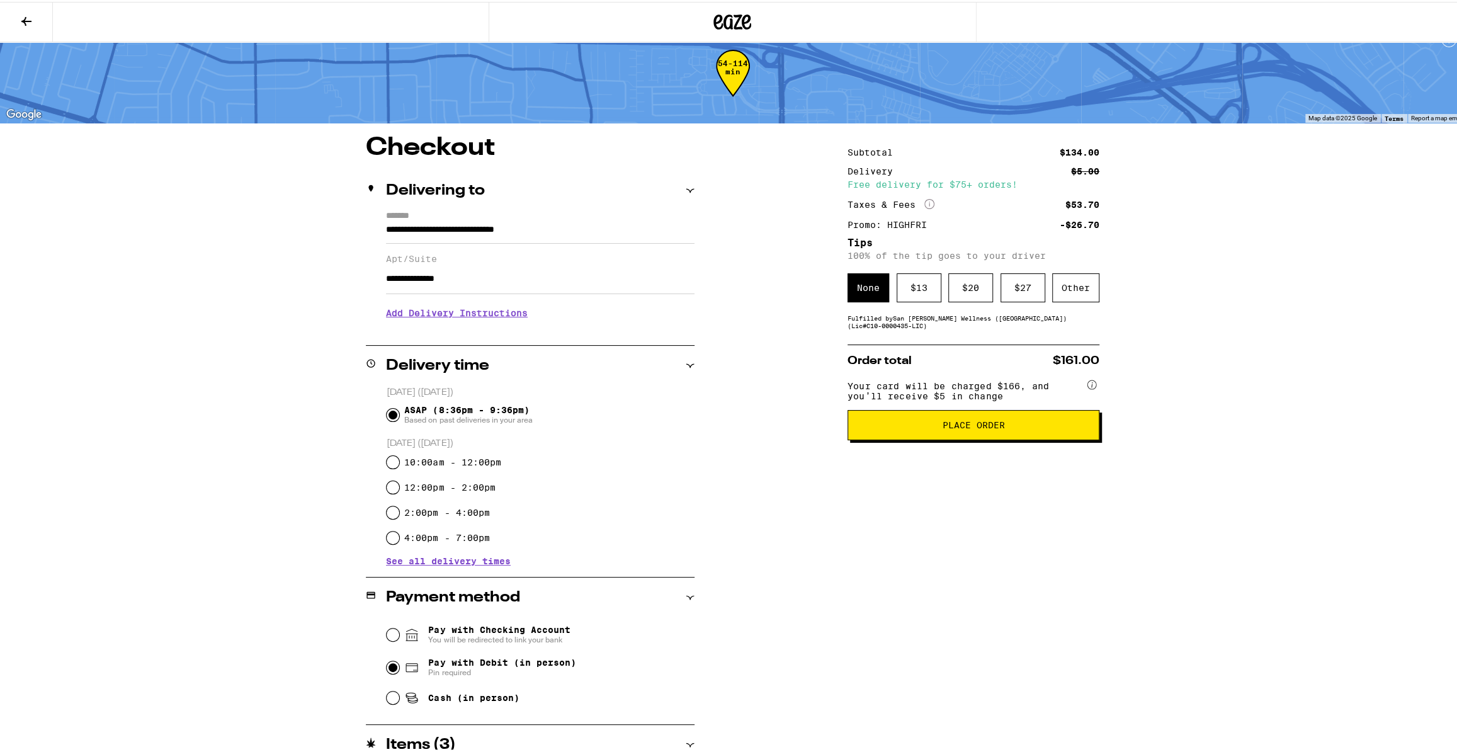
scroll to position [0, 0]
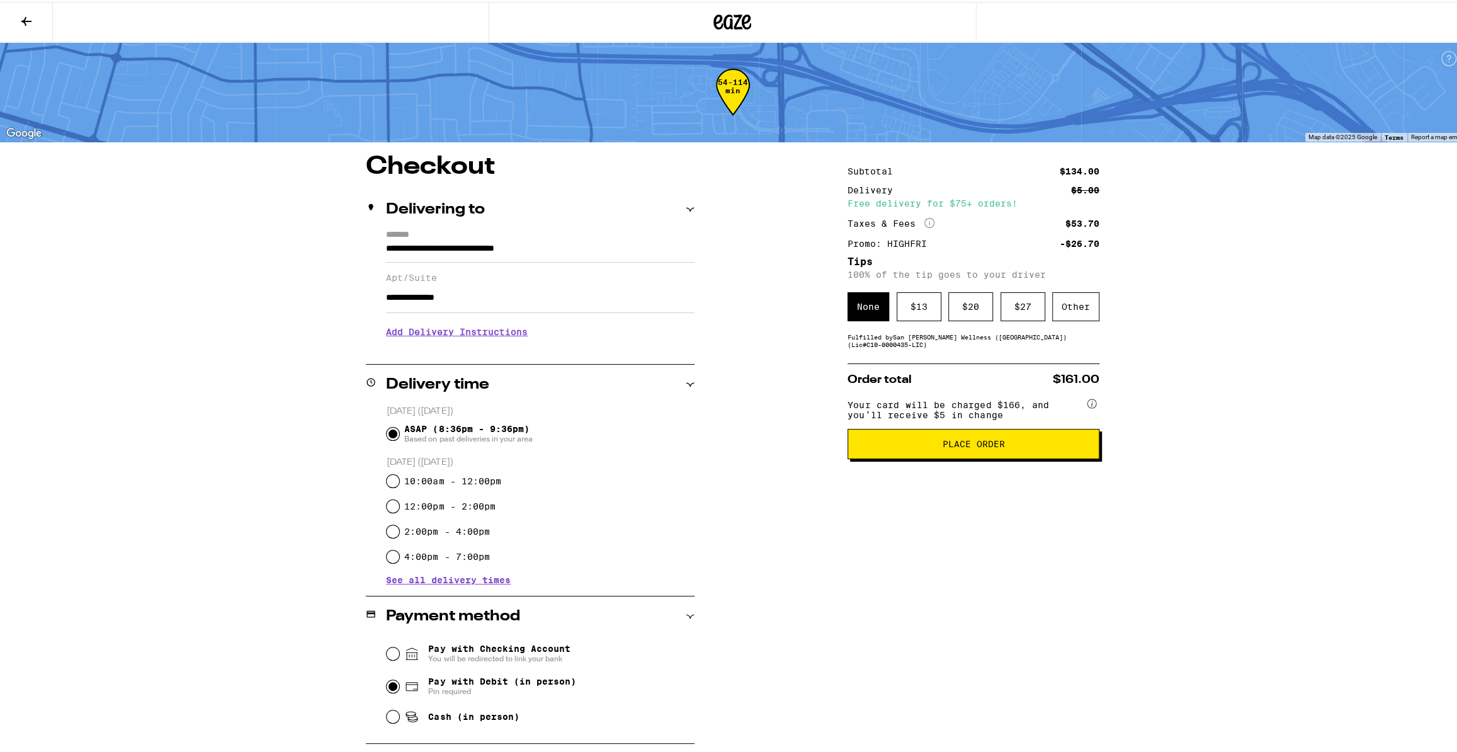
click at [926, 444] on span "Place Order" at bounding box center [973, 441] width 230 height 9
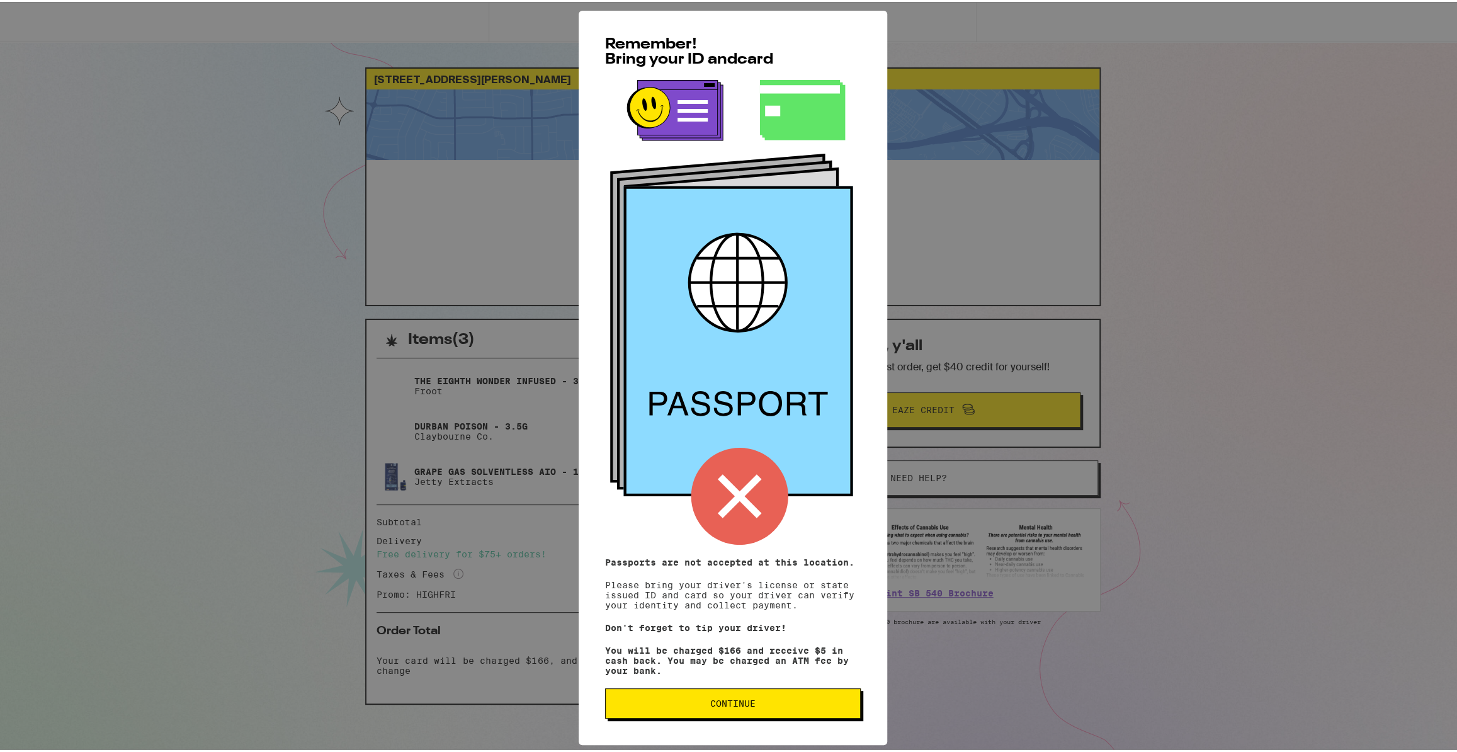
click at [809, 706] on span "Continue" at bounding box center [733, 701] width 234 height 9
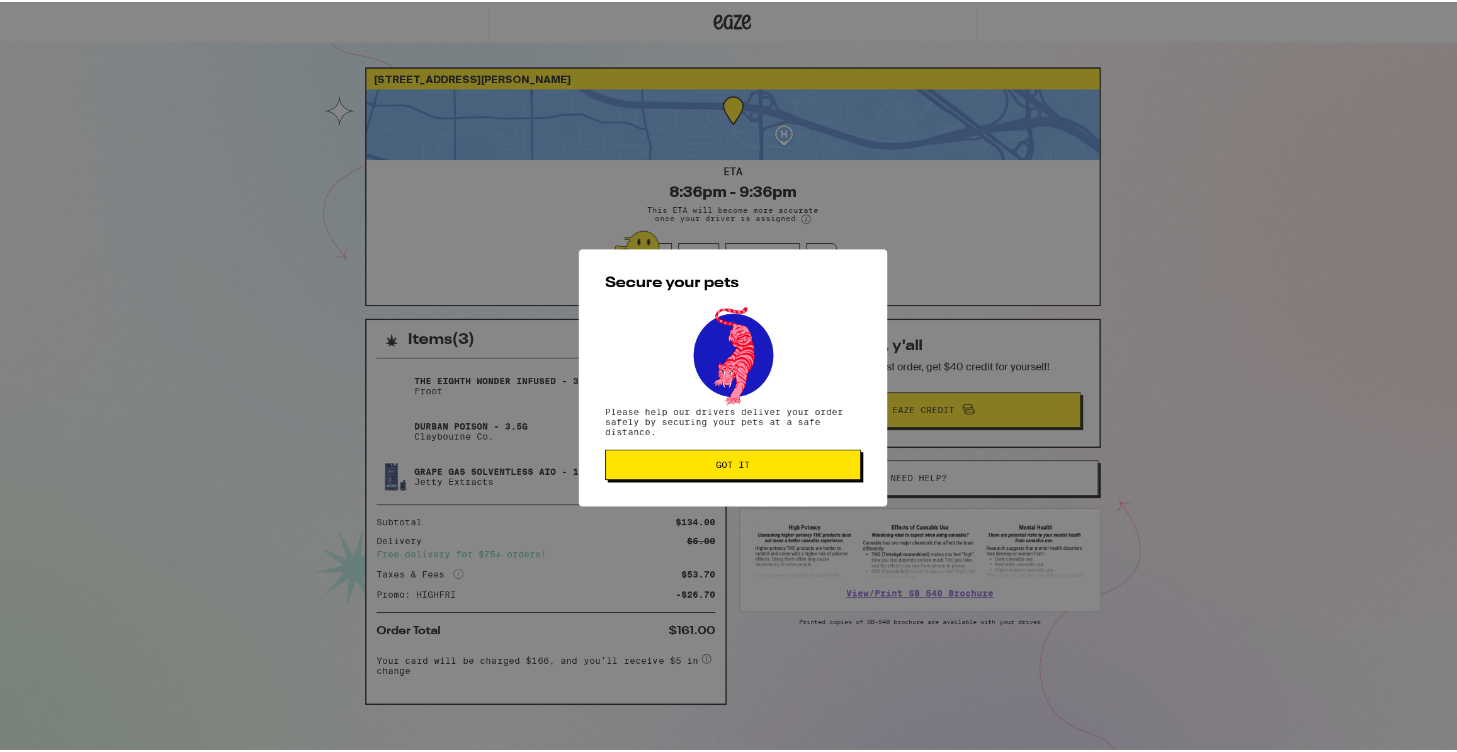
click at [716, 467] on span "Got it" at bounding box center [733, 462] width 34 height 9
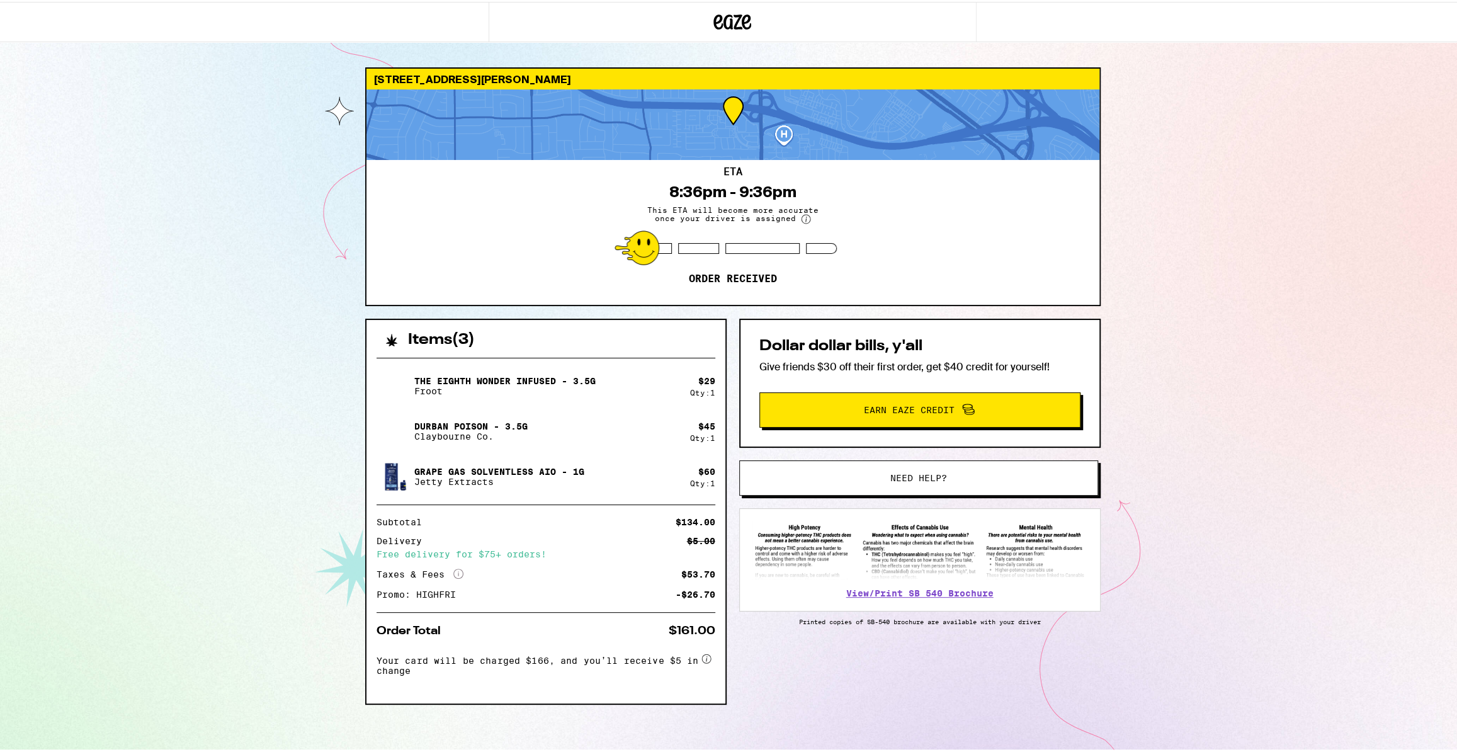
scroll to position [4, 0]
